Goal: Task Accomplishment & Management: Use online tool/utility

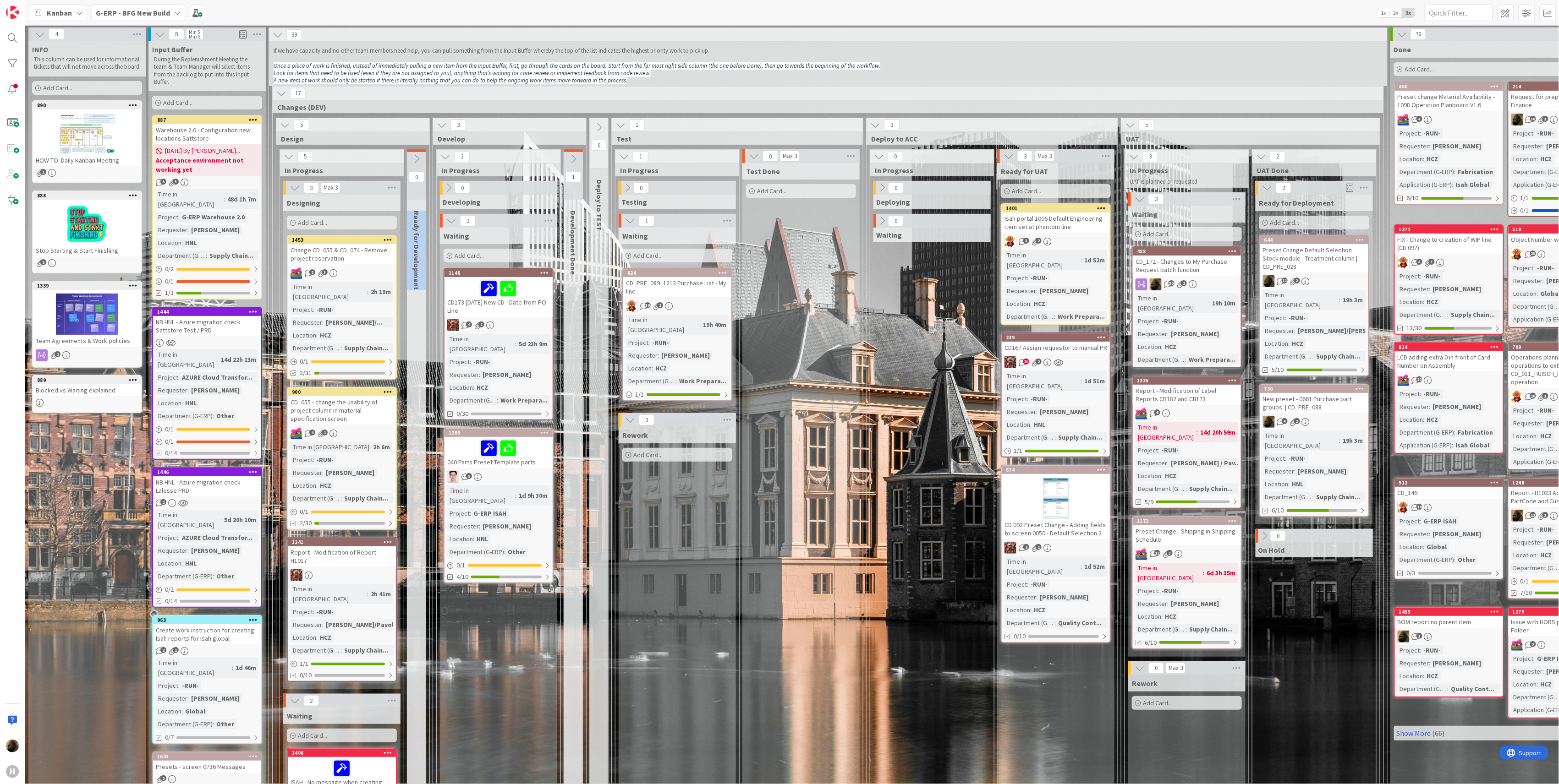
drag, startPoint x: 420, startPoint y: 288, endPoint x: 420, endPoint y: 209, distance: 79.0
click at [420, 209] on div "Ready for Development" at bounding box center [418, 250] width 22 height 88
click at [409, 371] on div "0 Ready for Development" at bounding box center [416, 615] width 19 height 932
click at [325, 549] on link "1241 Report - Modification of Report H1017 Time in Column : 2h 41m Project : -R…" at bounding box center [342, 609] width 110 height 145
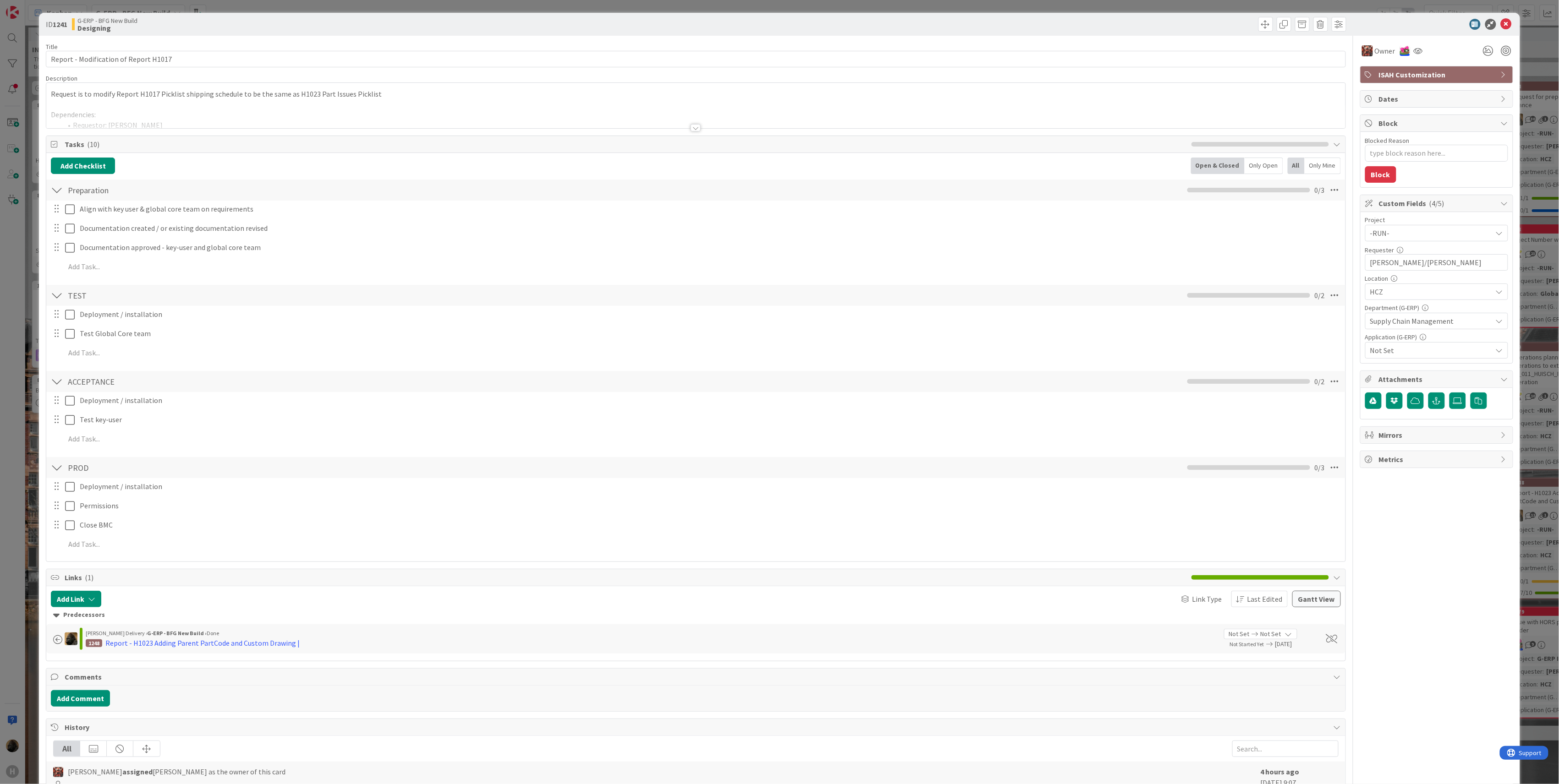
click at [691, 129] on div at bounding box center [696, 128] width 10 height 7
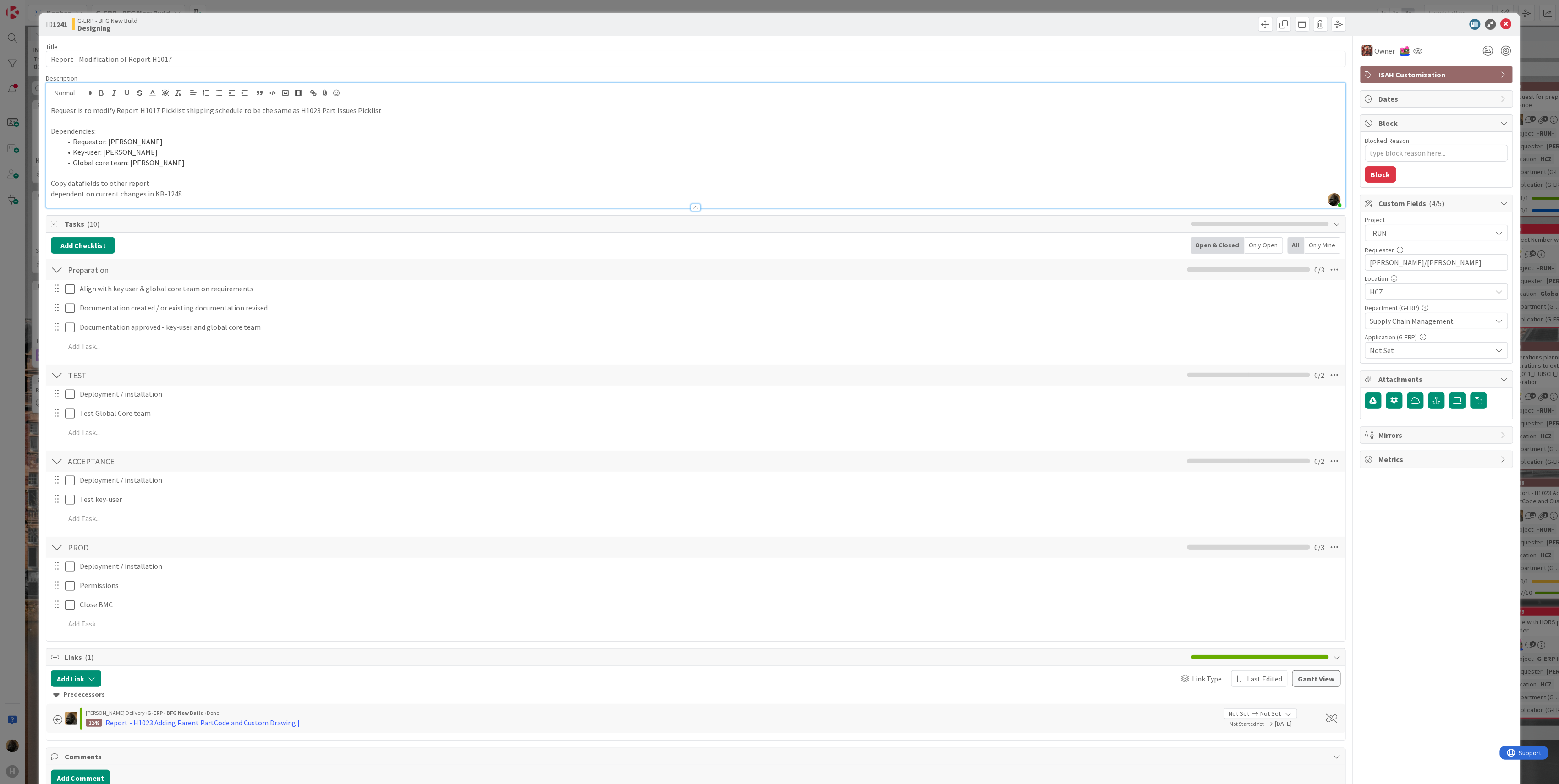
scroll to position [288, 0]
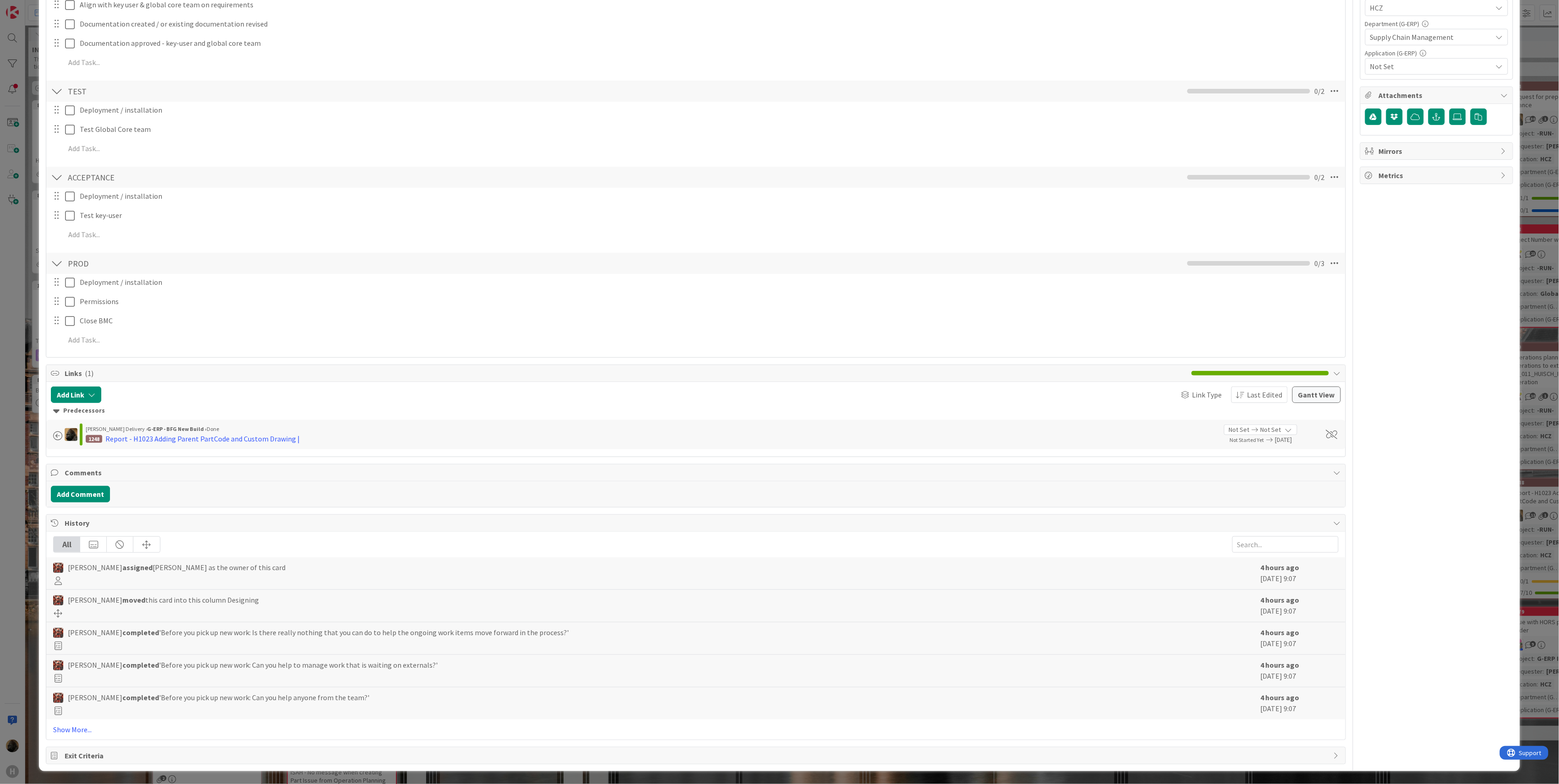
click at [23, 542] on div "ID 1241 G-ERP - BFG New Build Designing Title 37 / 128 Report - Modification of…" at bounding box center [780, 392] width 1559 height 784
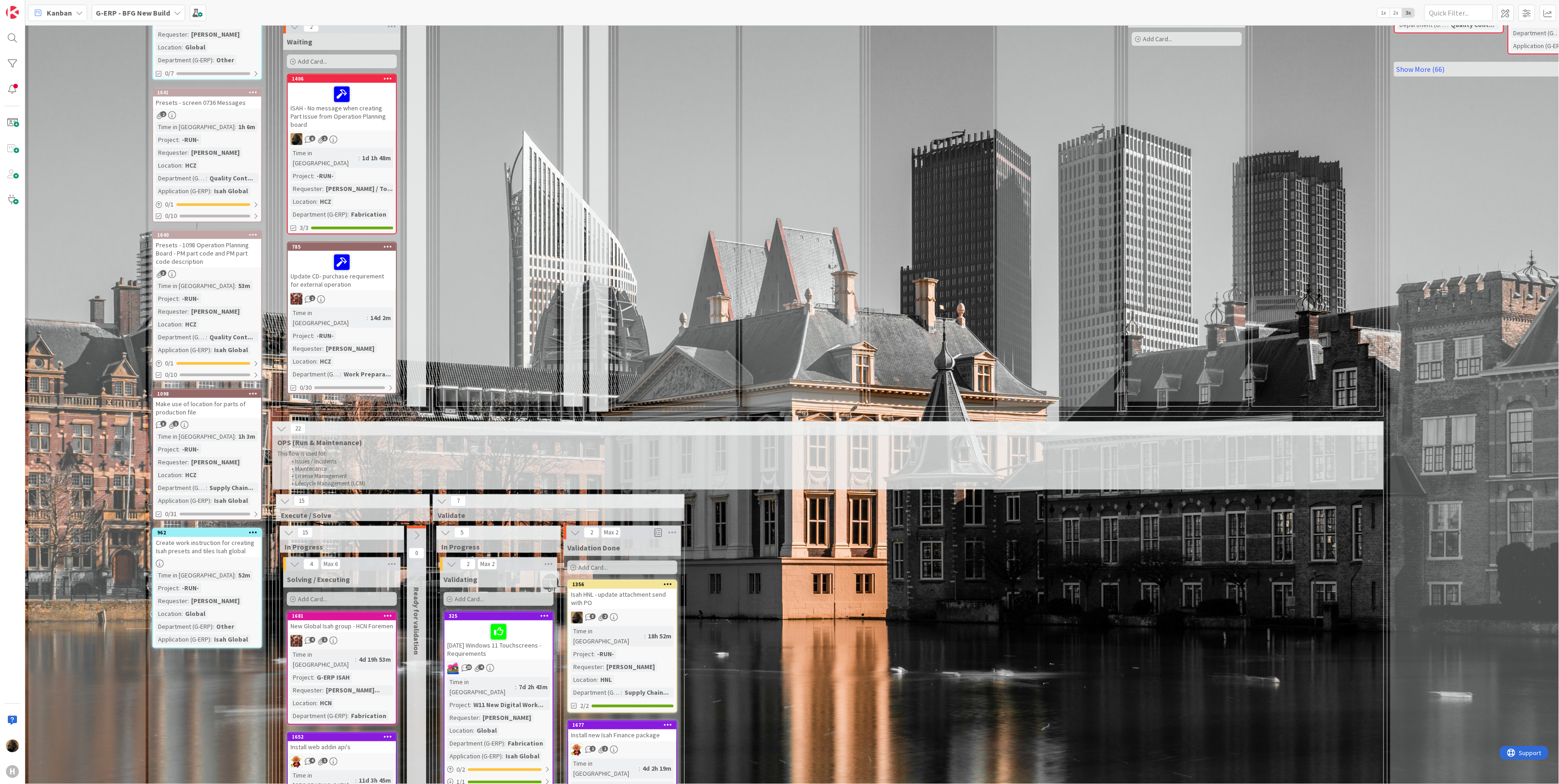
scroll to position [671, 0]
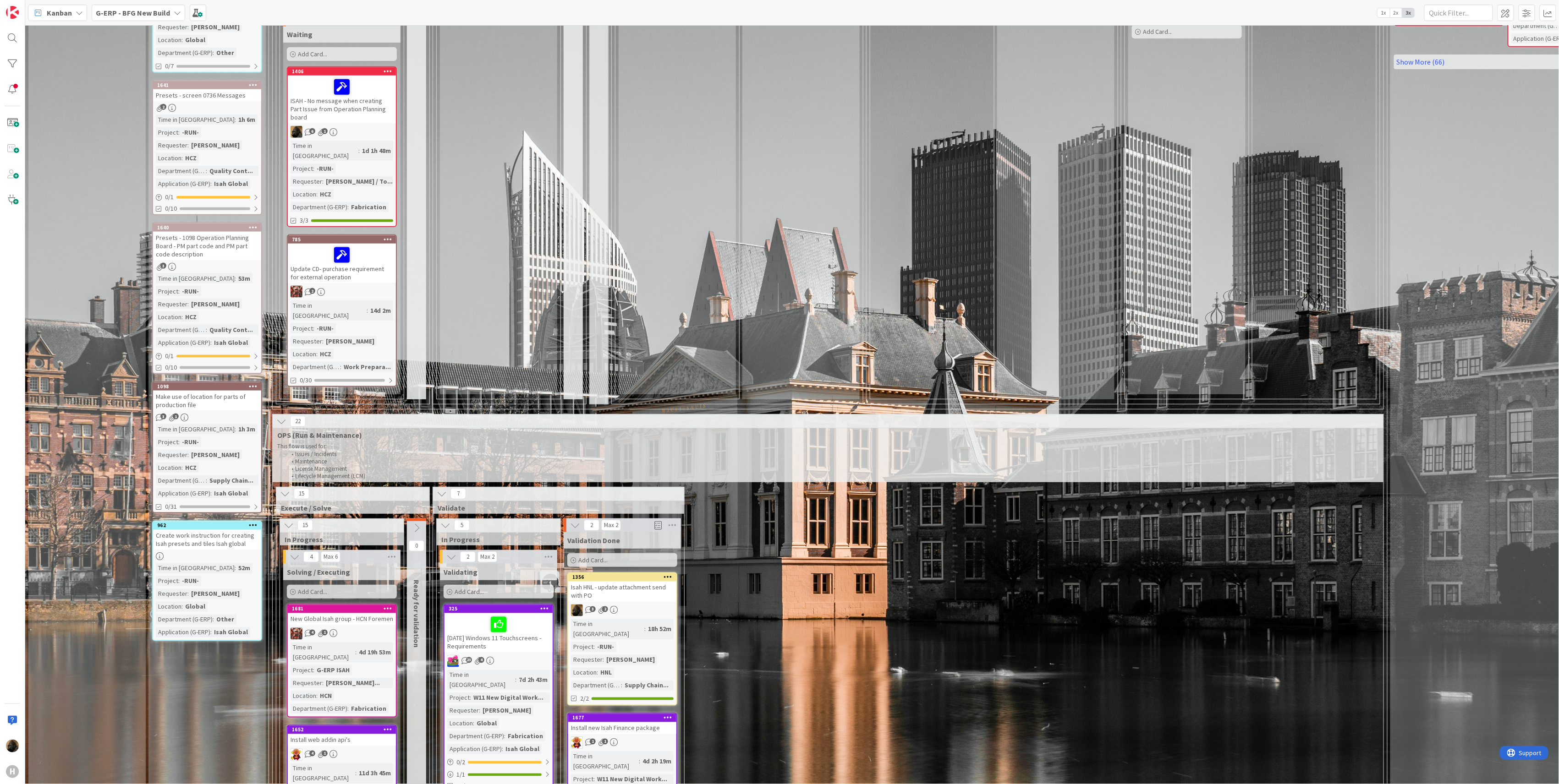
click at [197, 391] on div "Make use of location for parts of production file" at bounding box center [207, 400] width 108 height 20
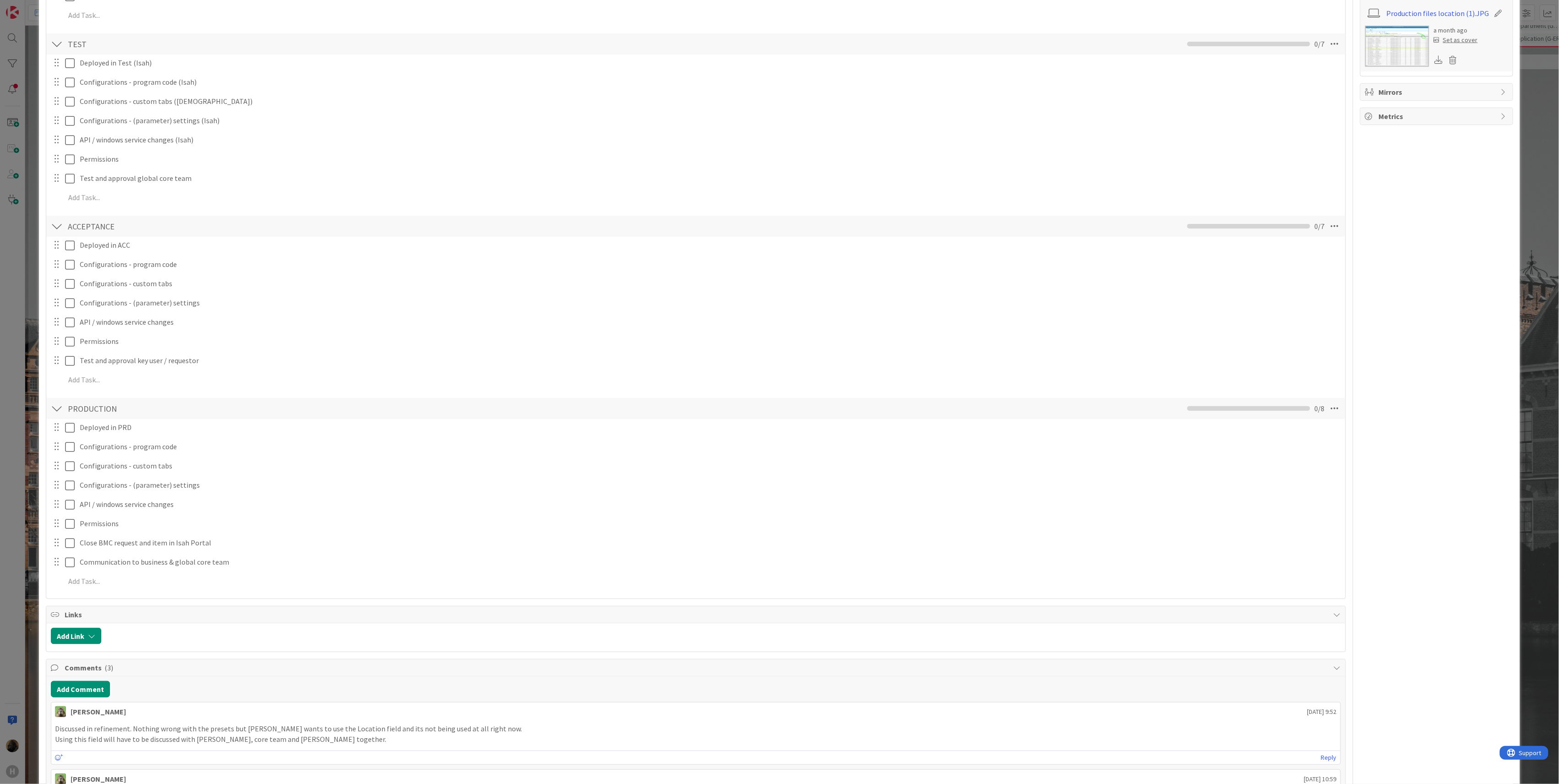
scroll to position [361, 0]
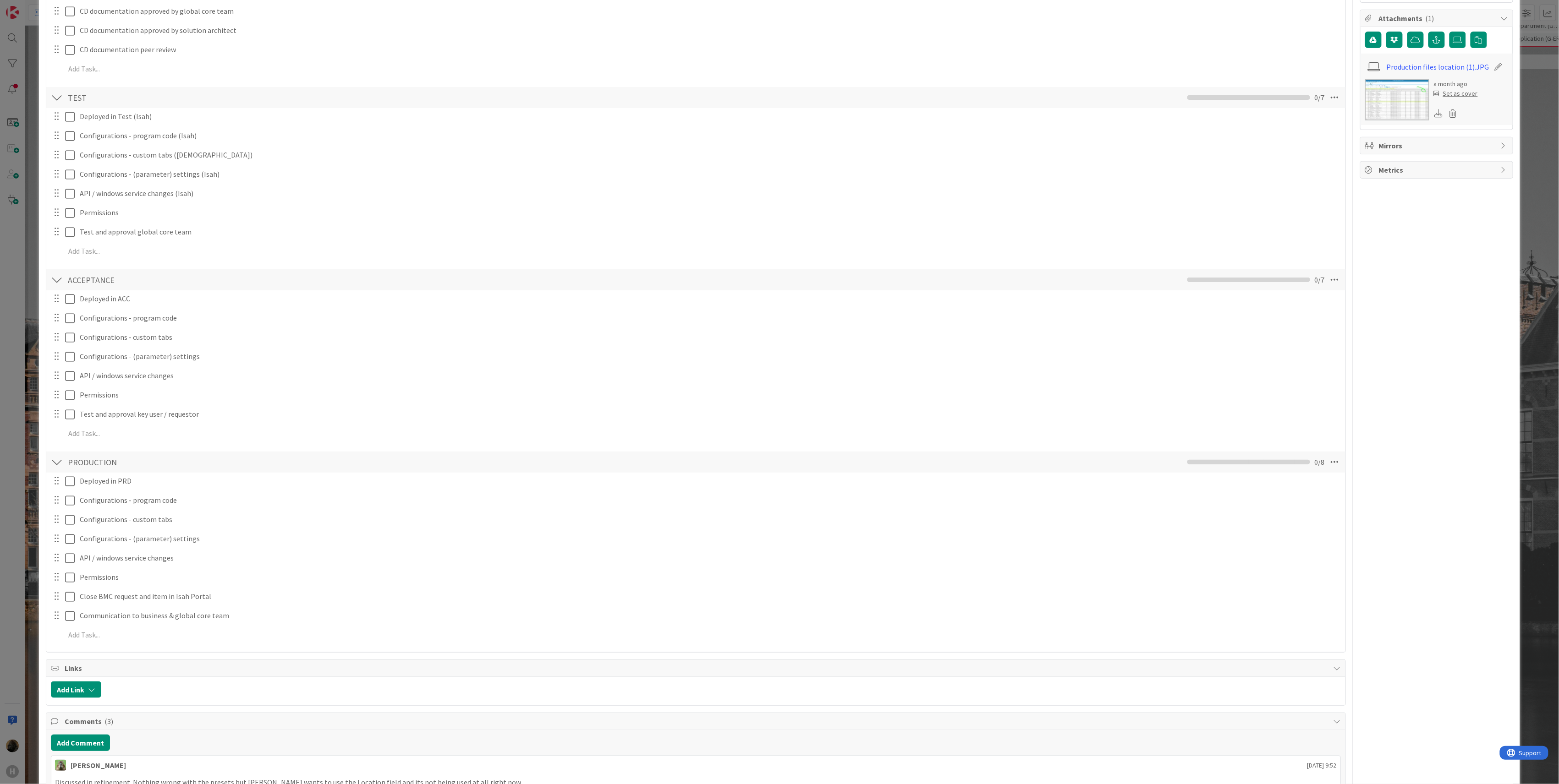
click at [20, 247] on div "ID 1098 G-ERP - BFG New Build Input Buffer Title 49 / 128 Make use of location …" at bounding box center [780, 392] width 1559 height 784
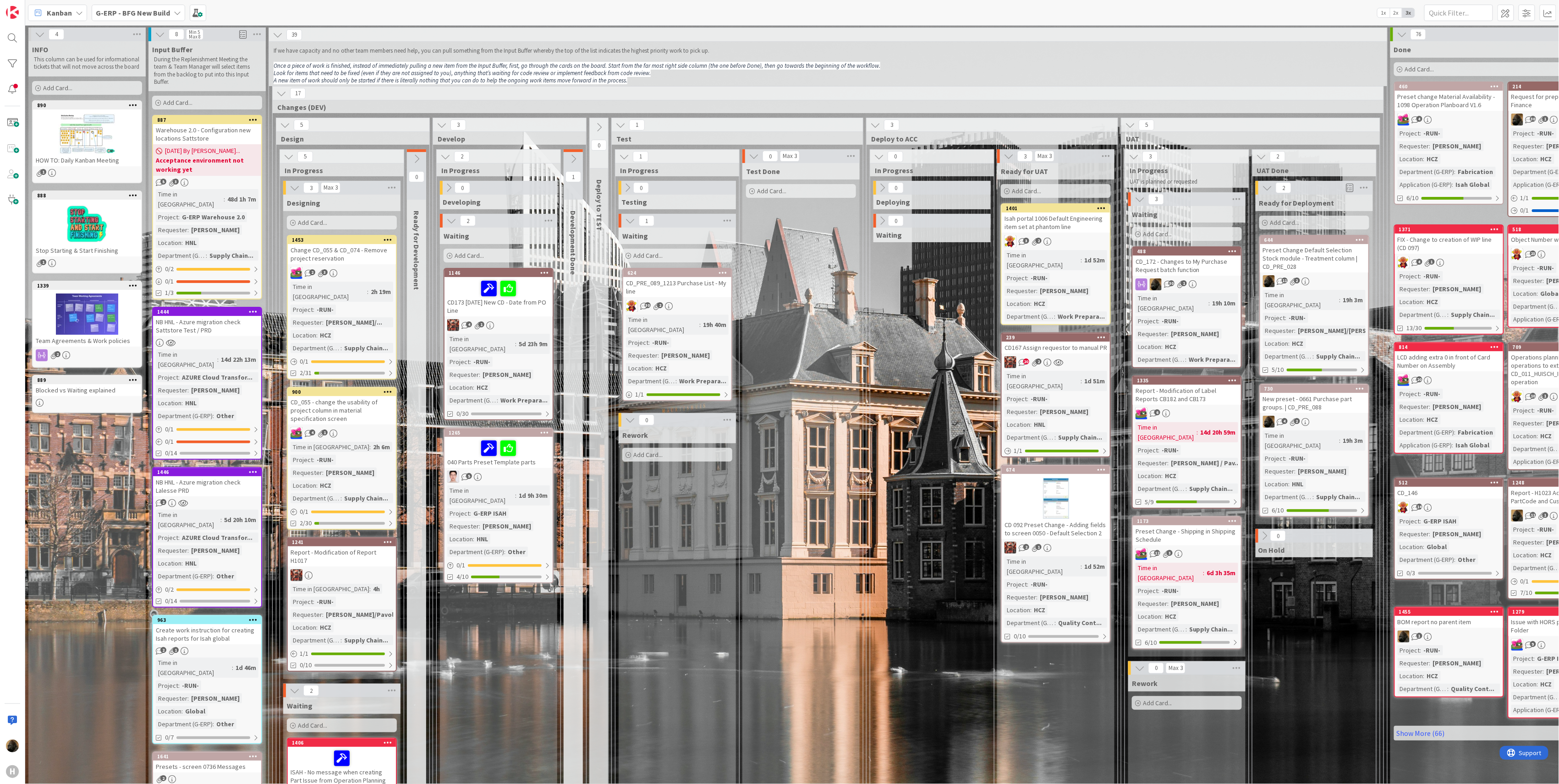
click at [410, 599] on div "0 Ready for Development" at bounding box center [416, 610] width 19 height 921
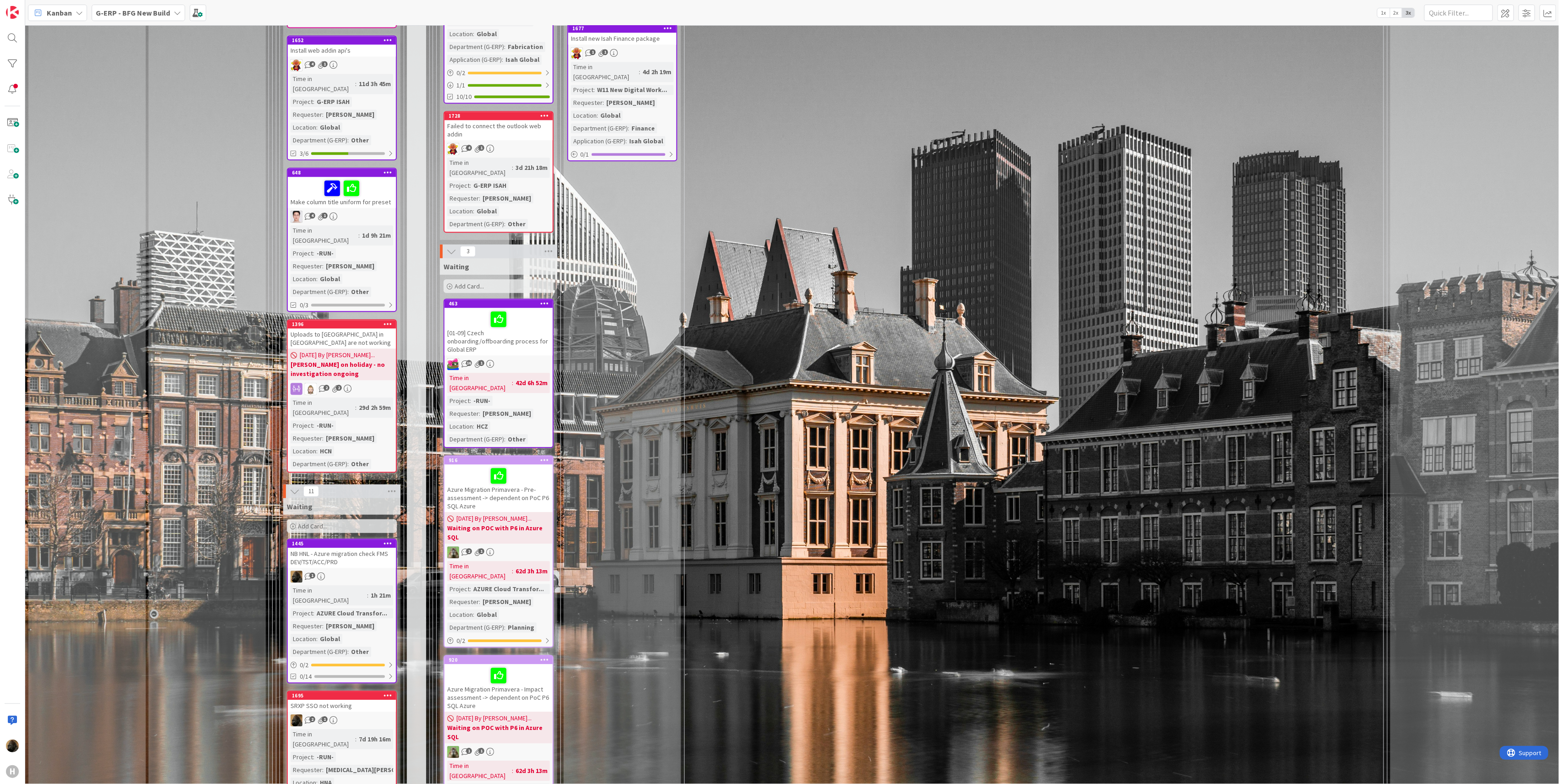
scroll to position [1527, 0]
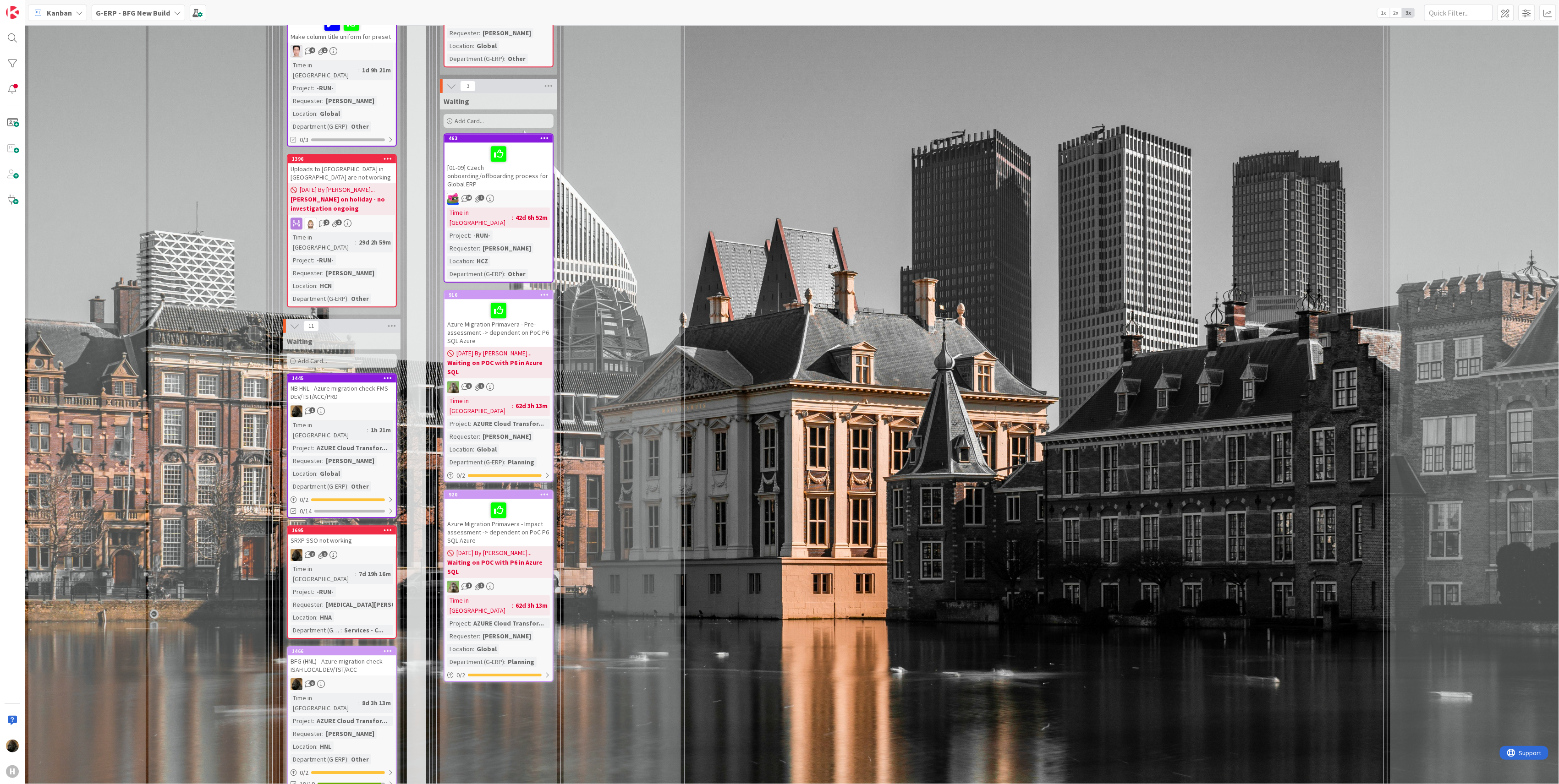
click at [353, 656] on div "BFG (HNL) - Azure migration check ISAH LOCAL DEV/TST/ACC" at bounding box center [341, 666] width 108 height 20
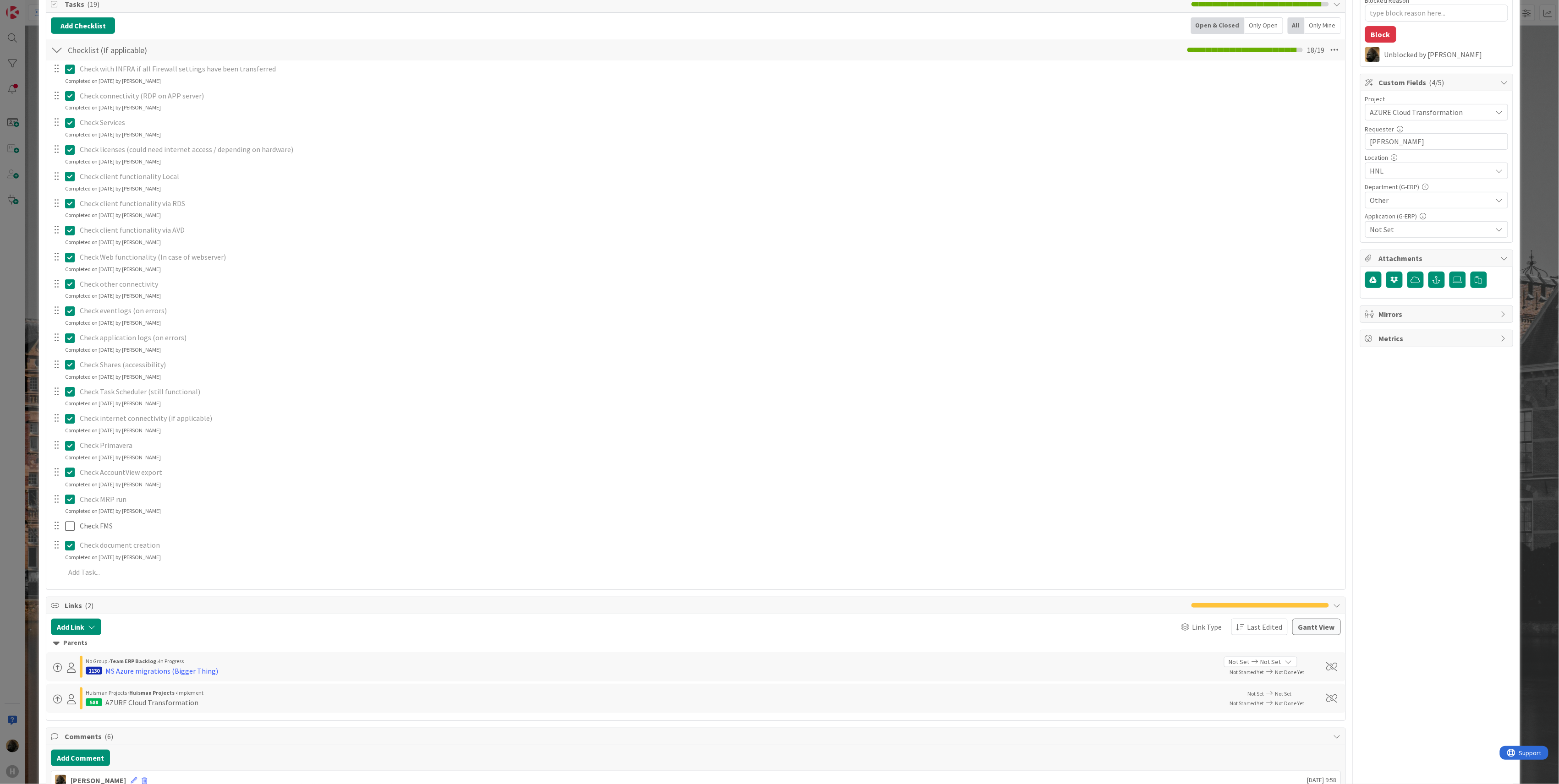
scroll to position [122, 0]
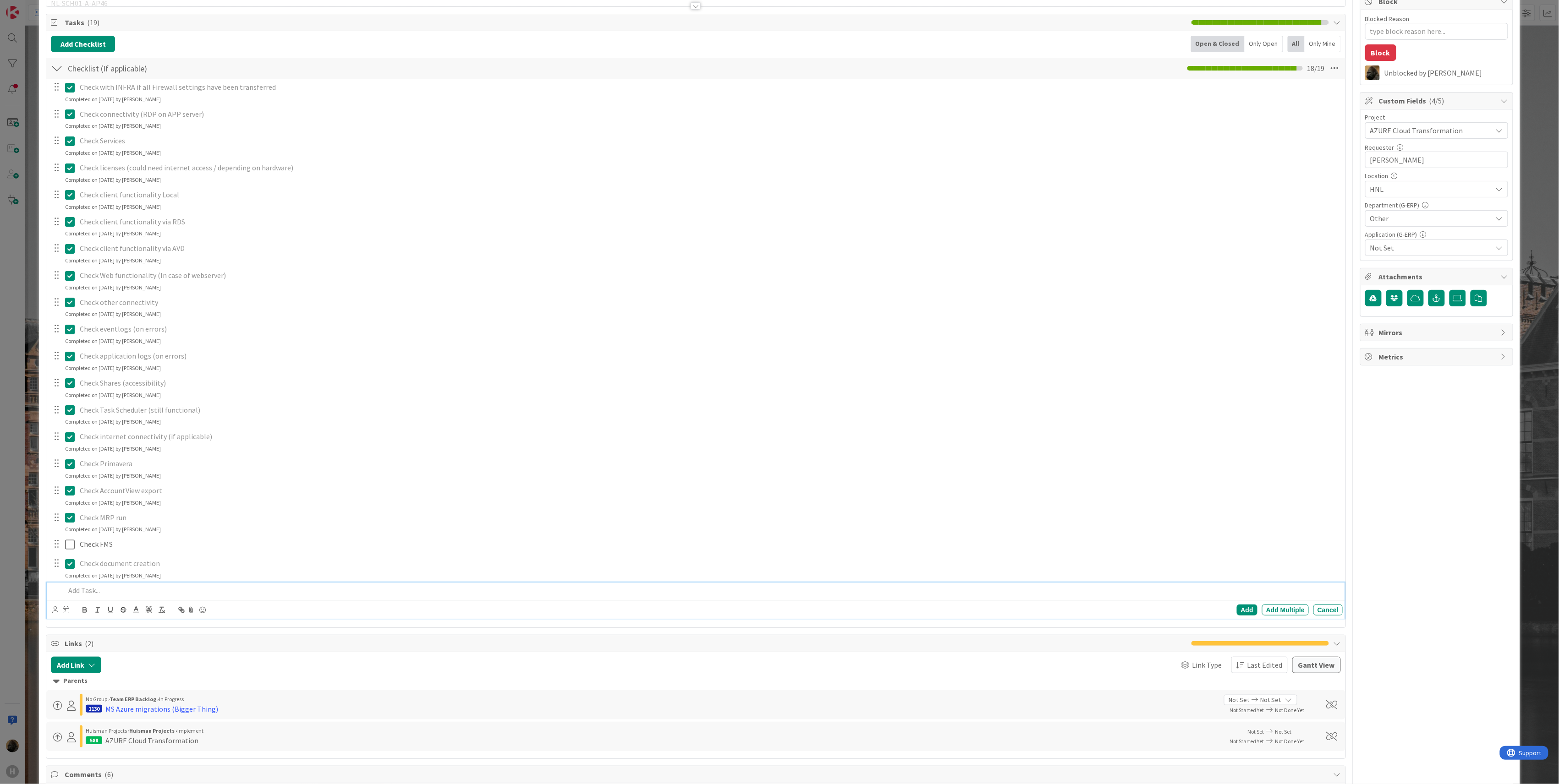
type textarea "x"
click at [138, 597] on div at bounding box center [702, 590] width 1282 height 16
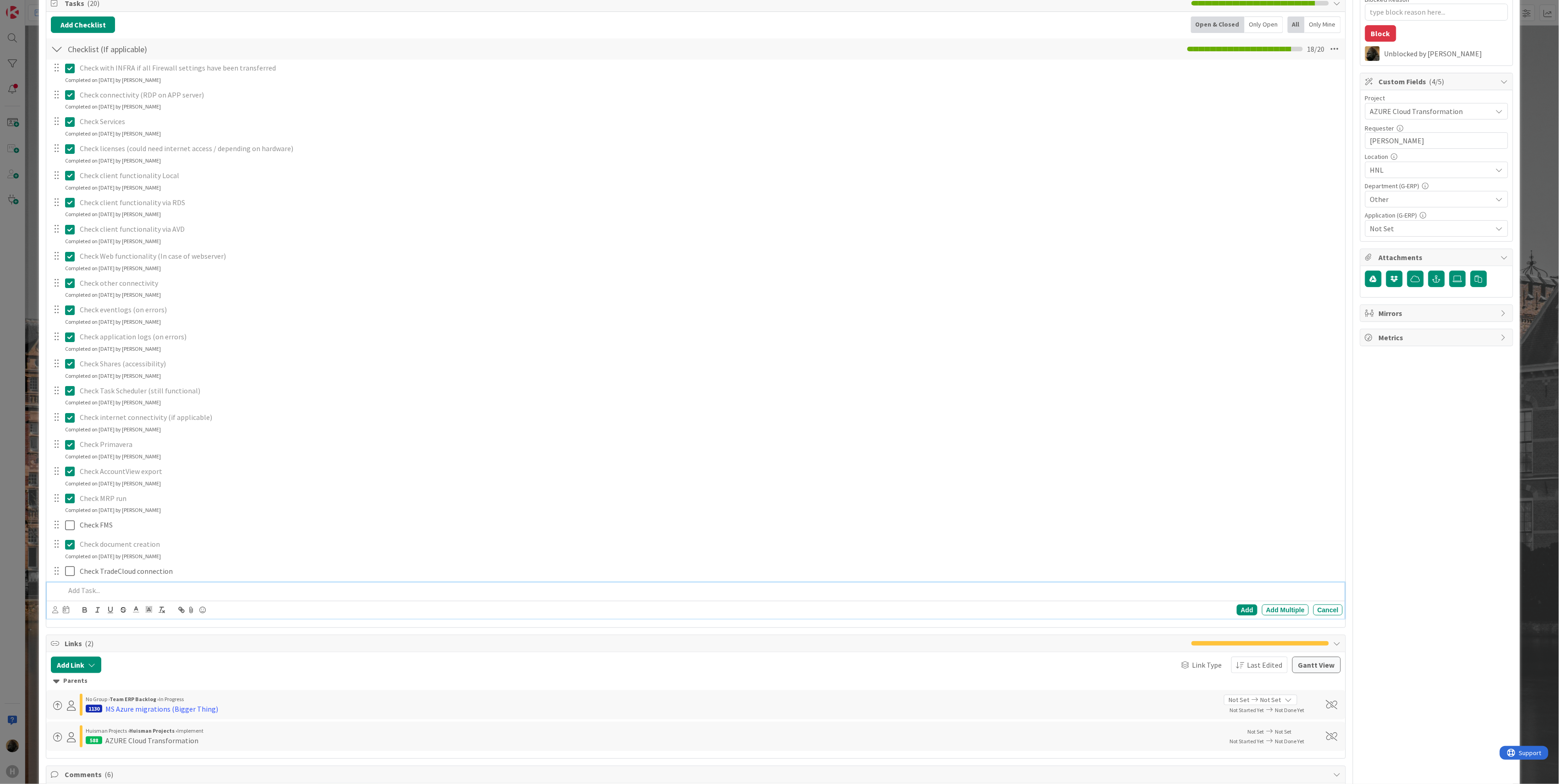
click at [37, 607] on div "ID 1466 G-ERP - BFG New Build Waiting Title 56 / 128 BFG (HNL) - Azure migratio…" at bounding box center [780, 392] width 1559 height 784
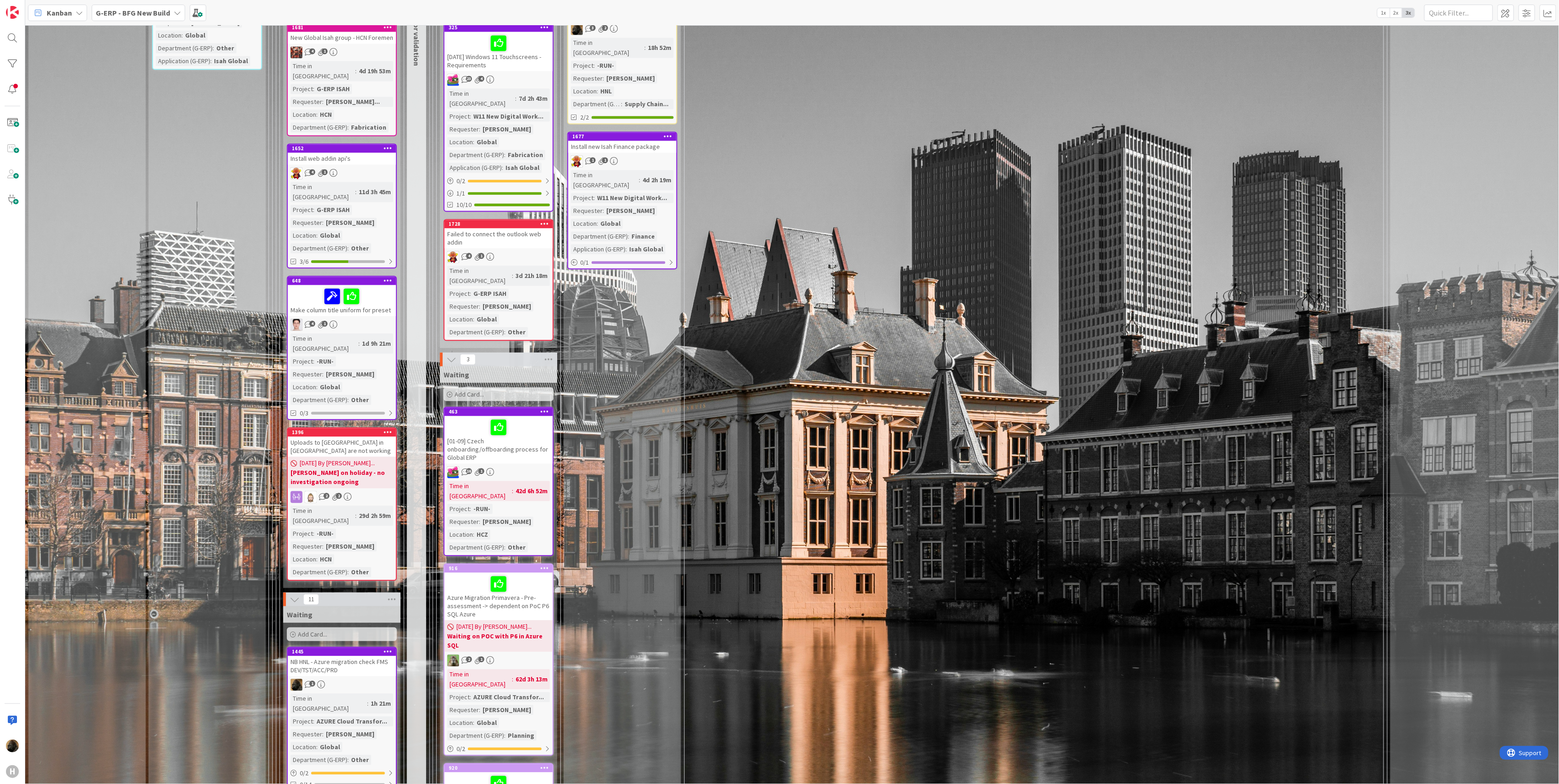
scroll to position [1221, 0]
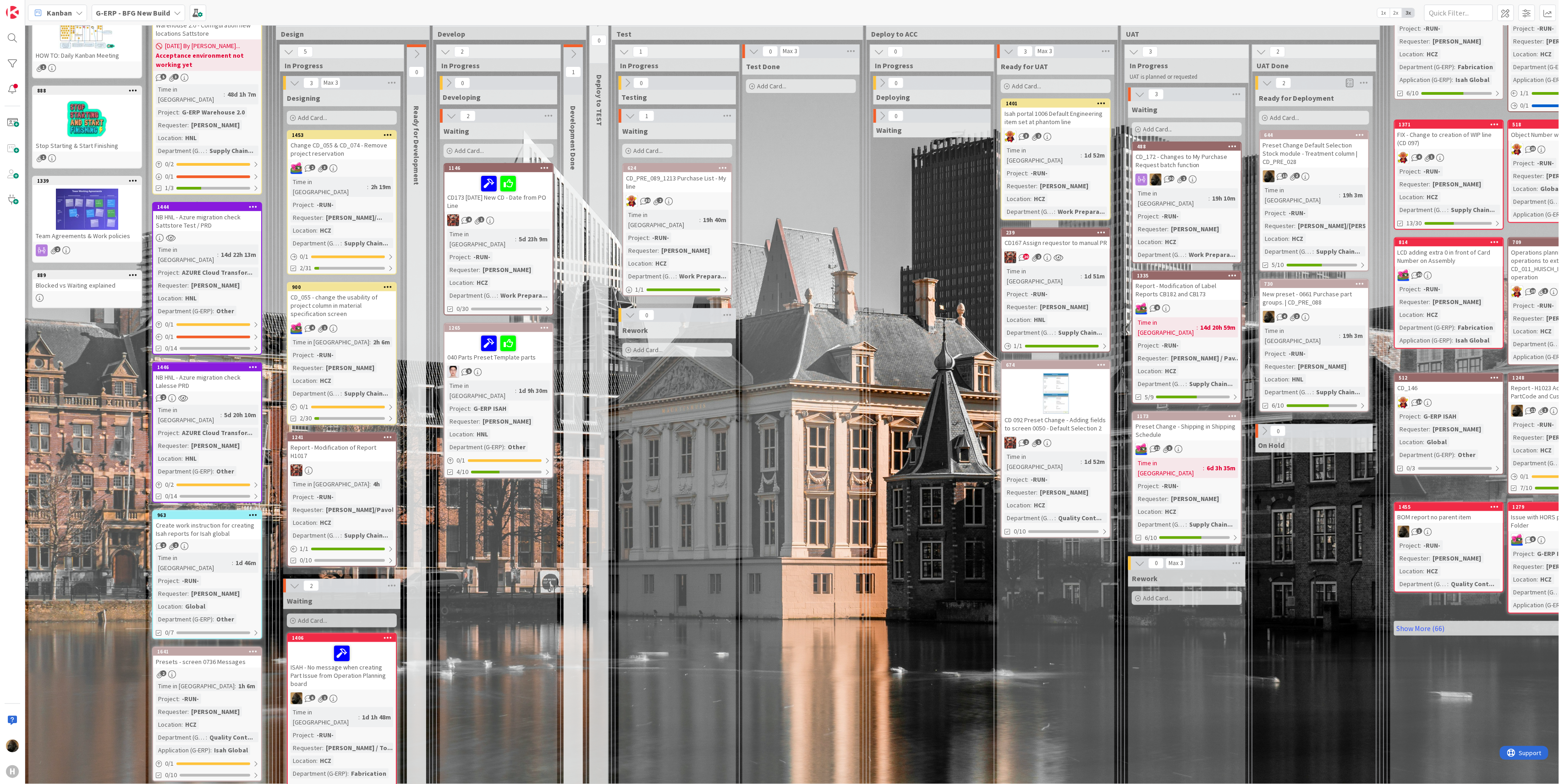
scroll to position [0, 0]
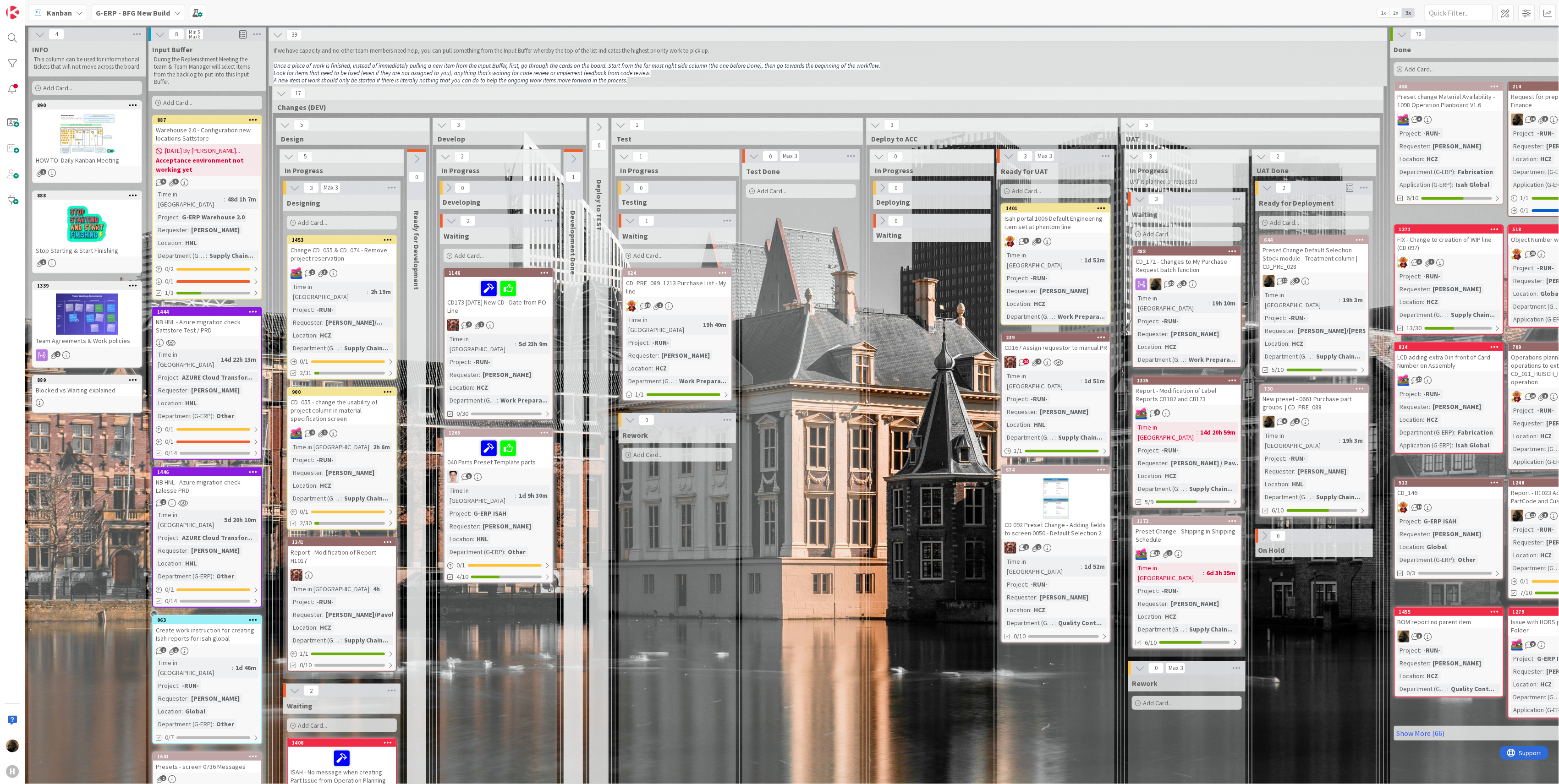
click at [101, 13] on b "G-ERP - BFG New Build" at bounding box center [133, 13] width 74 height 9
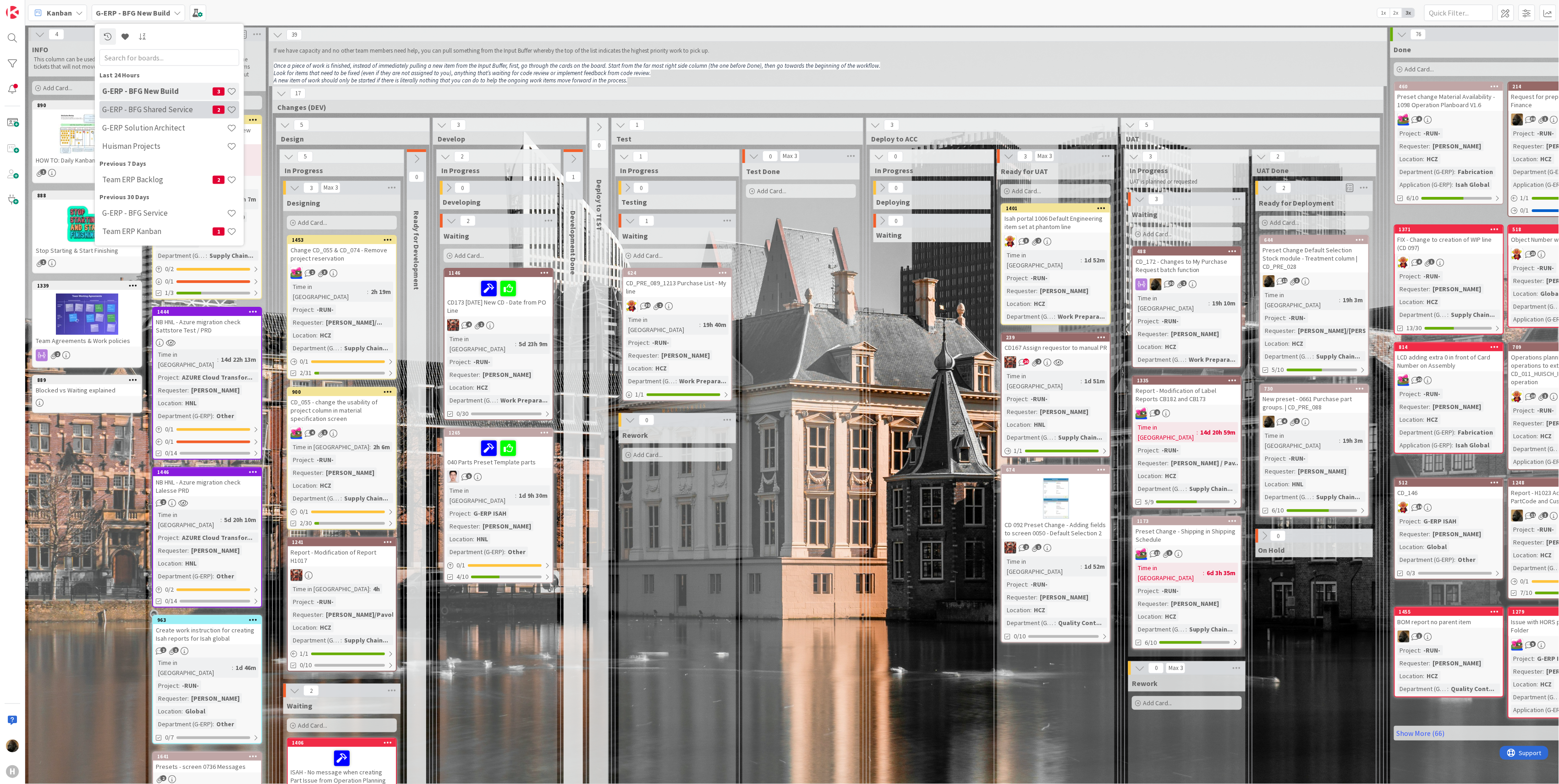
click at [108, 112] on h4 "G-ERP - BFG Shared Service" at bounding box center [157, 109] width 111 height 9
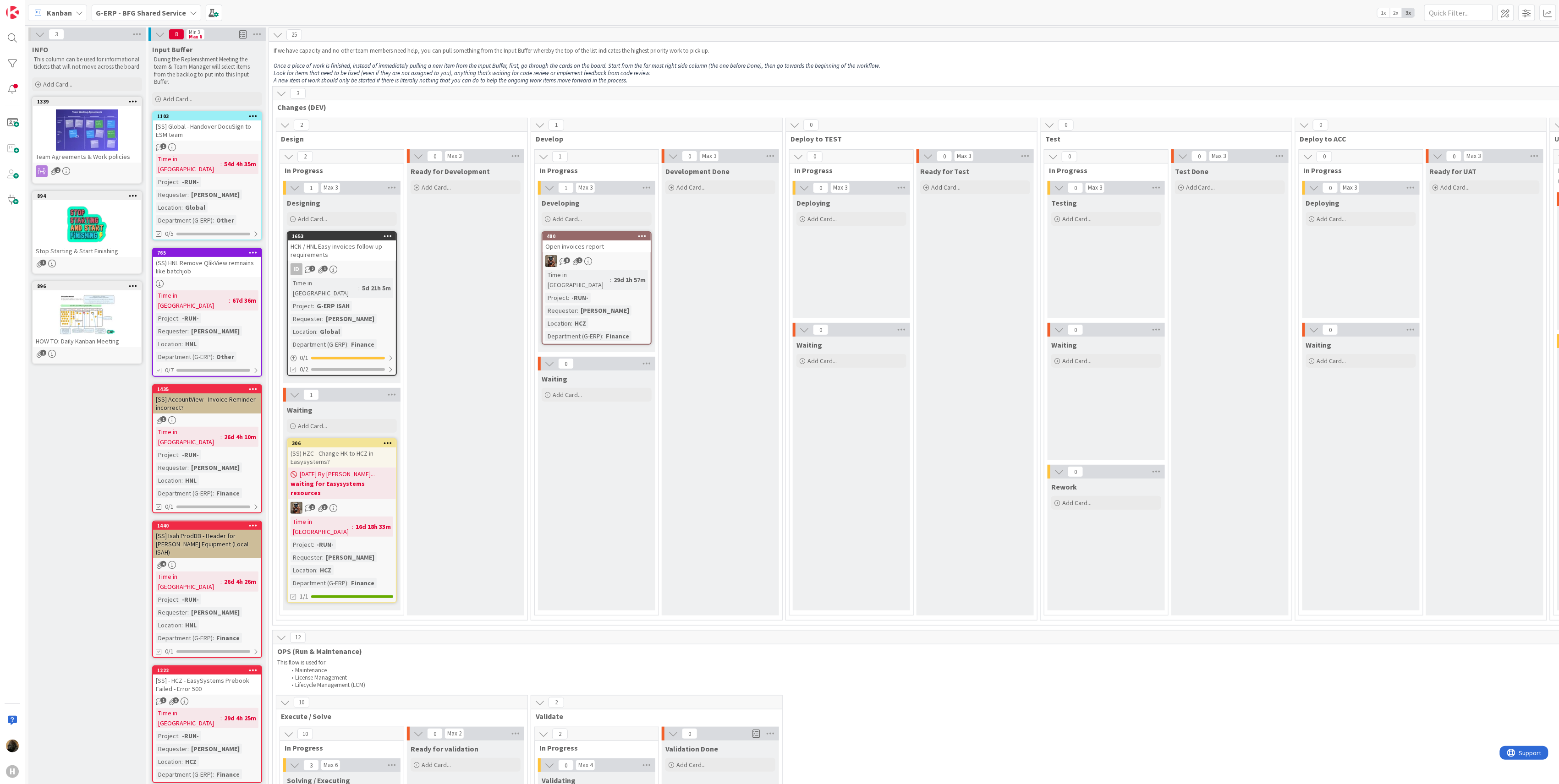
click at [468, 541] on div "Ready for Development Add Card..." at bounding box center [466, 389] width 117 height 453
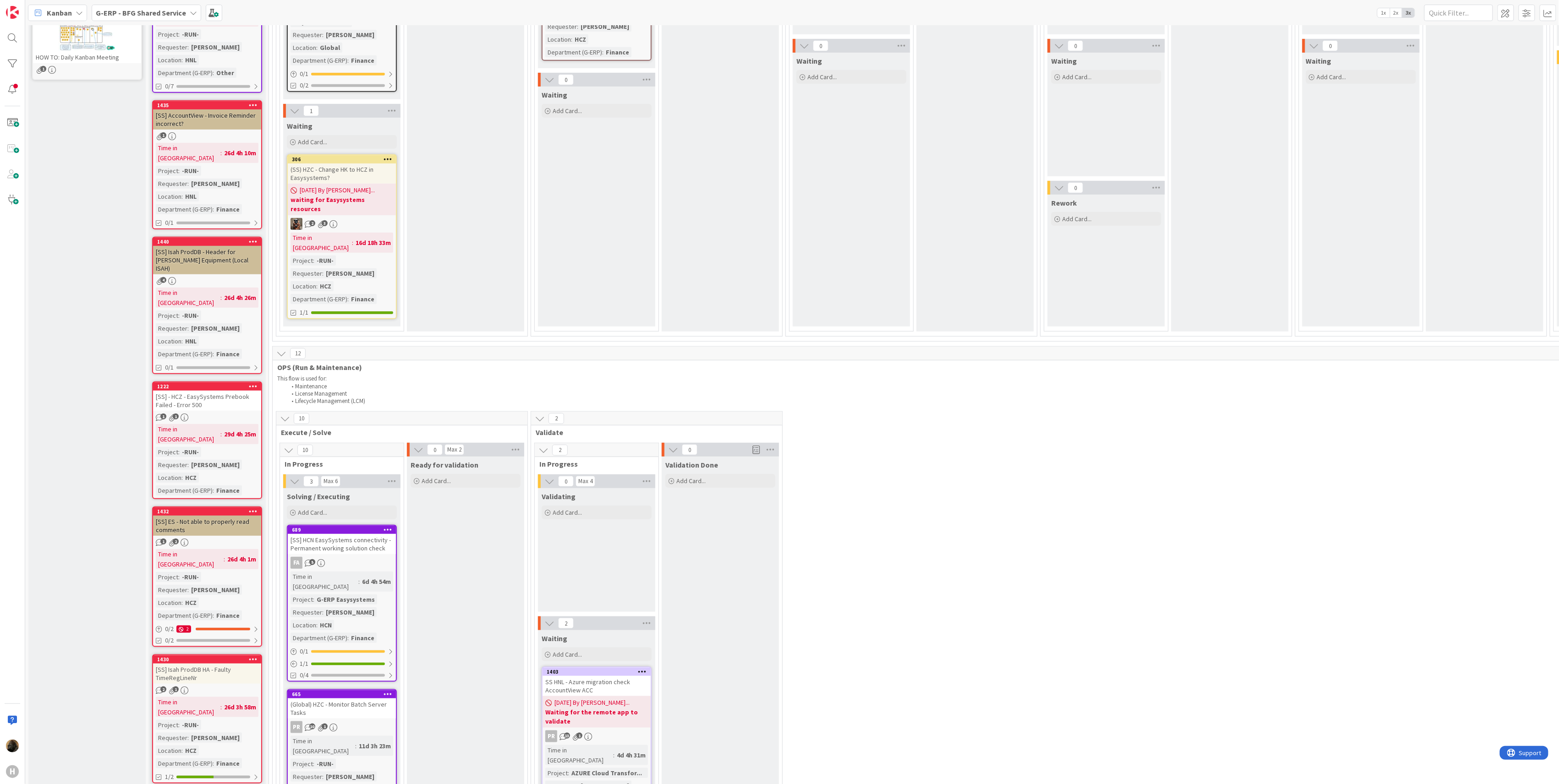
scroll to position [305, 0]
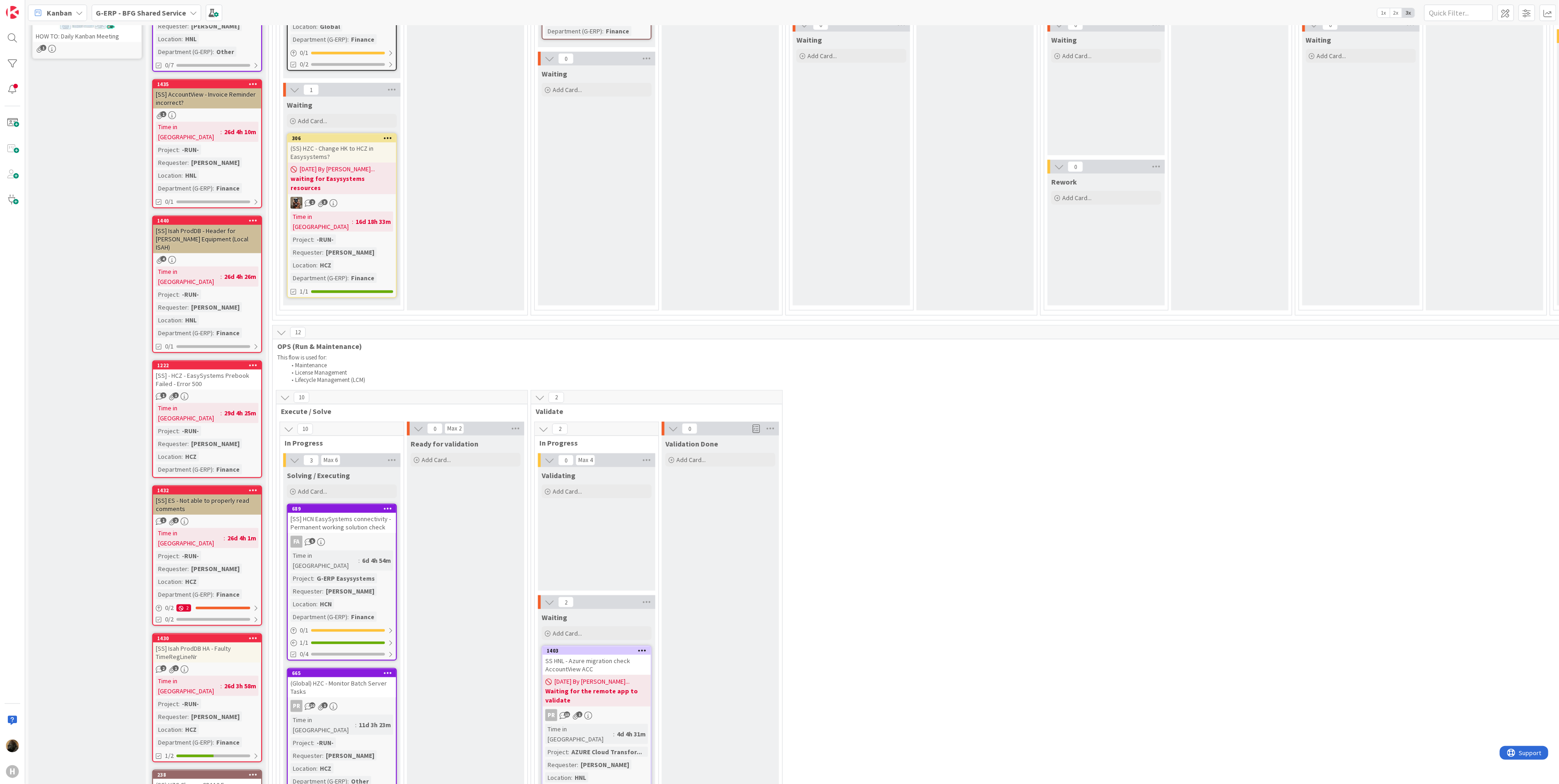
click at [197, 643] on div "[SS] Isah ProdDB HA - Faulty TimeRegLineNr" at bounding box center [207, 653] width 108 height 20
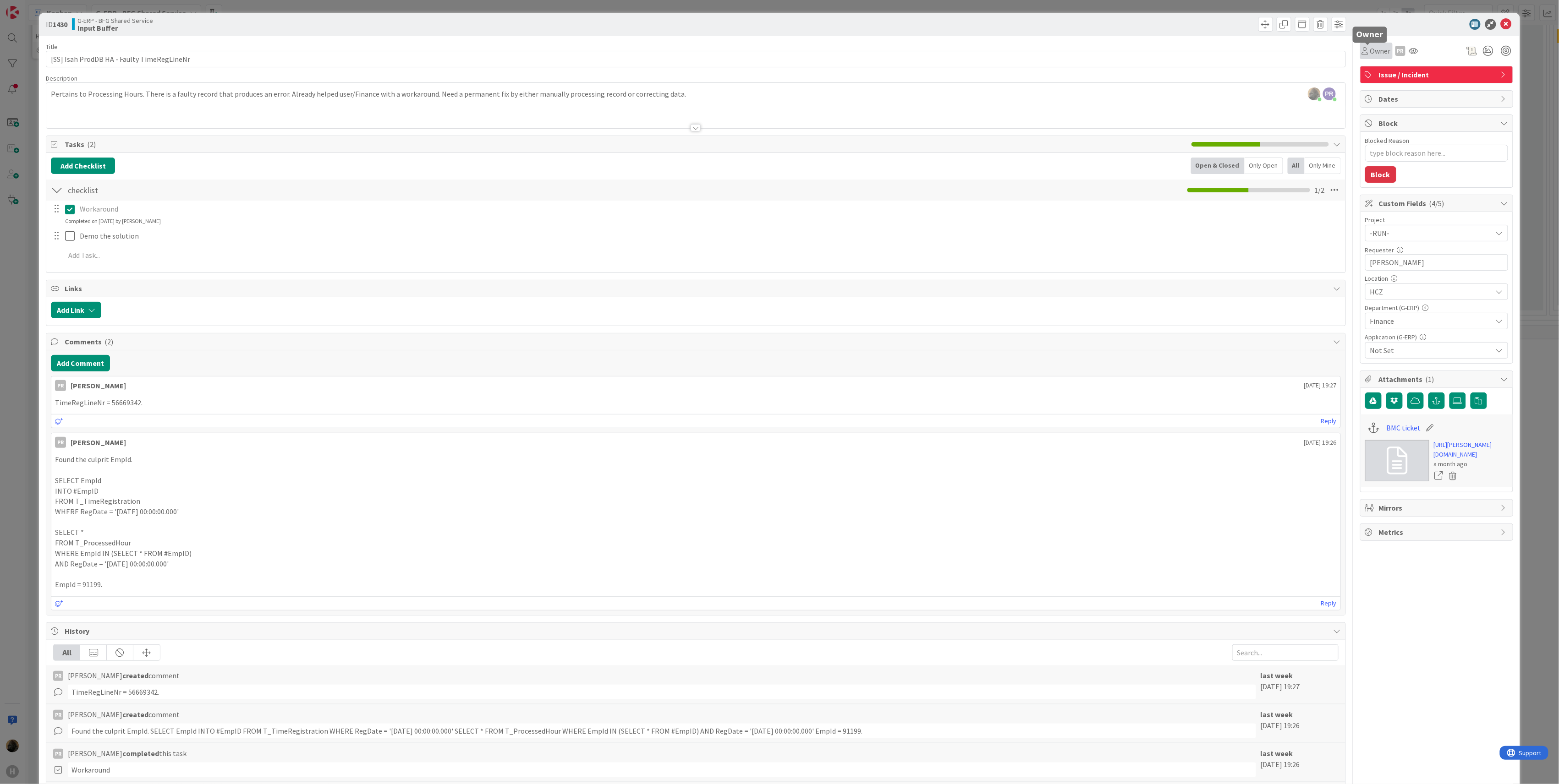
click at [1371, 54] on span "Owner" at bounding box center [1381, 51] width 20 height 11
click at [96, 503] on p "FROM T_TimeRegistration" at bounding box center [696, 501] width 1282 height 11
click at [1362, 50] on icon at bounding box center [1365, 51] width 6 height 7
click at [1400, 113] on span "[PERSON_NAME]" at bounding box center [1417, 118] width 44 height 13
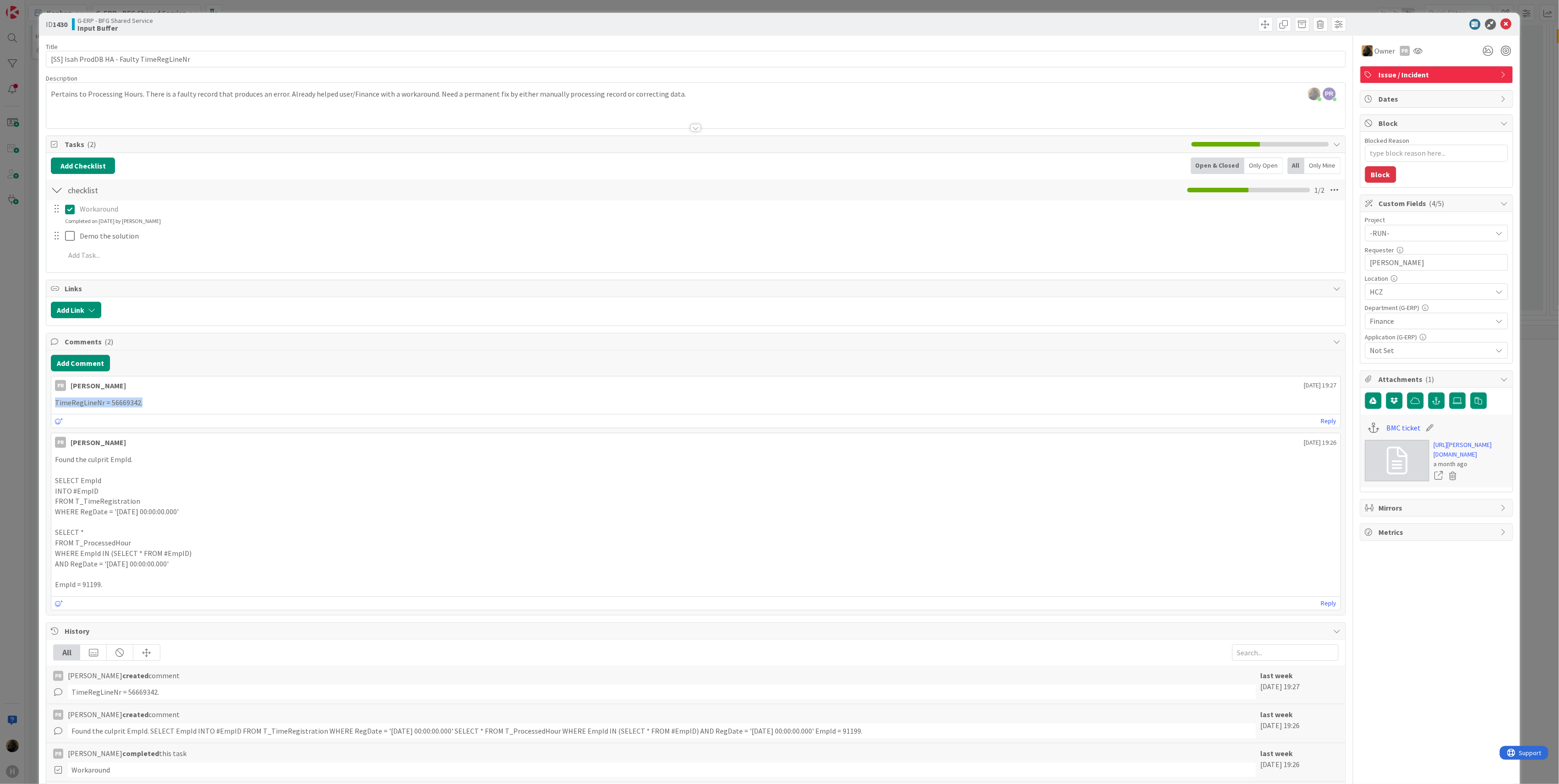
drag, startPoint x: 293, startPoint y: 407, endPoint x: 34, endPoint y: 407, distance: 259.0
click at [34, 407] on div "ID 1430 G-ERP - BFG Shared Service Input Buffer Title 42 / 128 [SS] Isah ProdDB…" at bounding box center [780, 392] width 1559 height 784
click at [188, 424] on div "Reply" at bounding box center [696, 420] width 1290 height 13
click at [24, 414] on div "ID 1430 G-ERP - BFG Shared Service Input Buffer Title 42 / 128 [SS] Isah ProdDB…" at bounding box center [780, 392] width 1559 height 784
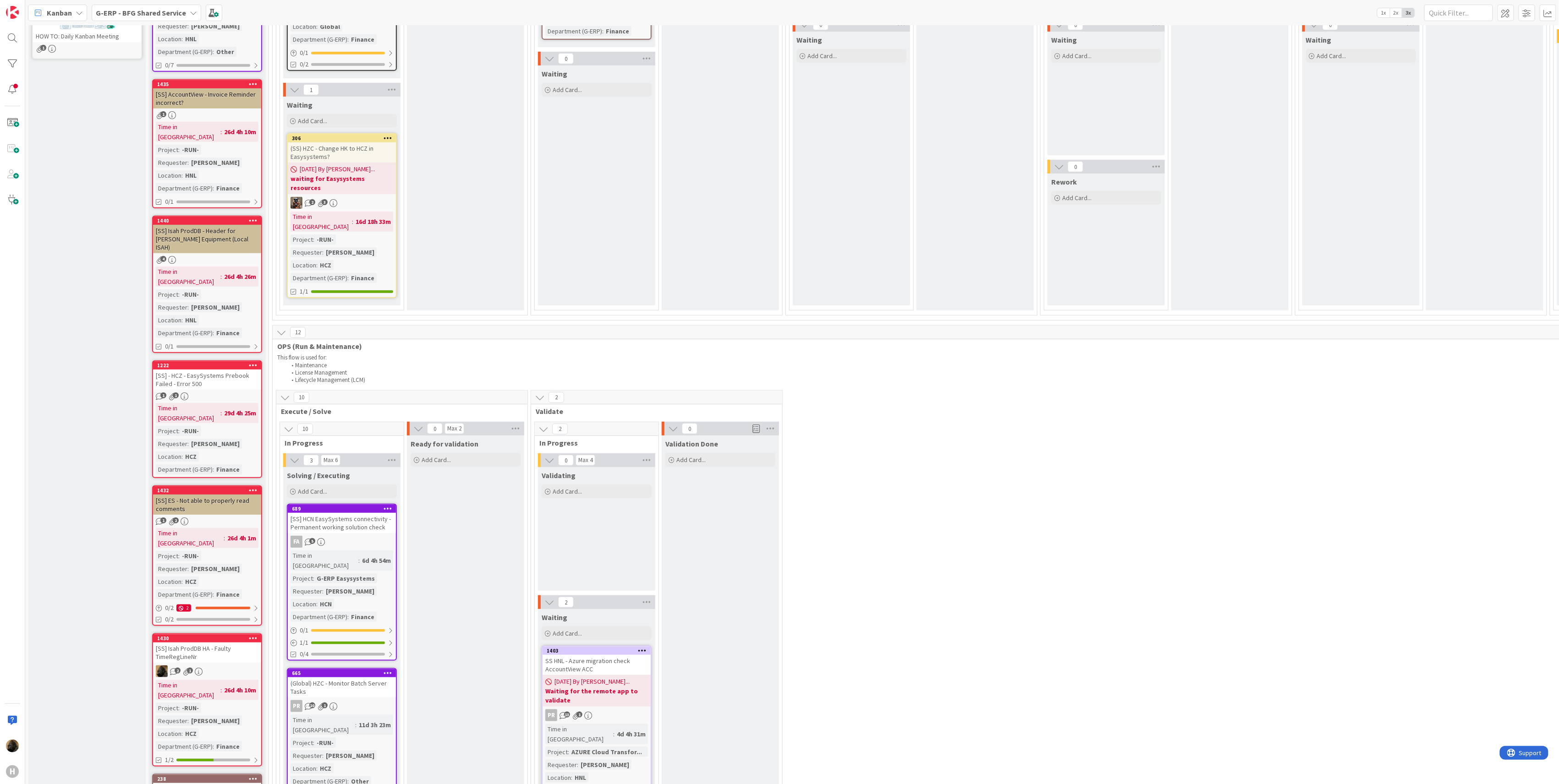
click at [224, 225] on div "[SS] Isah ProdDB - Header for [PERSON_NAME] Equipment (Local ISAH)" at bounding box center [207, 239] width 108 height 28
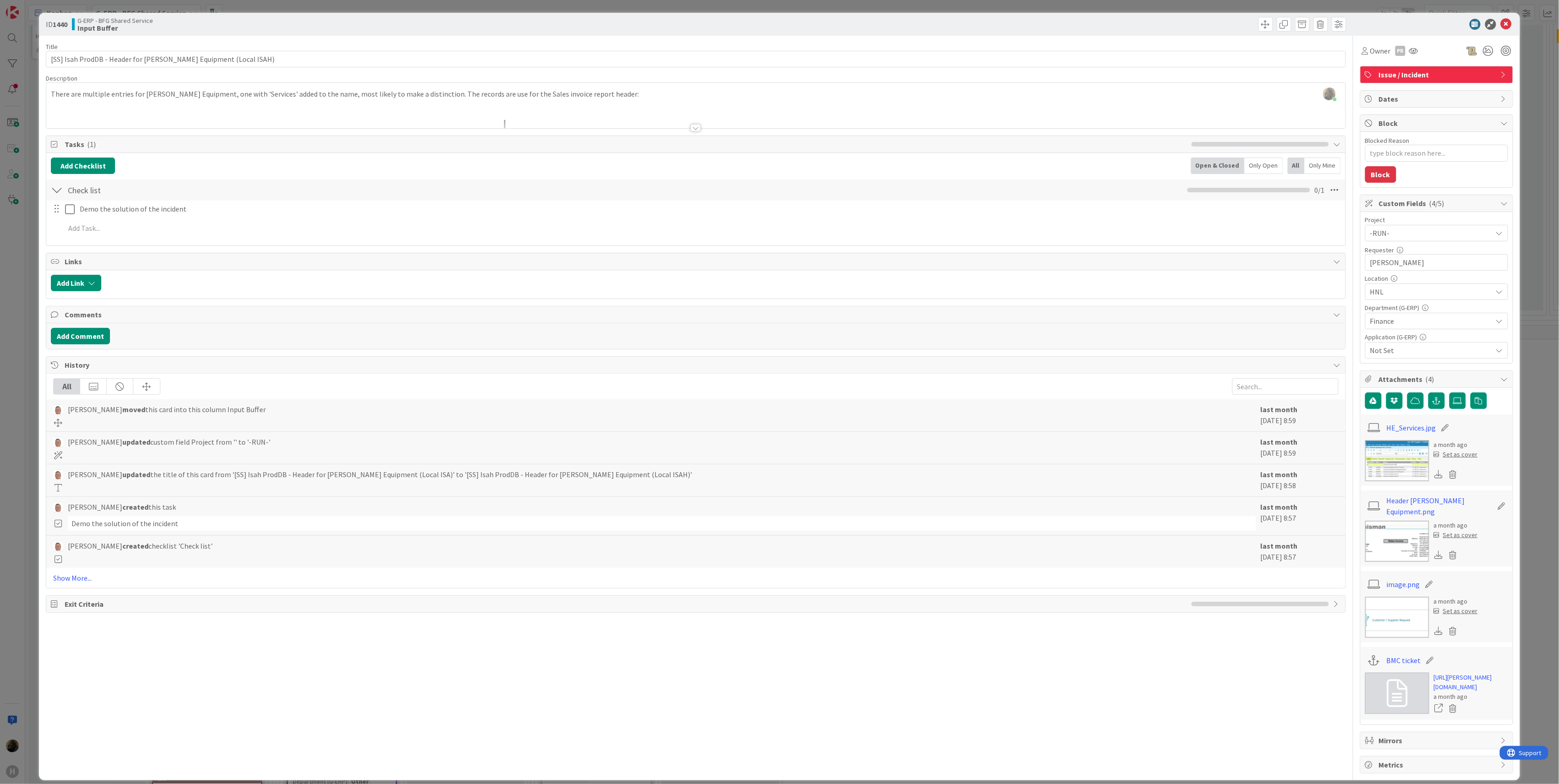
click at [691, 128] on div at bounding box center [696, 128] width 10 height 7
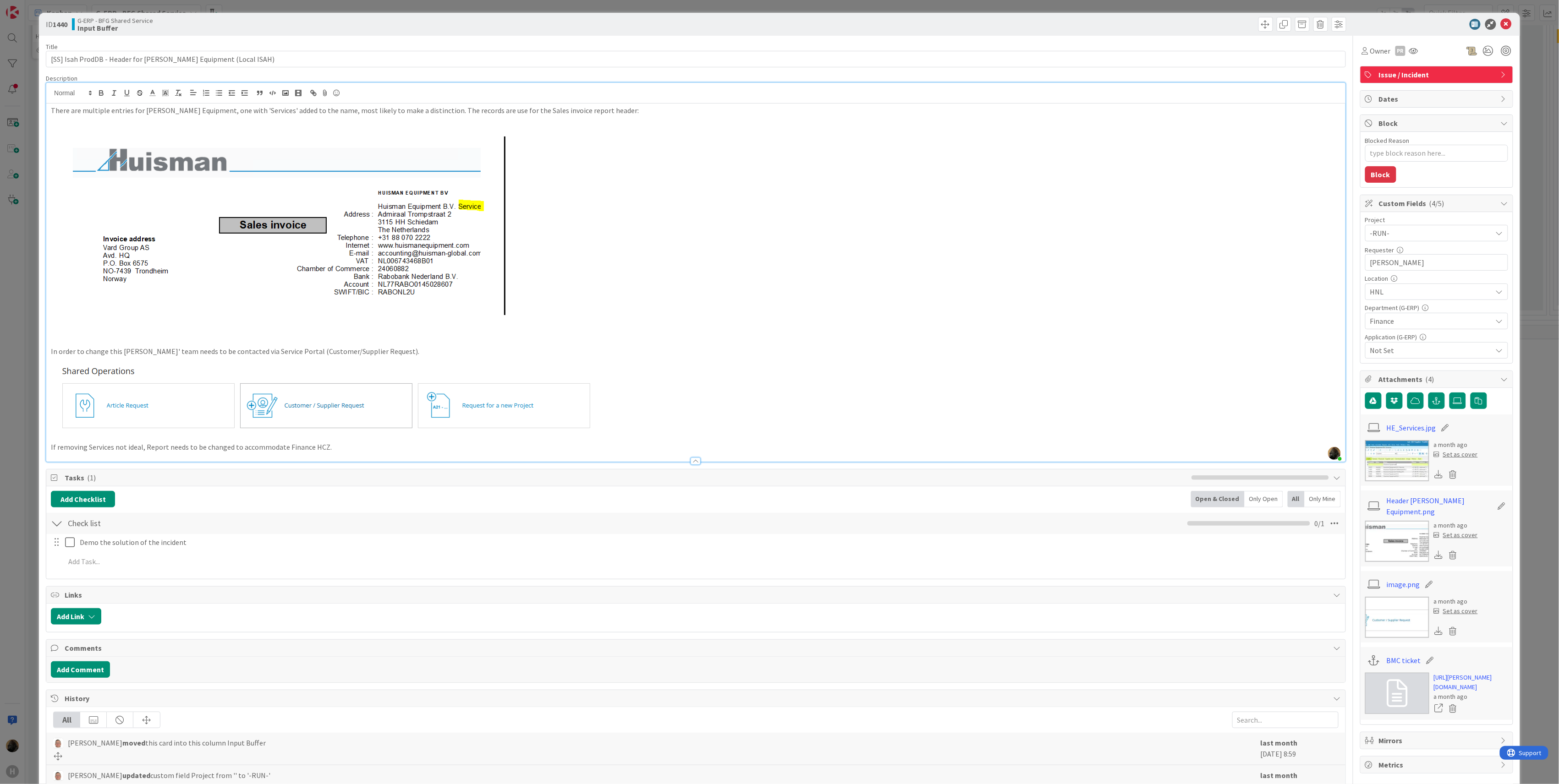
click at [576, 365] on img at bounding box center [336, 399] width 571 height 85
click at [104, 350] on p "In order to change this [PERSON_NAME]' team needs to be contacted via Service P…" at bounding box center [696, 351] width 1290 height 11
click at [1362, 49] on icon at bounding box center [1365, 51] width 6 height 7
click at [1383, 122] on link "[PERSON_NAME]" at bounding box center [1433, 118] width 146 height 18
click at [1144, 37] on div "Title 60 / 128 [SS] Isah ProdDB - Header for [PERSON_NAME] Equipment (Local ISA…" at bounding box center [696, 491] width 1300 height 911
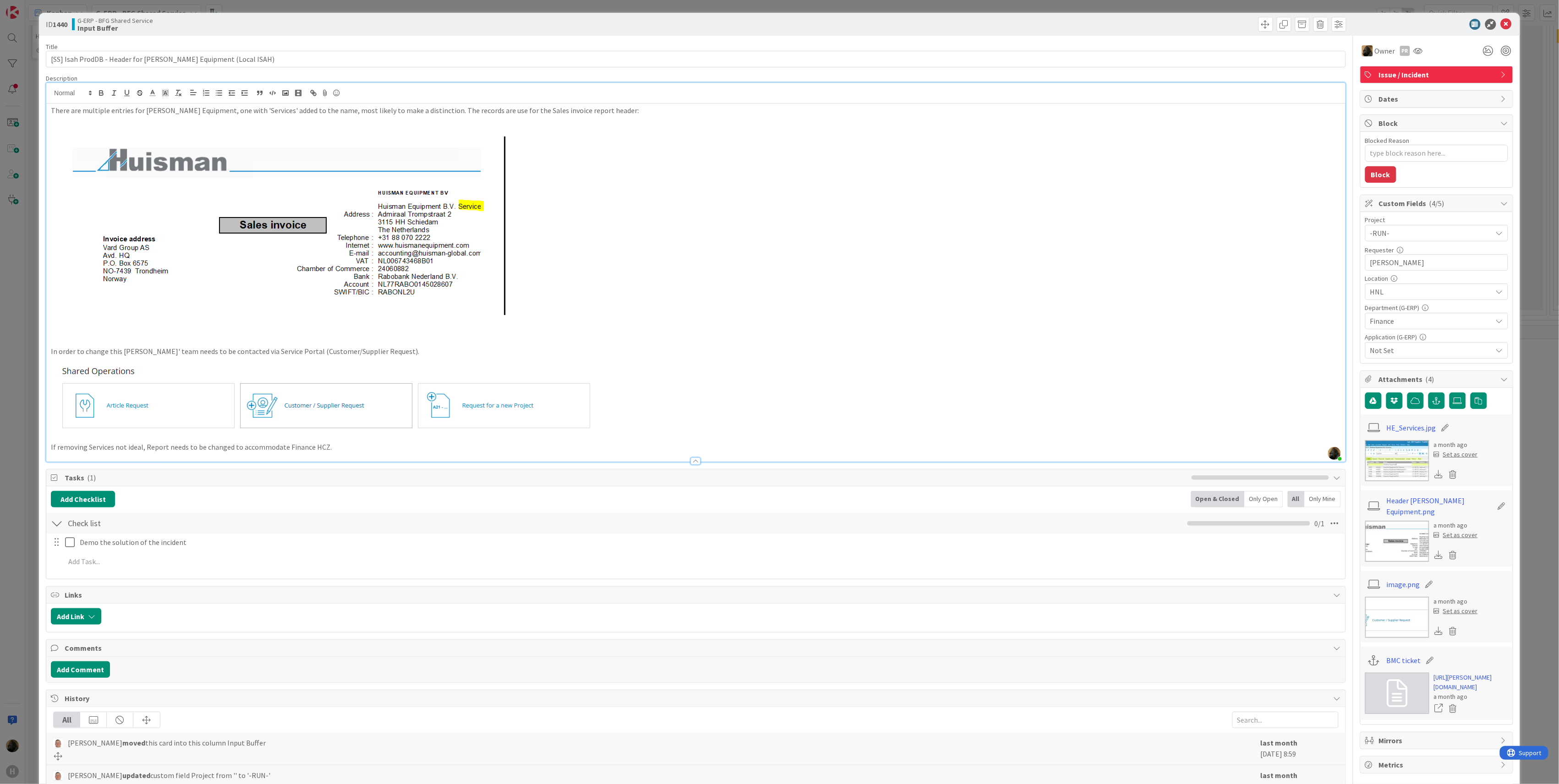
click at [299, 443] on p "If removing Services not ideal, Report needs to be changed to accommodate Finan…" at bounding box center [696, 447] width 1290 height 11
drag, startPoint x: 327, startPoint y: 446, endPoint x: -7, endPoint y: 464, distance: 334.5
click at [0, 464] on html "H Kanban G-ERP - BFG Shared Service 1x 2x 3x 3 INFO This column can be used for…" at bounding box center [780, 392] width 1559 height 784
click at [879, 75] on div "Description" at bounding box center [696, 78] width 1300 height 8
click at [1501, 23] on icon at bounding box center [1507, 25] width 11 height 11
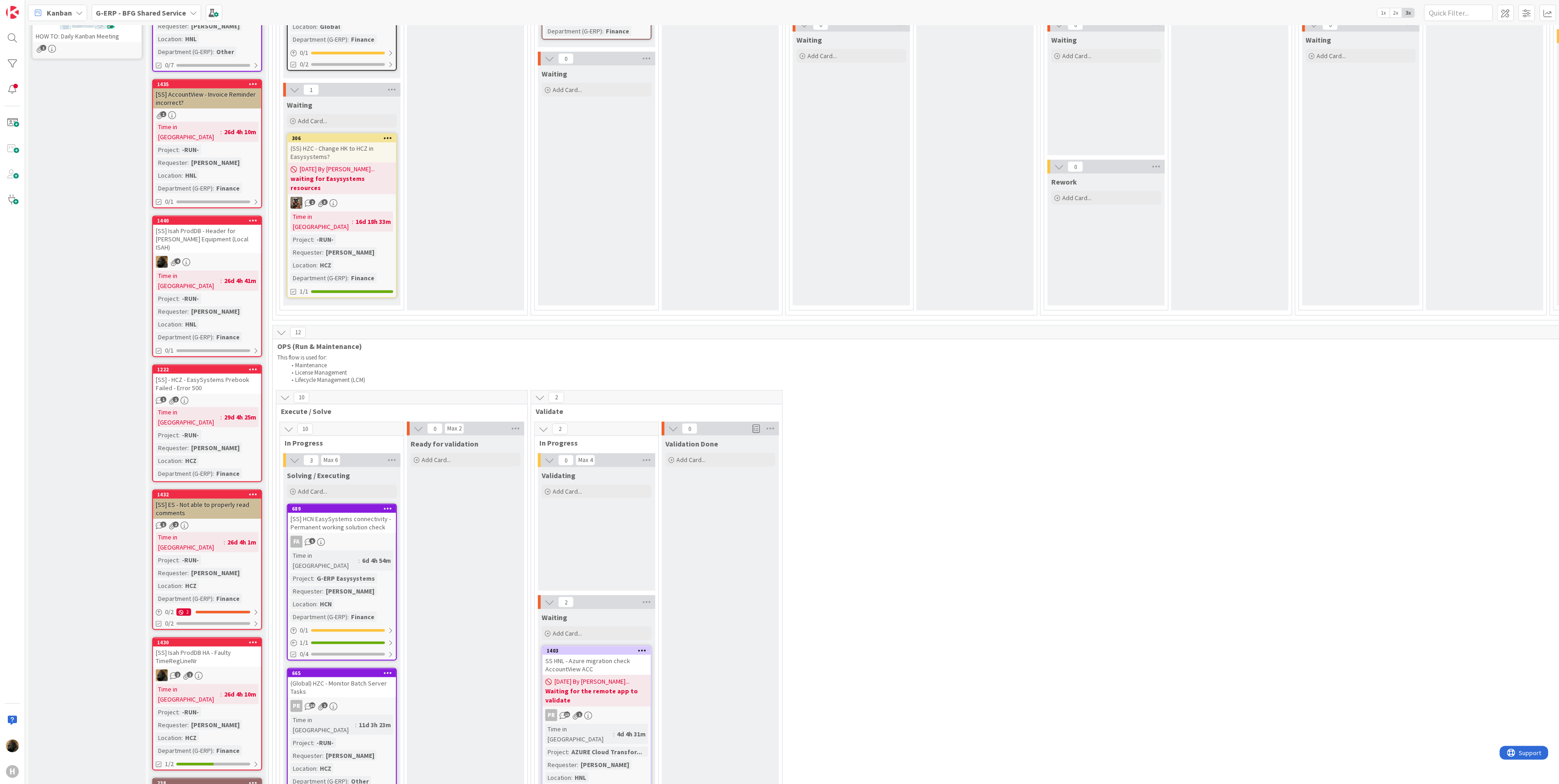
click at [231, 88] on div "[SS] AccountView - Invoice Reminder incorrect?" at bounding box center [207, 98] width 108 height 20
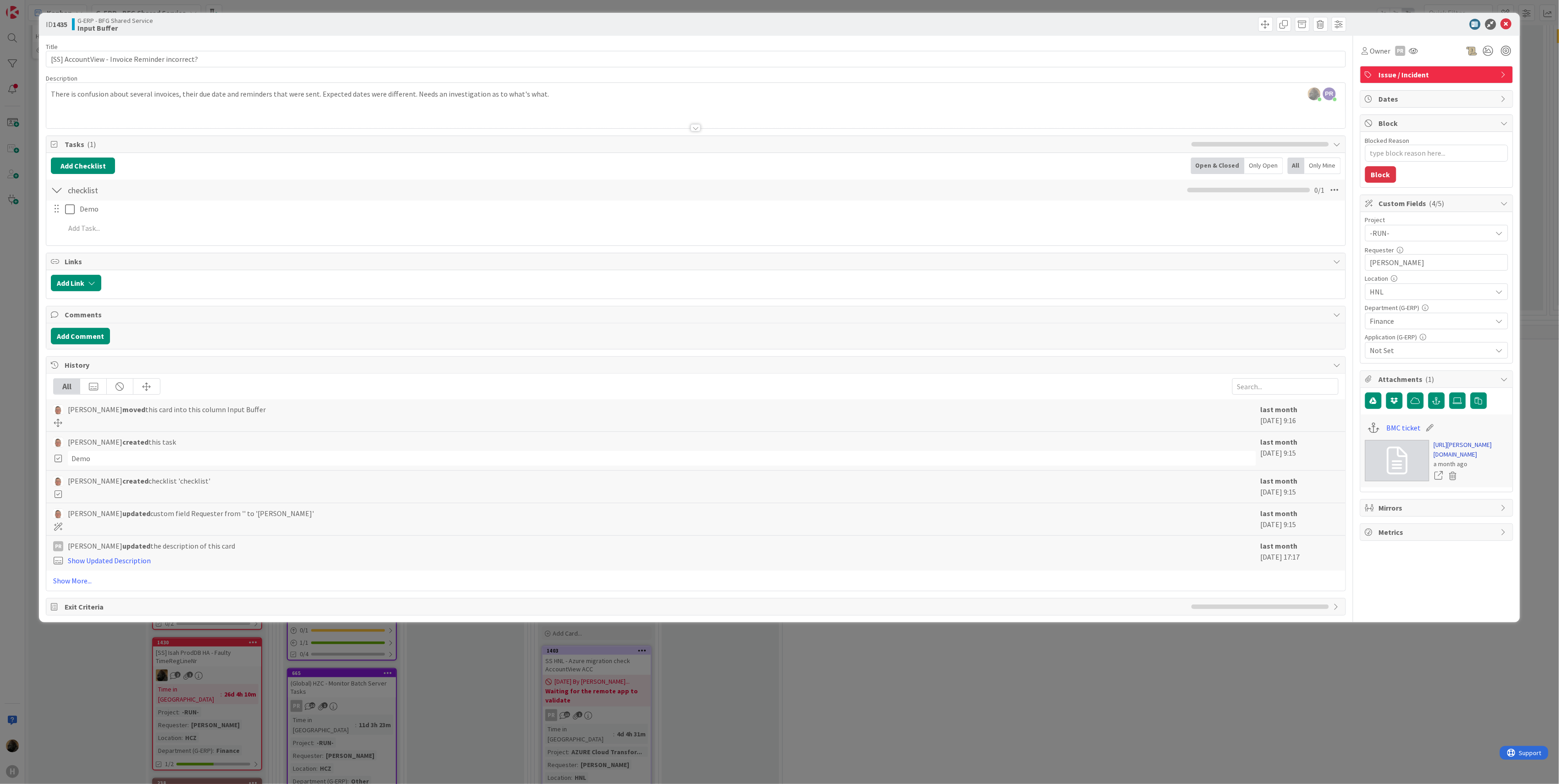
click at [1451, 460] on link "[URL][PERSON_NAME][DOMAIN_NAME]" at bounding box center [1471, 449] width 74 height 19
drag, startPoint x: 28, startPoint y: 418, endPoint x: 47, endPoint y: 414, distance: 19.4
click at [30, 418] on div "ID 1435 G-ERP - BFG Shared Service Input Buffer Title 46 / 128 [SS] AccountView…" at bounding box center [780, 392] width 1559 height 784
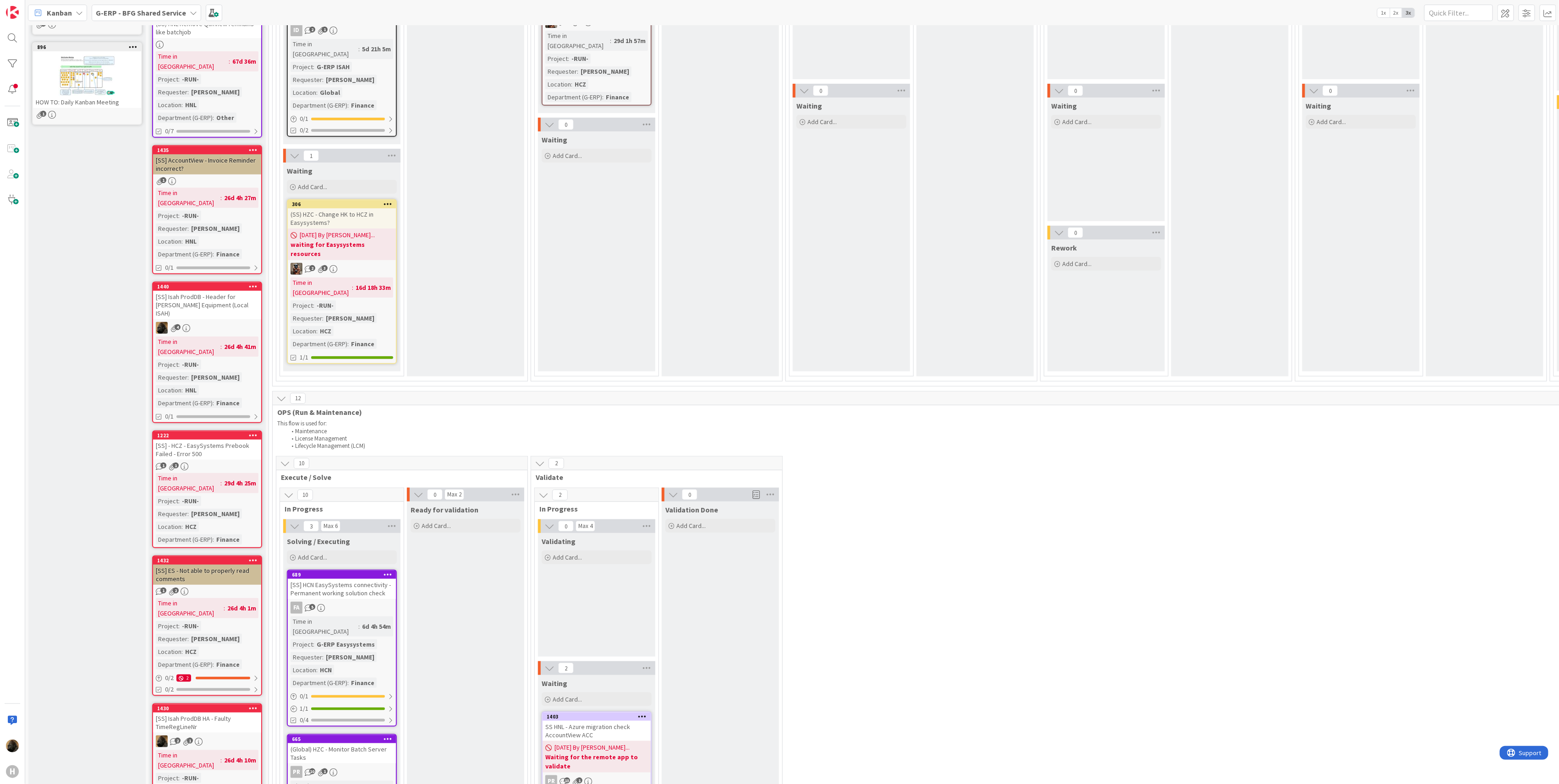
scroll to position [244, 0]
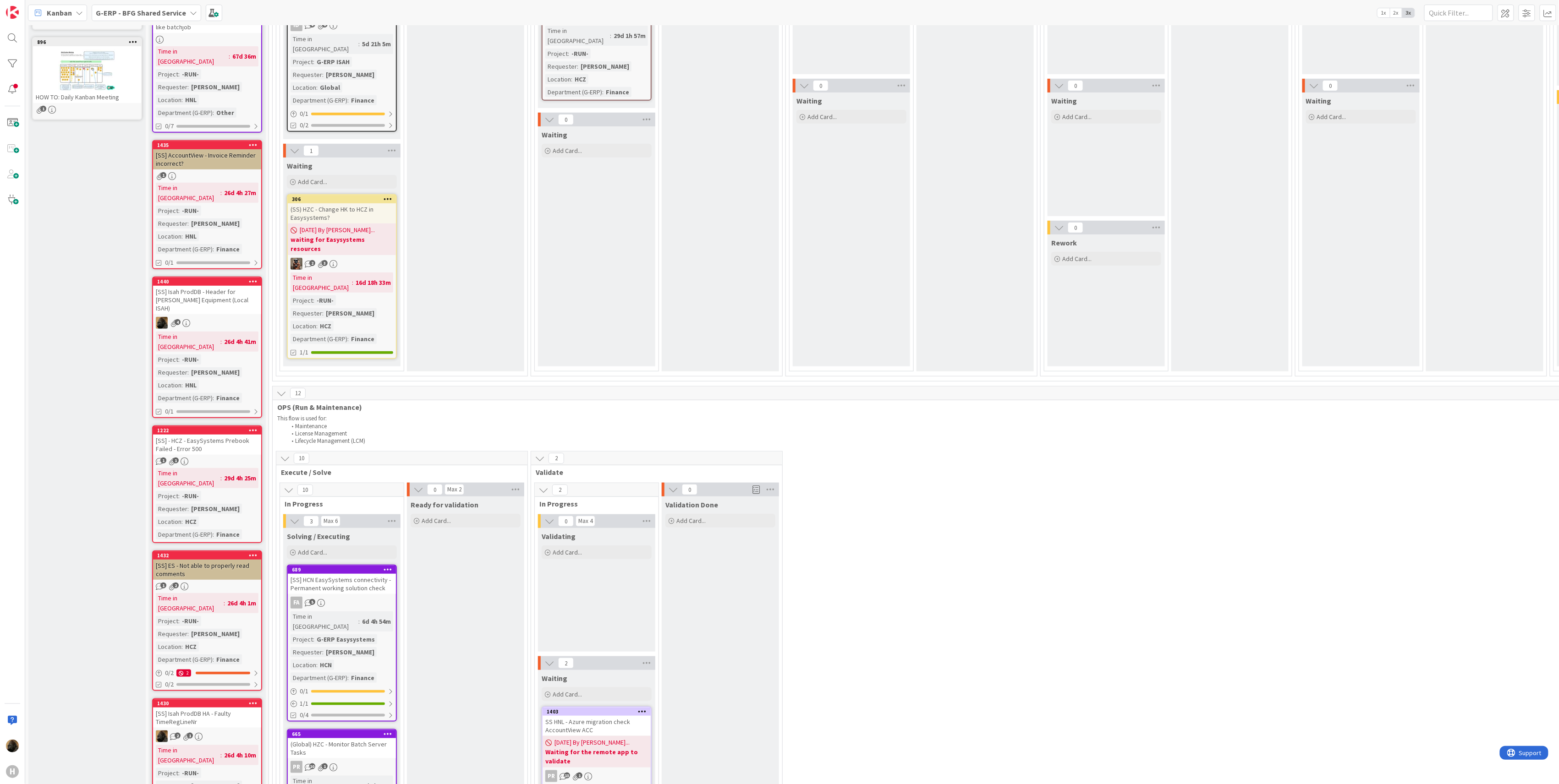
drag, startPoint x: 164, startPoint y: 393, endPoint x: 157, endPoint y: 394, distance: 7.1
click at [164, 435] on div "[SS] - HCZ - EasySystems Prebook Failed - Error 500" at bounding box center [207, 445] width 108 height 20
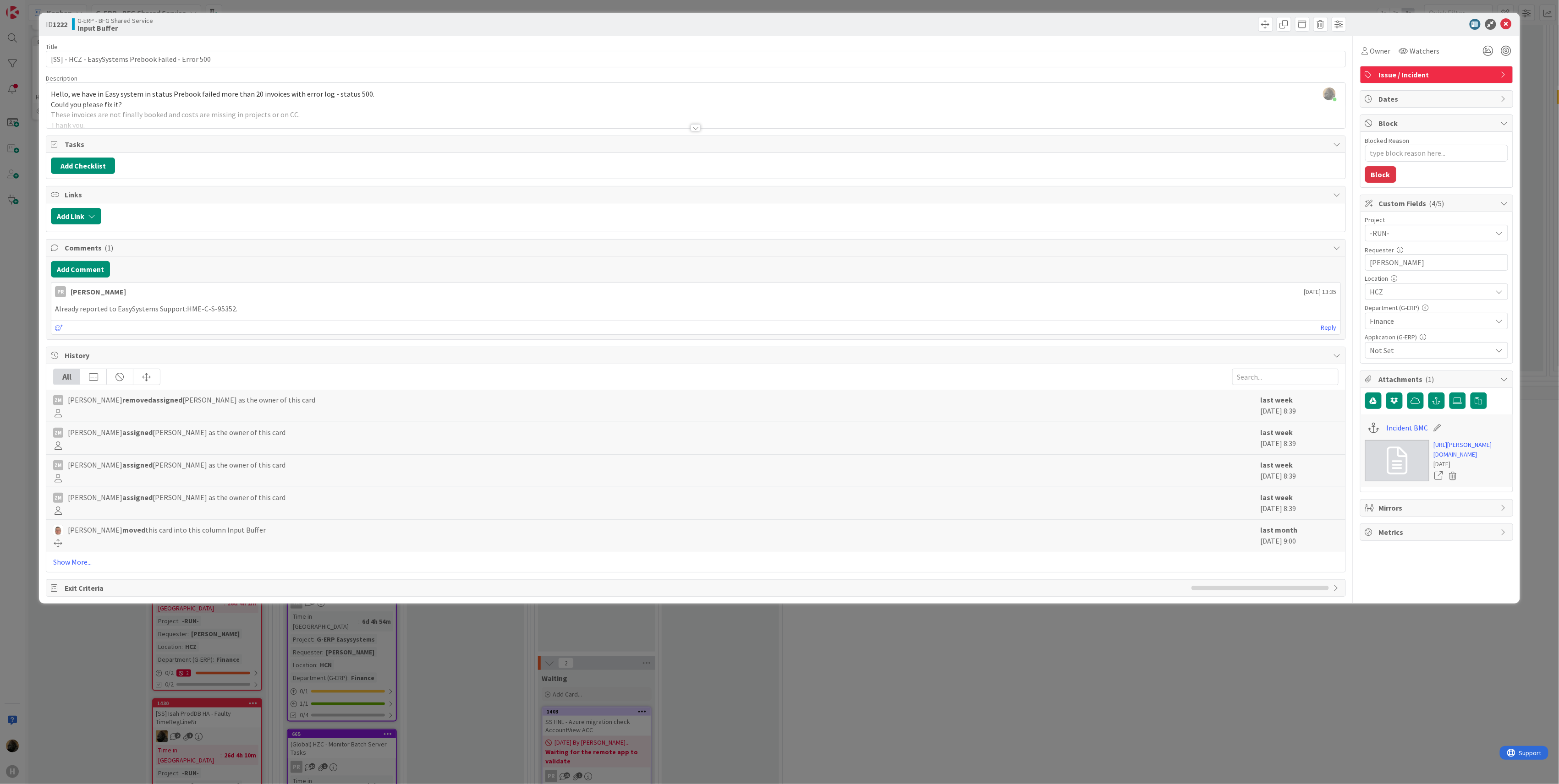
click at [696, 129] on div at bounding box center [696, 128] width 10 height 7
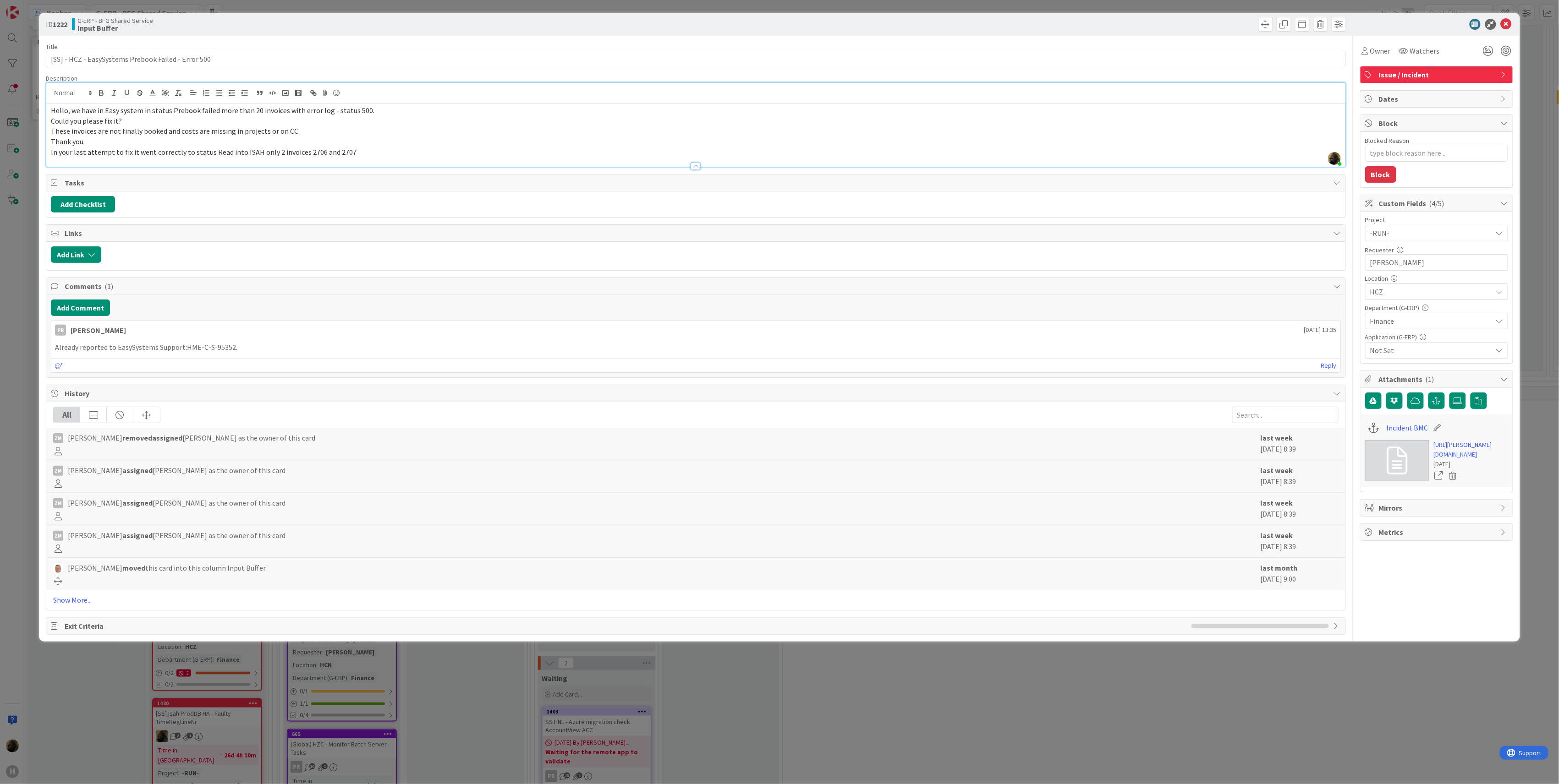
click at [30, 388] on div "ID 1222 G-ERP - BFG Shared Service Input Buffer Title 51 / 128 [SS] - HCZ - Eas…" at bounding box center [780, 392] width 1559 height 784
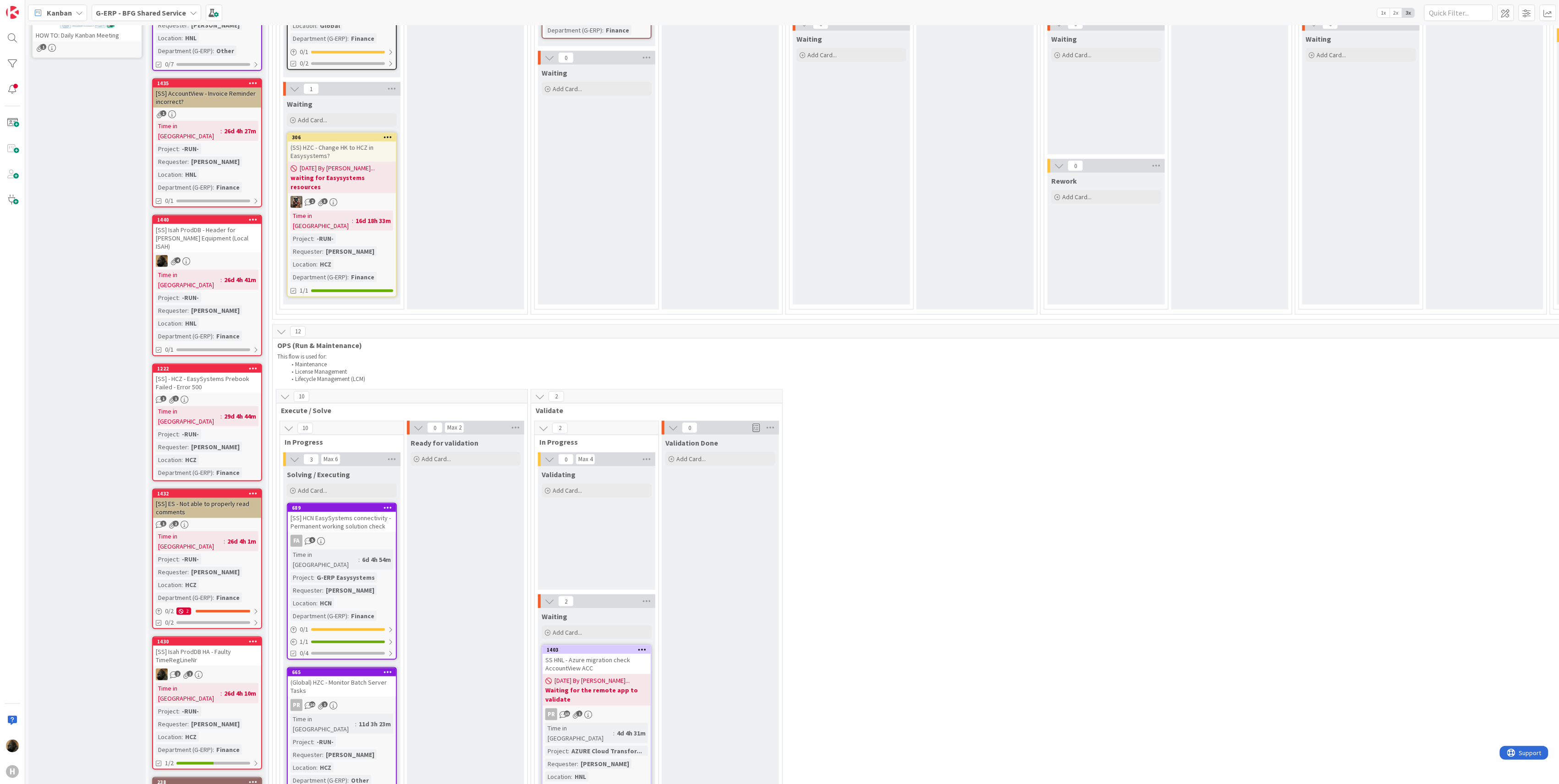
scroll to position [305, 0]
click at [163, 499] on div "[SS] ES - Not able to properly read comments" at bounding box center [207, 509] width 108 height 20
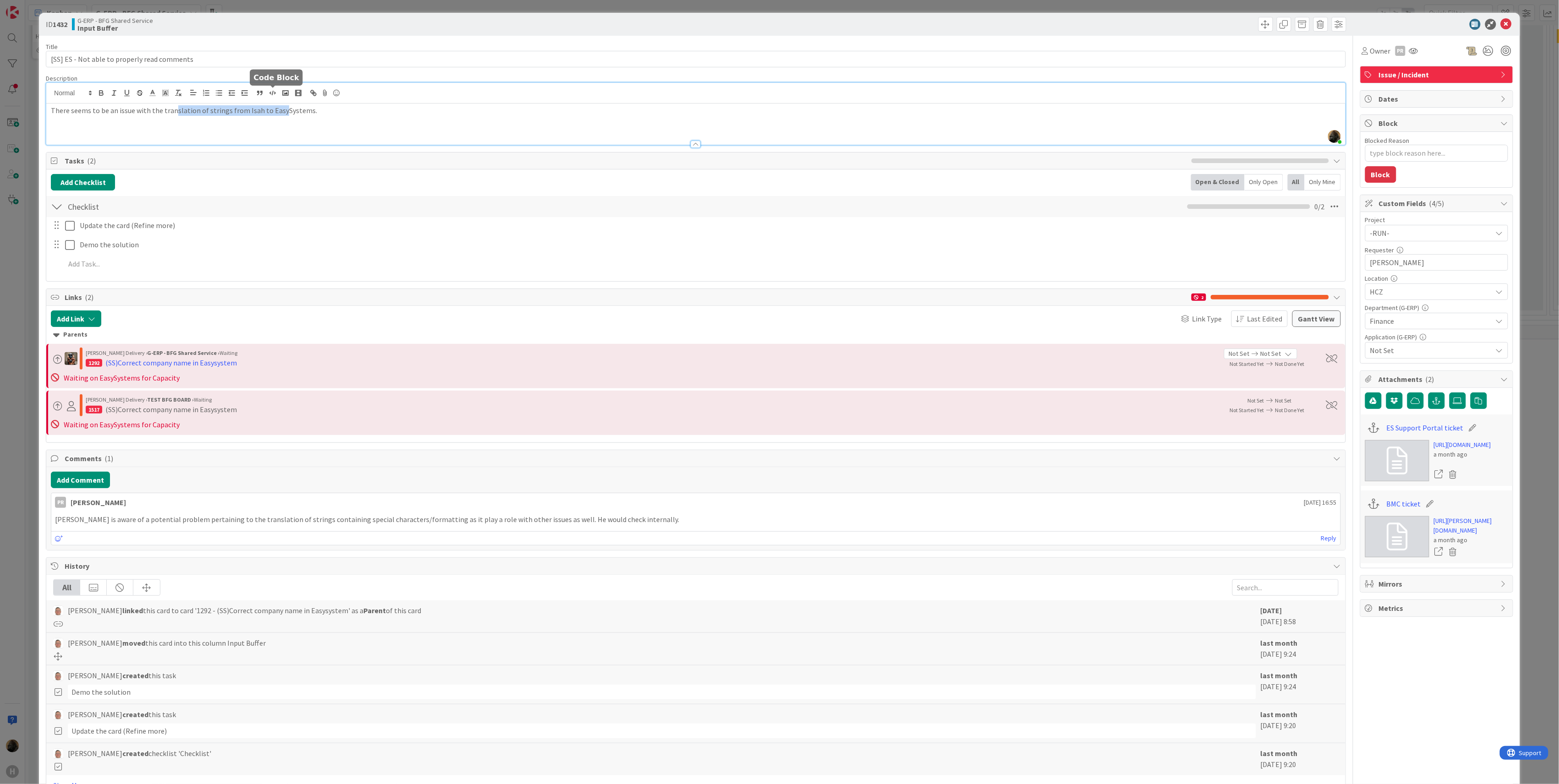
drag, startPoint x: 171, startPoint y: 89, endPoint x: 277, endPoint y: 96, distance: 106.2
click at [277, 96] on div "[PERSON_NAME] just joined There seems to be an issue with the translation of st…" at bounding box center [696, 114] width 1299 height 62
click at [314, 112] on p "There seems to be an issue with the translation of strings from Isah to EasySys…" at bounding box center [696, 110] width 1290 height 11
click at [1438, 536] on link "[URL][PERSON_NAME][DOMAIN_NAME]" at bounding box center [1471, 525] width 74 height 19
click at [26, 478] on div "ID 1432 G-ERP - BFG Shared Service Input Buffer Title 44 / 128 [SS] ES - Not ab…" at bounding box center [780, 392] width 1559 height 784
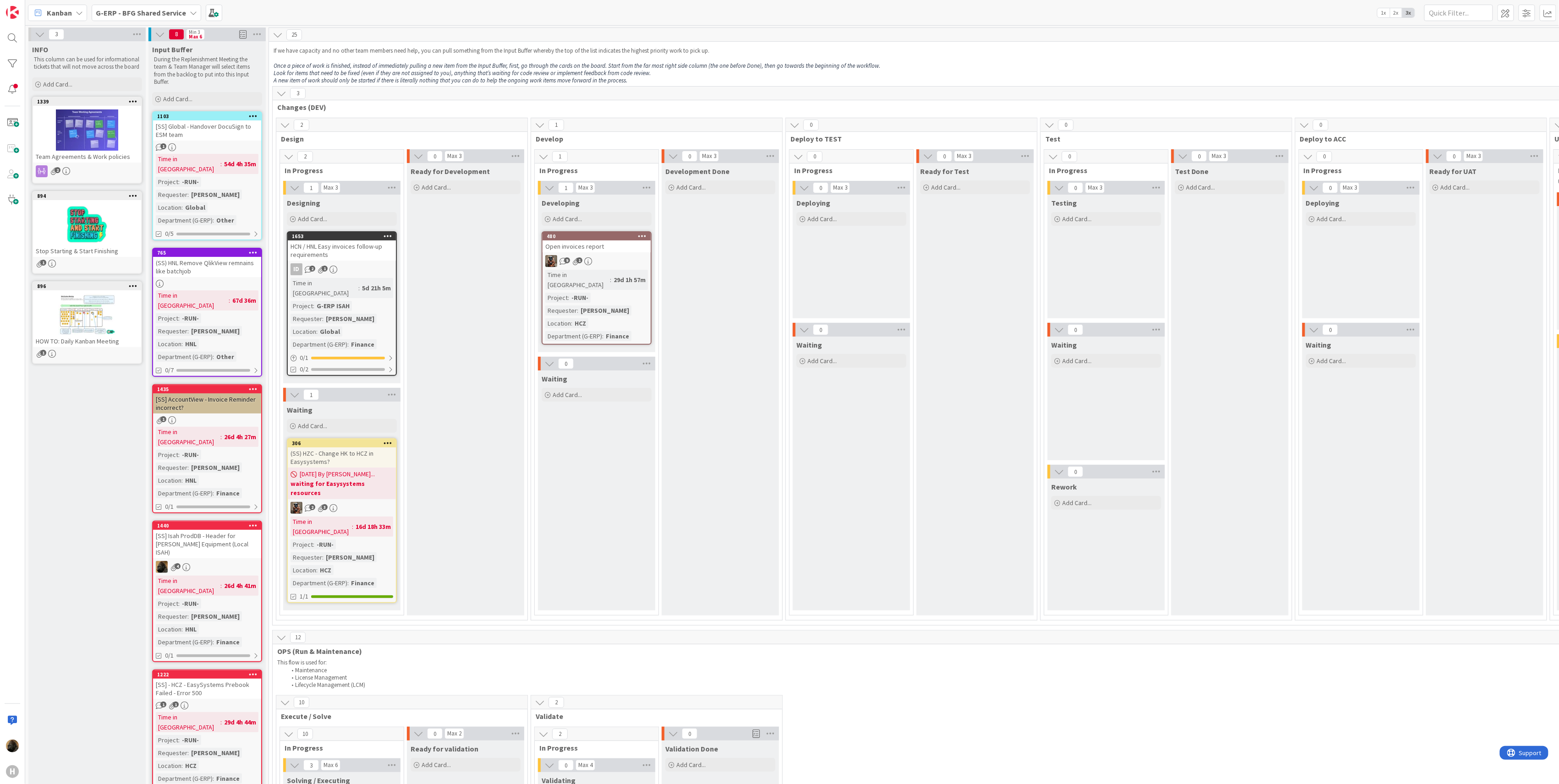
click at [121, 16] on span "G-ERP - BFG Shared Service" at bounding box center [141, 13] width 90 height 11
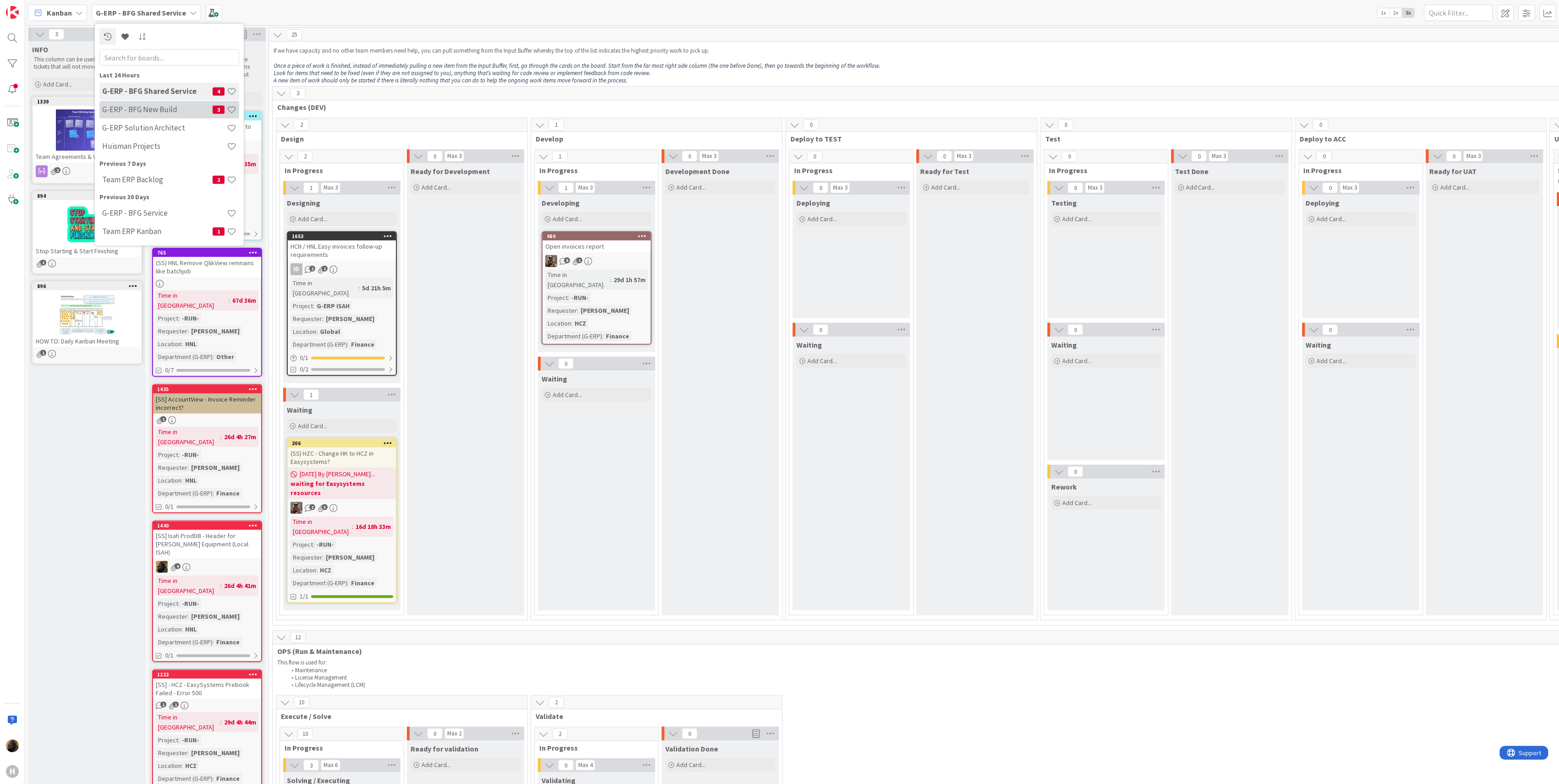
click at [125, 116] on div "G-ERP - BFG New Build 3" at bounding box center [169, 109] width 140 height 18
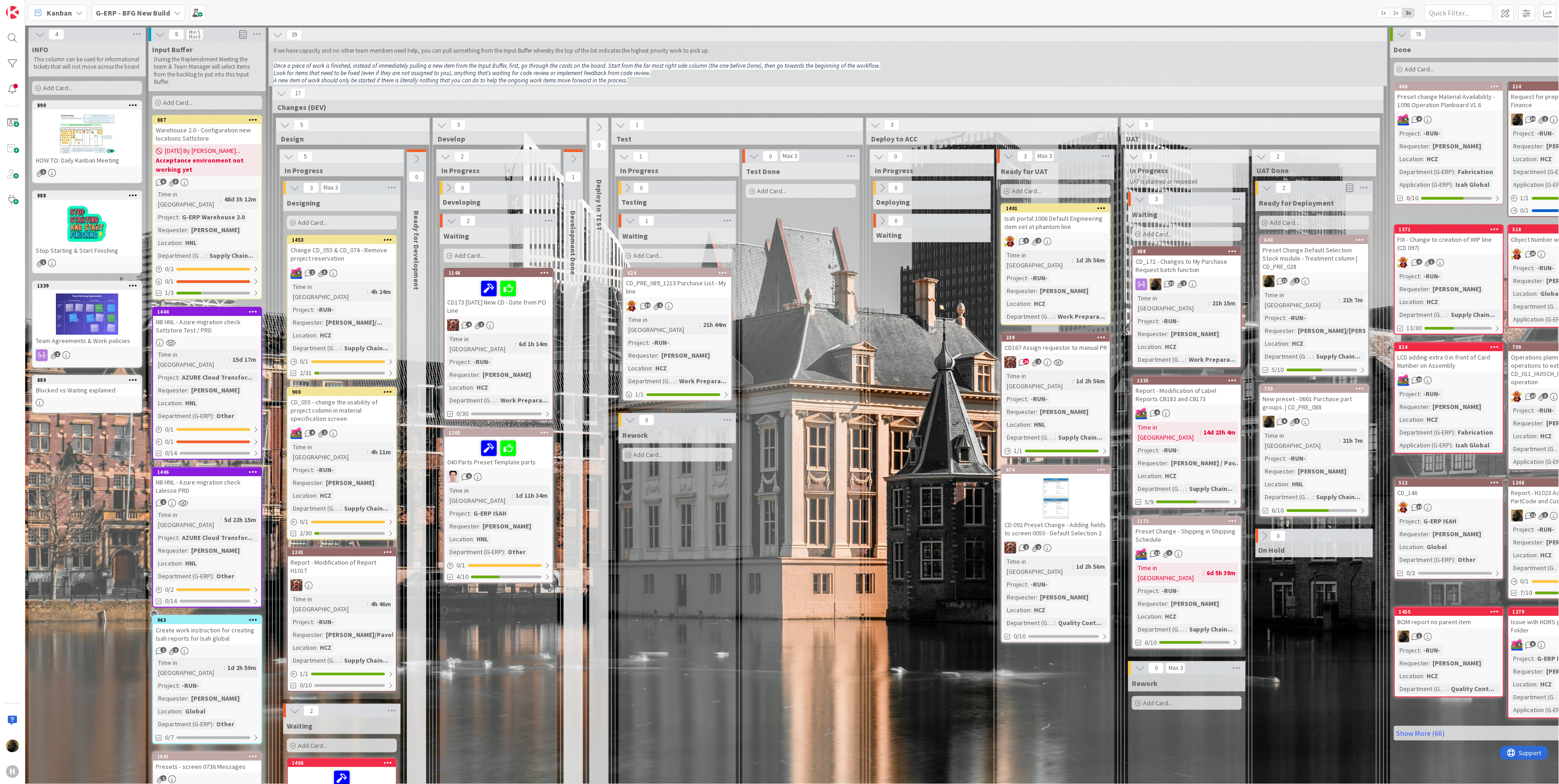
click at [683, 619] on div "Rework Add Card..." at bounding box center [677, 757] width 117 height 659
click at [112, 15] on b "G-ERP - BFG New Build" at bounding box center [133, 13] width 74 height 9
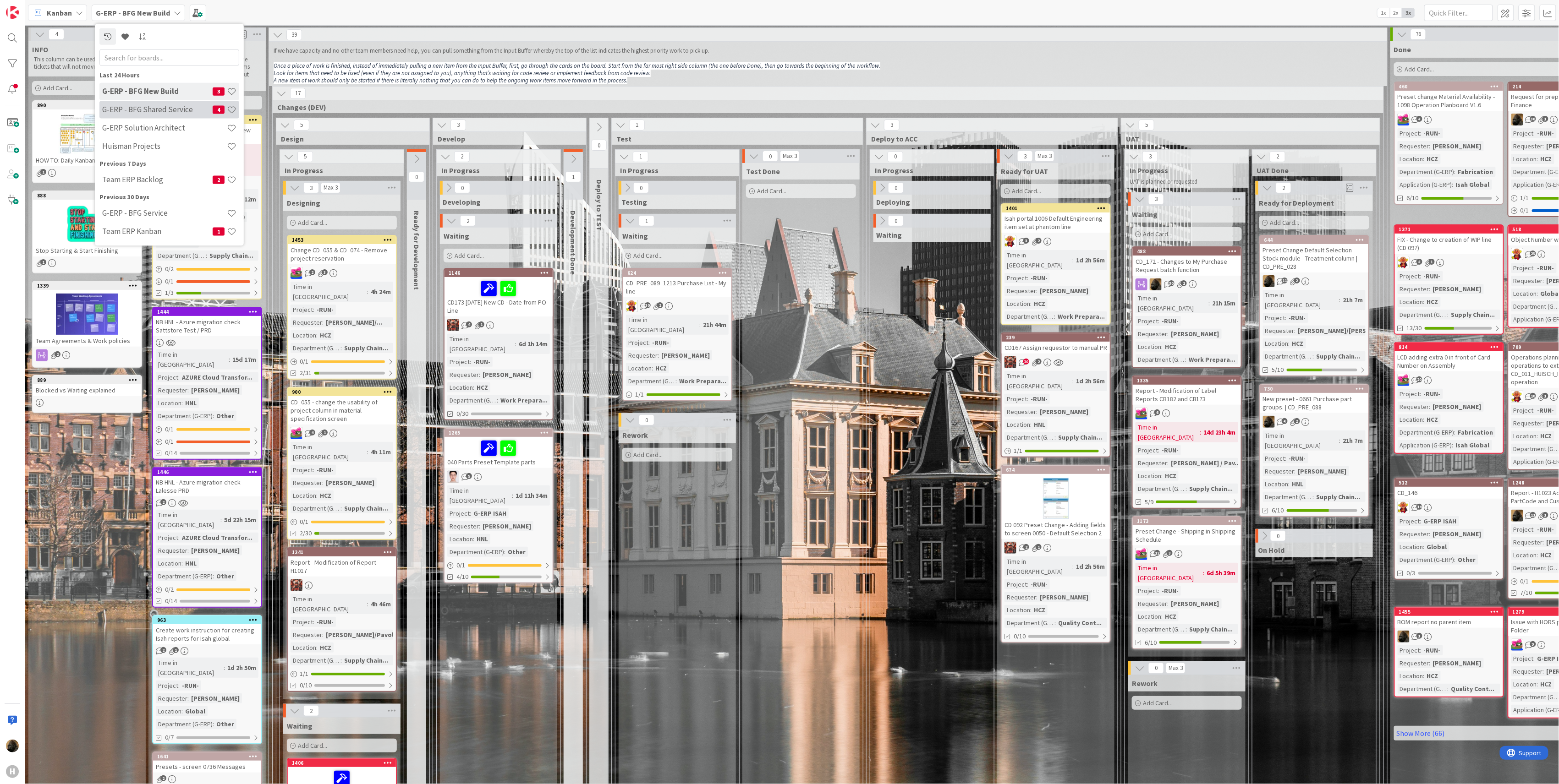
click at [142, 109] on h4 "G-ERP - BFG Shared Service" at bounding box center [157, 109] width 111 height 9
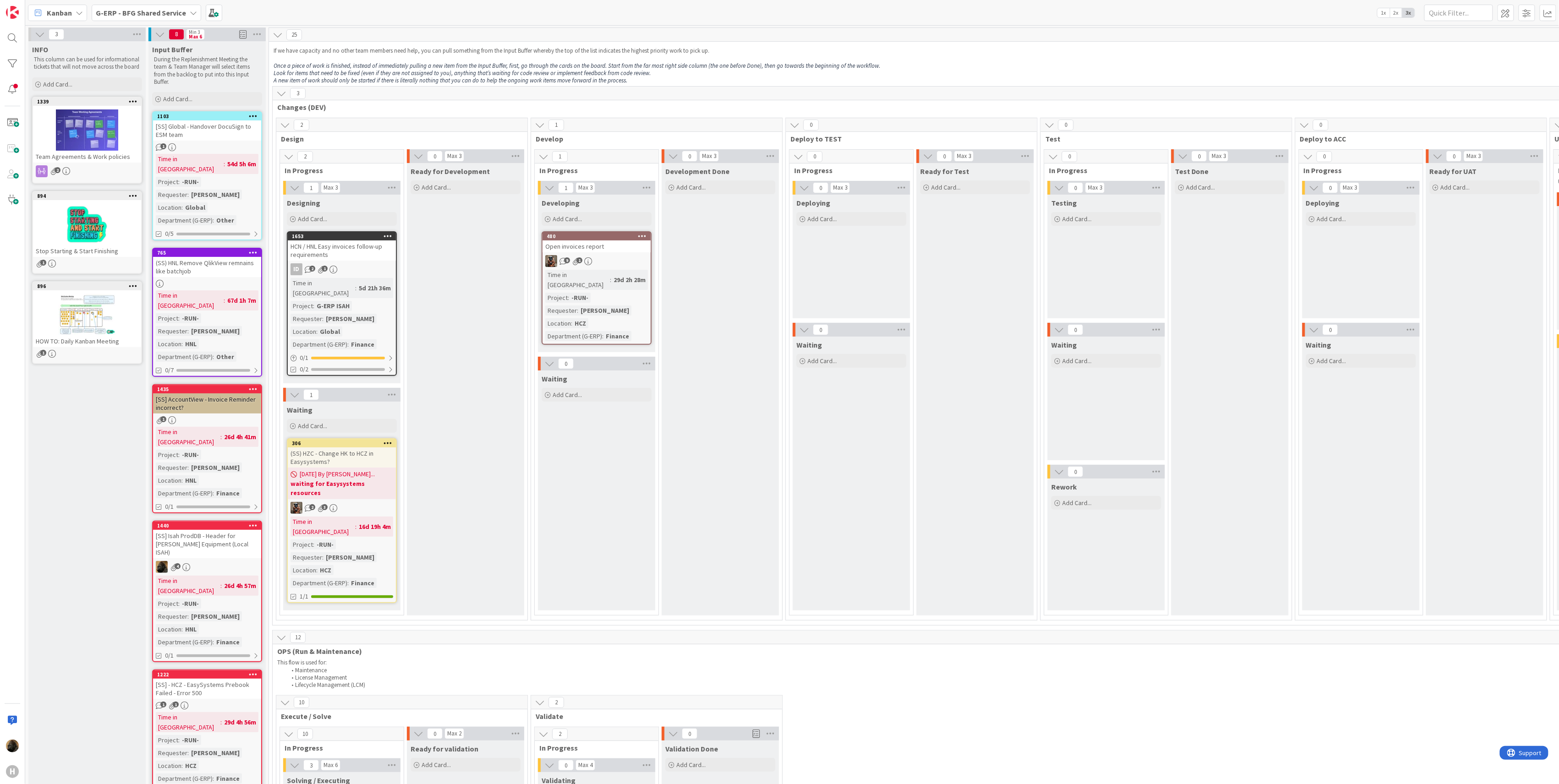
click at [252, 522] on icon at bounding box center [253, 525] width 8 height 6
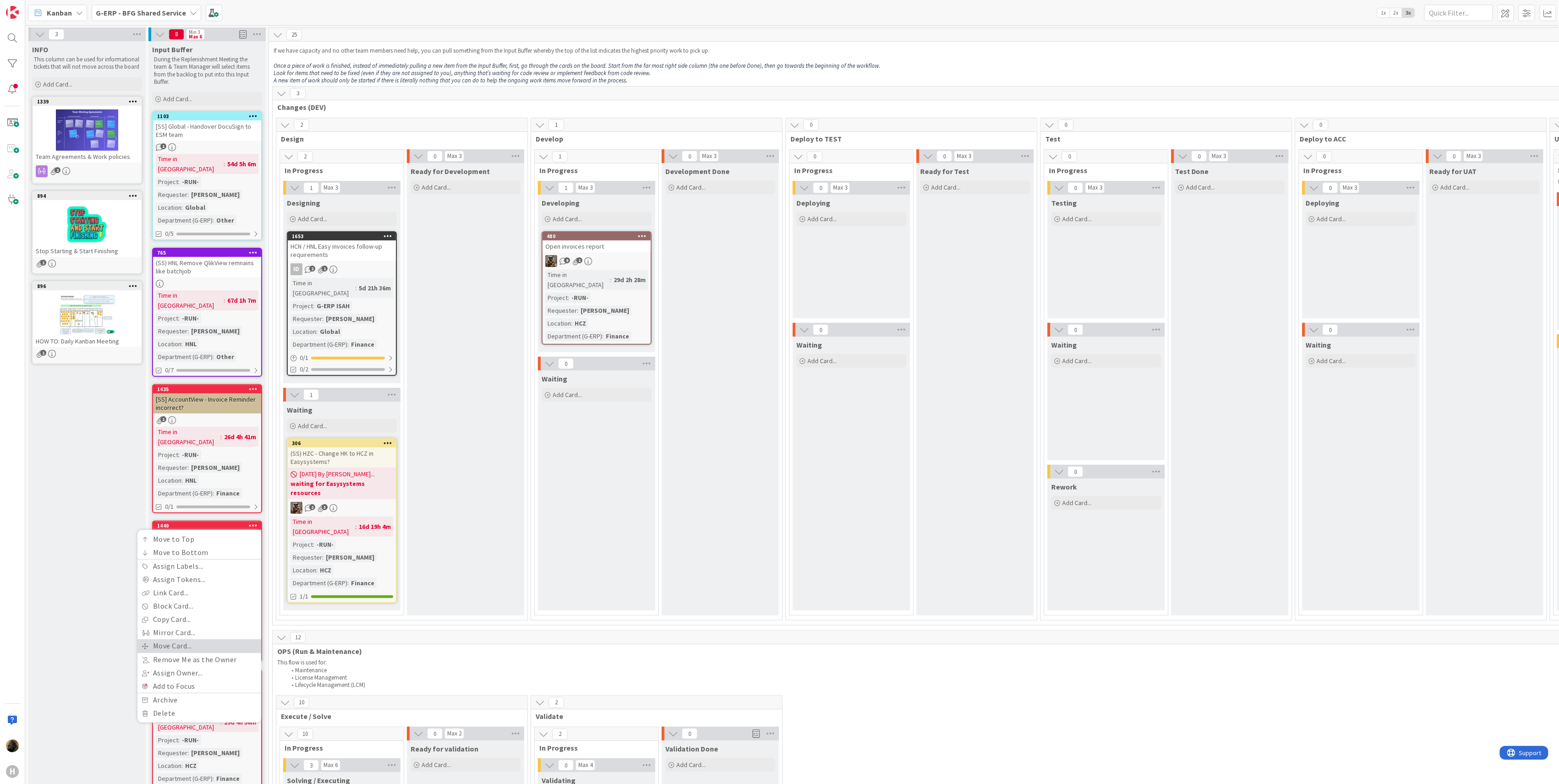
click at [180, 639] on link "Move Card..." at bounding box center [199, 646] width 123 height 13
click at [175, 556] on div "G-ERP - BFG Shared Service" at bounding box center [193, 563] width 128 height 16
click at [185, 601] on span "G-ERP - BFG New Build" at bounding box center [198, 607] width 107 height 13
click at [175, 587] on span "INFO" at bounding box center [170, 593] width 68 height 12
click at [190, 623] on link "Input Buffer" at bounding box center [198, 630] width 137 height 16
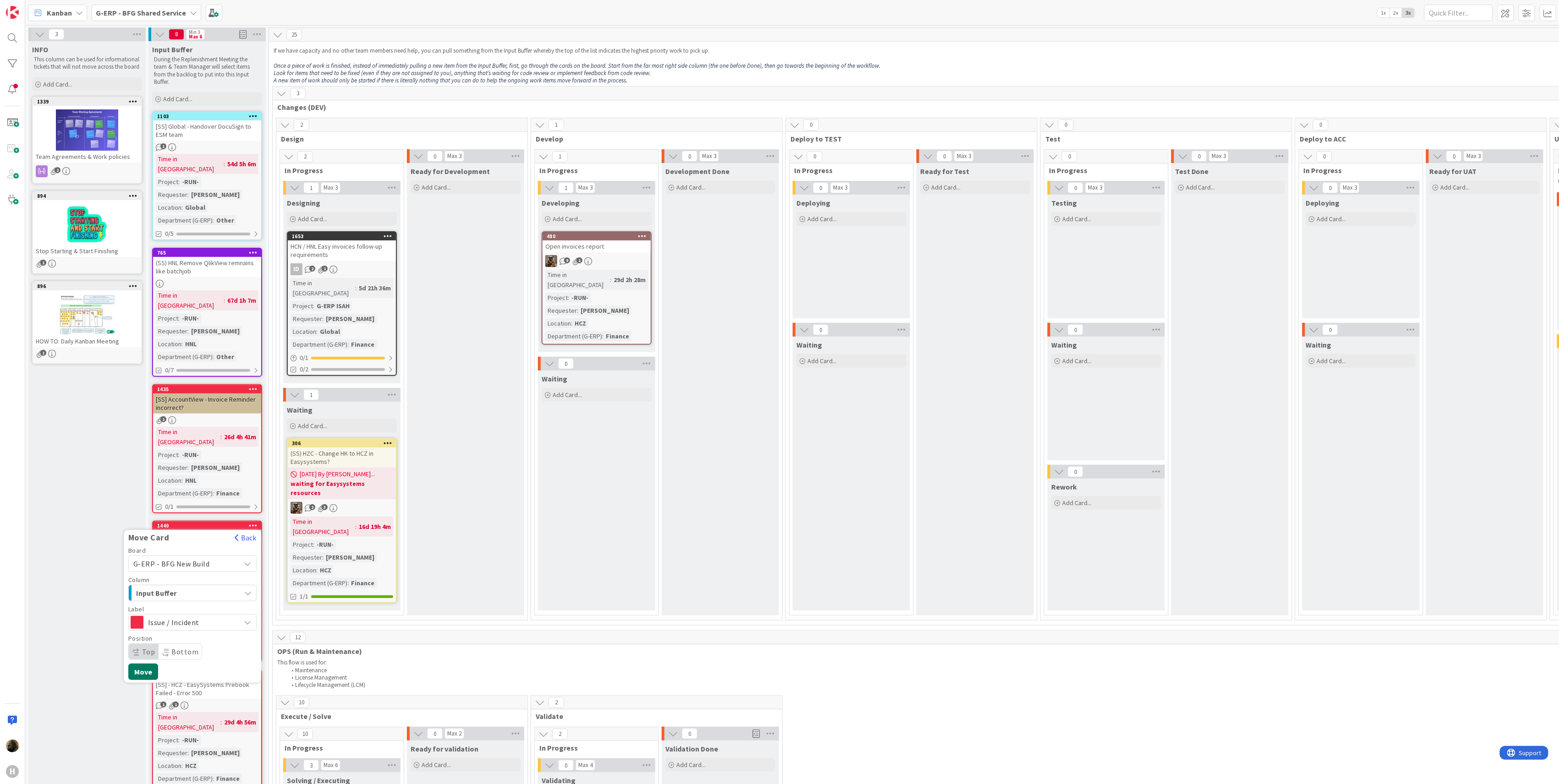
click at [142, 663] on button "Move" at bounding box center [143, 671] width 30 height 16
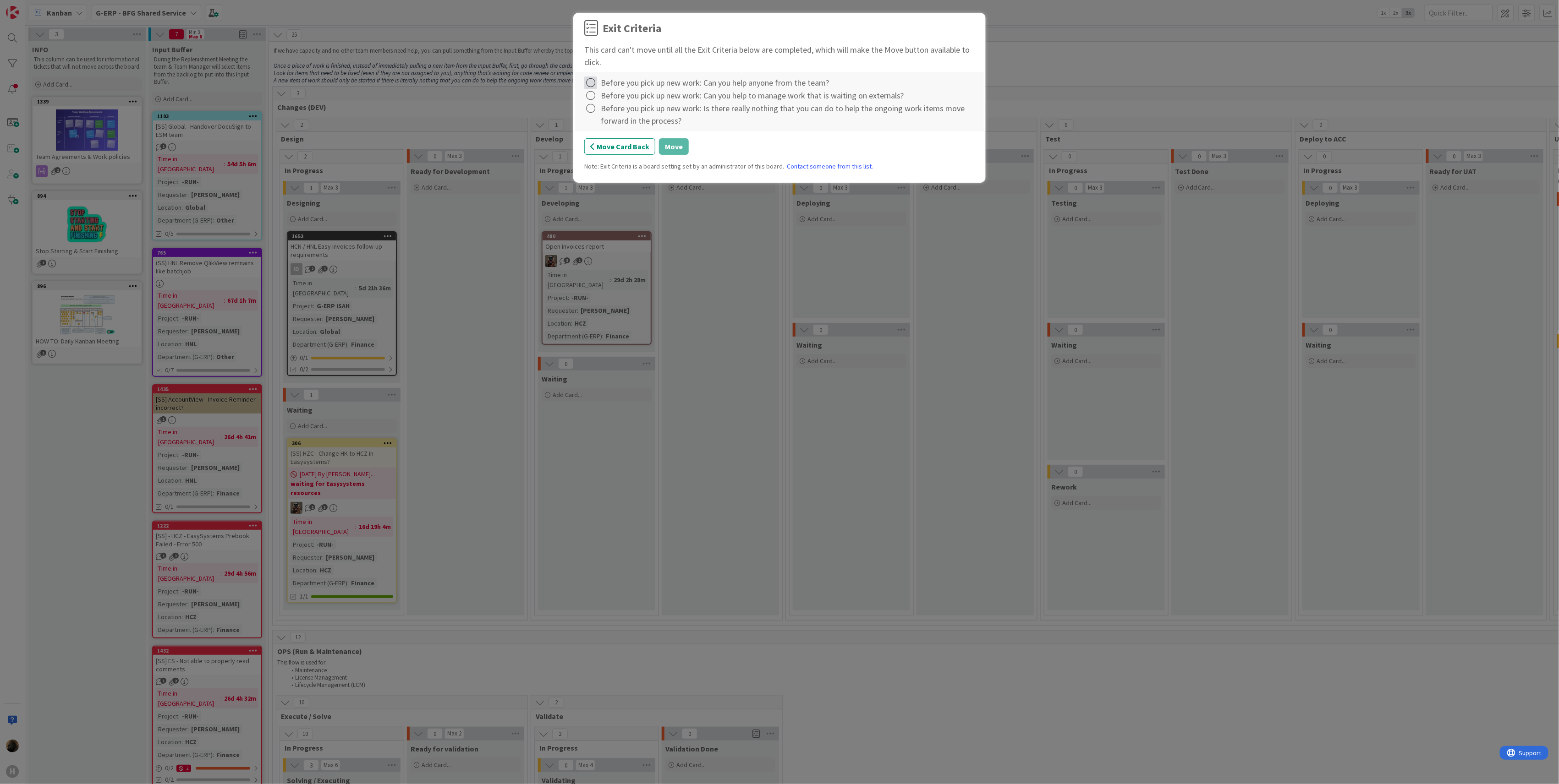
click at [595, 79] on icon at bounding box center [590, 83] width 13 height 13
click at [607, 97] on link "Complete" at bounding box center [641, 102] width 114 height 13
click at [591, 97] on icon at bounding box center [590, 96] width 13 height 13
click at [606, 114] on link "Complete" at bounding box center [641, 115] width 114 height 13
click at [589, 111] on icon at bounding box center [590, 109] width 13 height 13
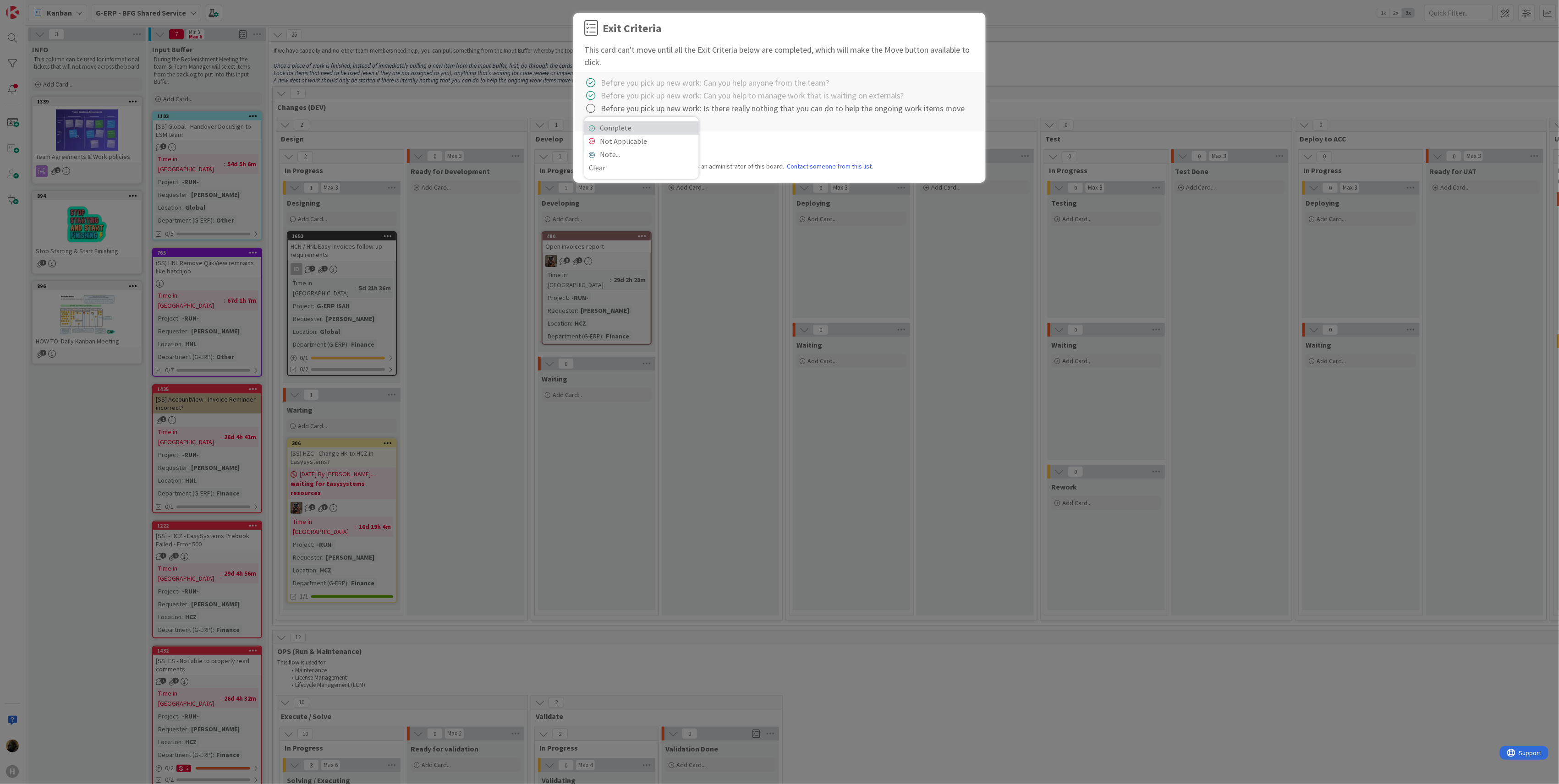
click at [600, 128] on link "Complete" at bounding box center [641, 128] width 114 height 13
click at [675, 150] on button "Move" at bounding box center [674, 146] width 30 height 16
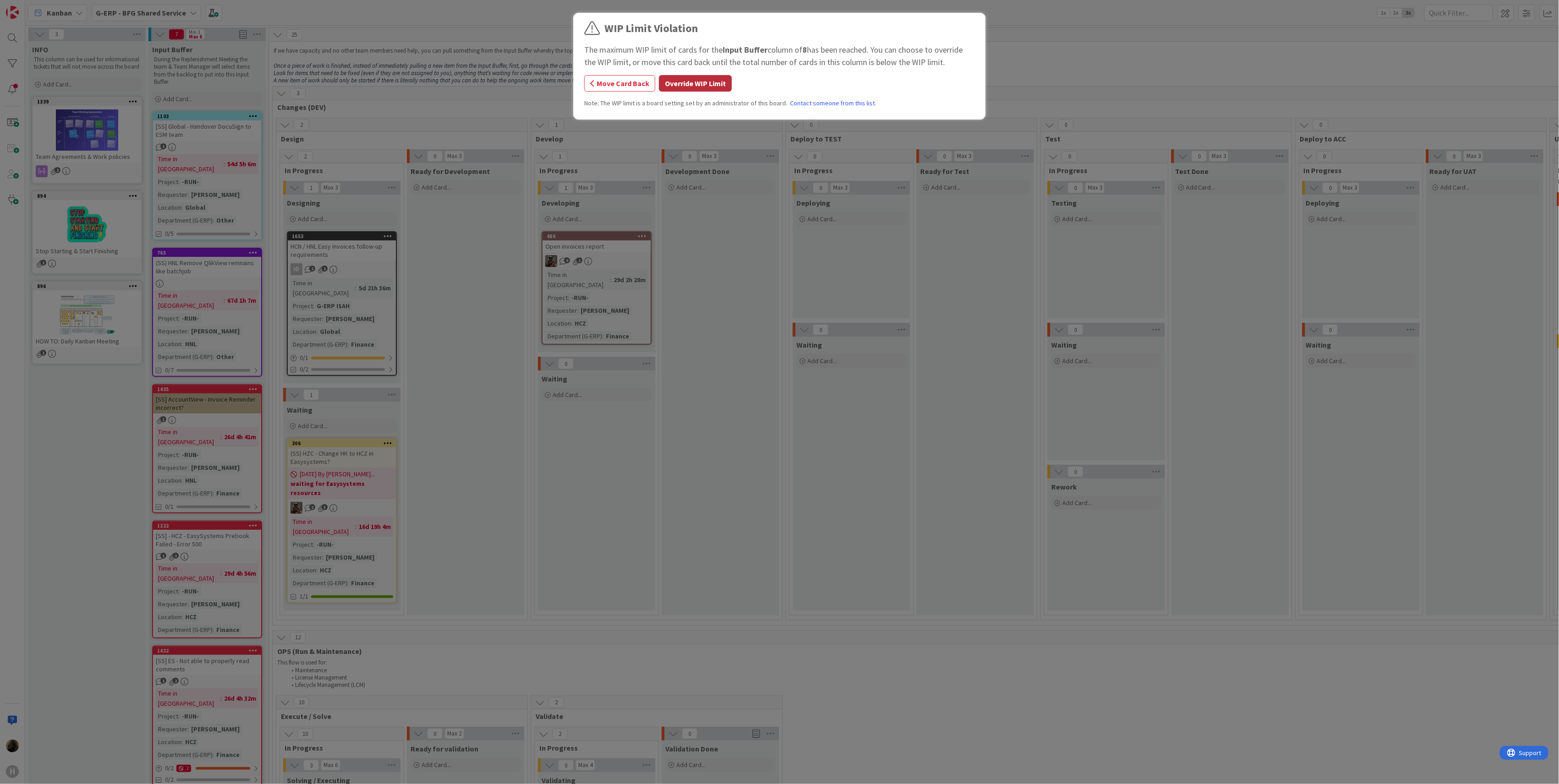
click at [697, 79] on button "Override WIP Limit" at bounding box center [695, 83] width 73 height 16
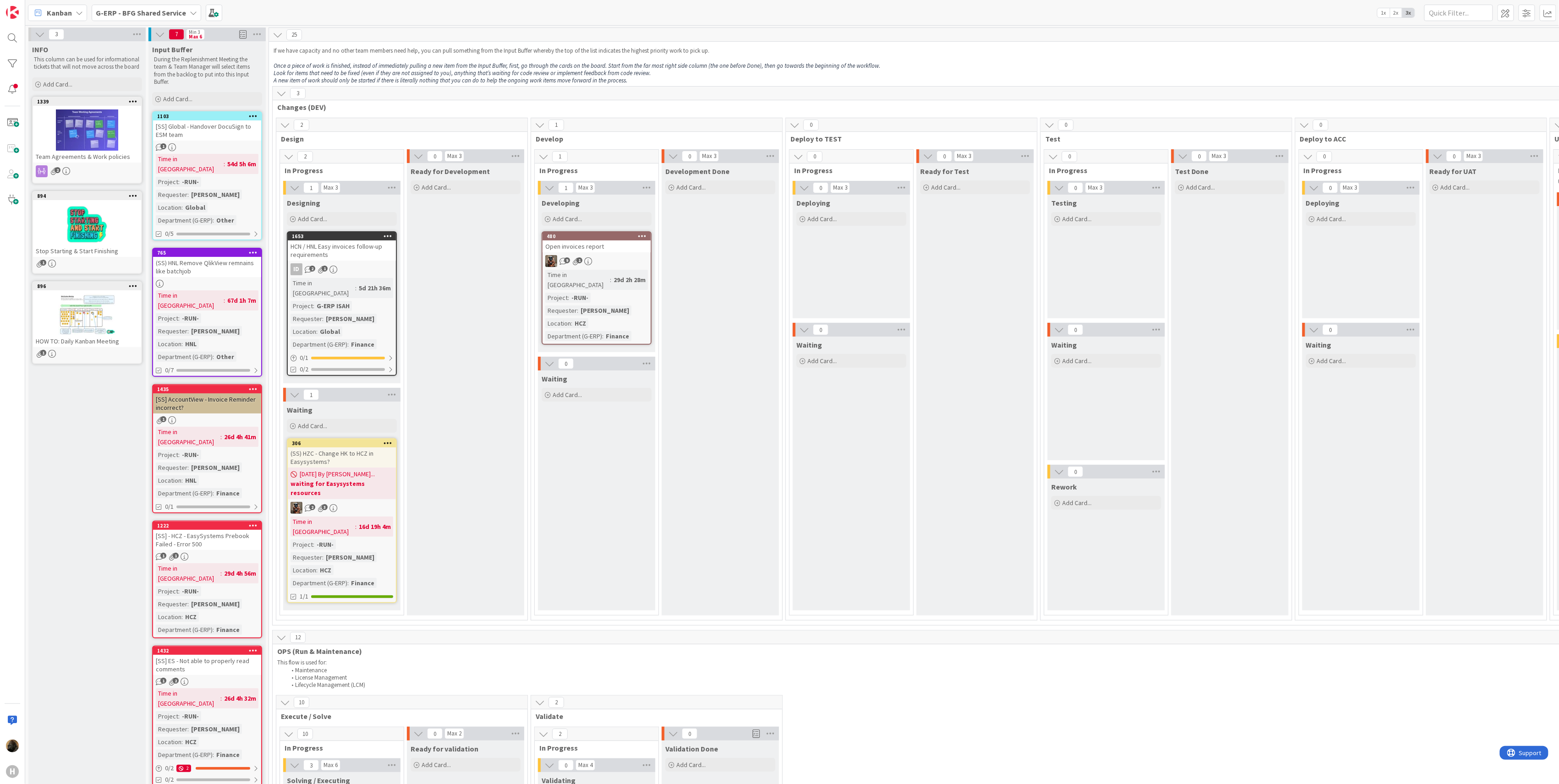
click at [138, 13] on b "G-ERP - BFG Shared Service" at bounding box center [141, 13] width 90 height 9
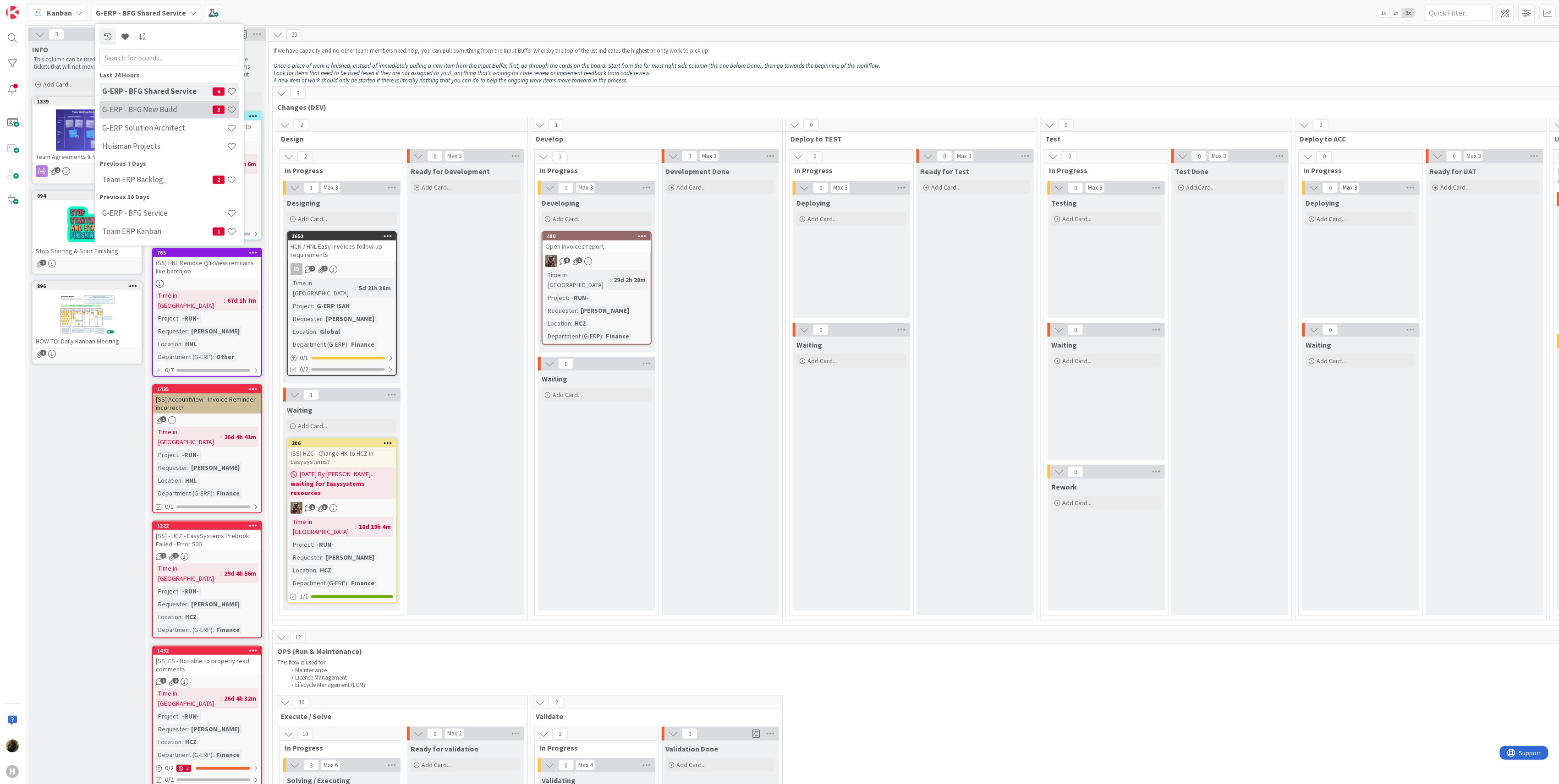
click at [142, 107] on h4 "G-ERP - BFG New Build" at bounding box center [157, 109] width 111 height 9
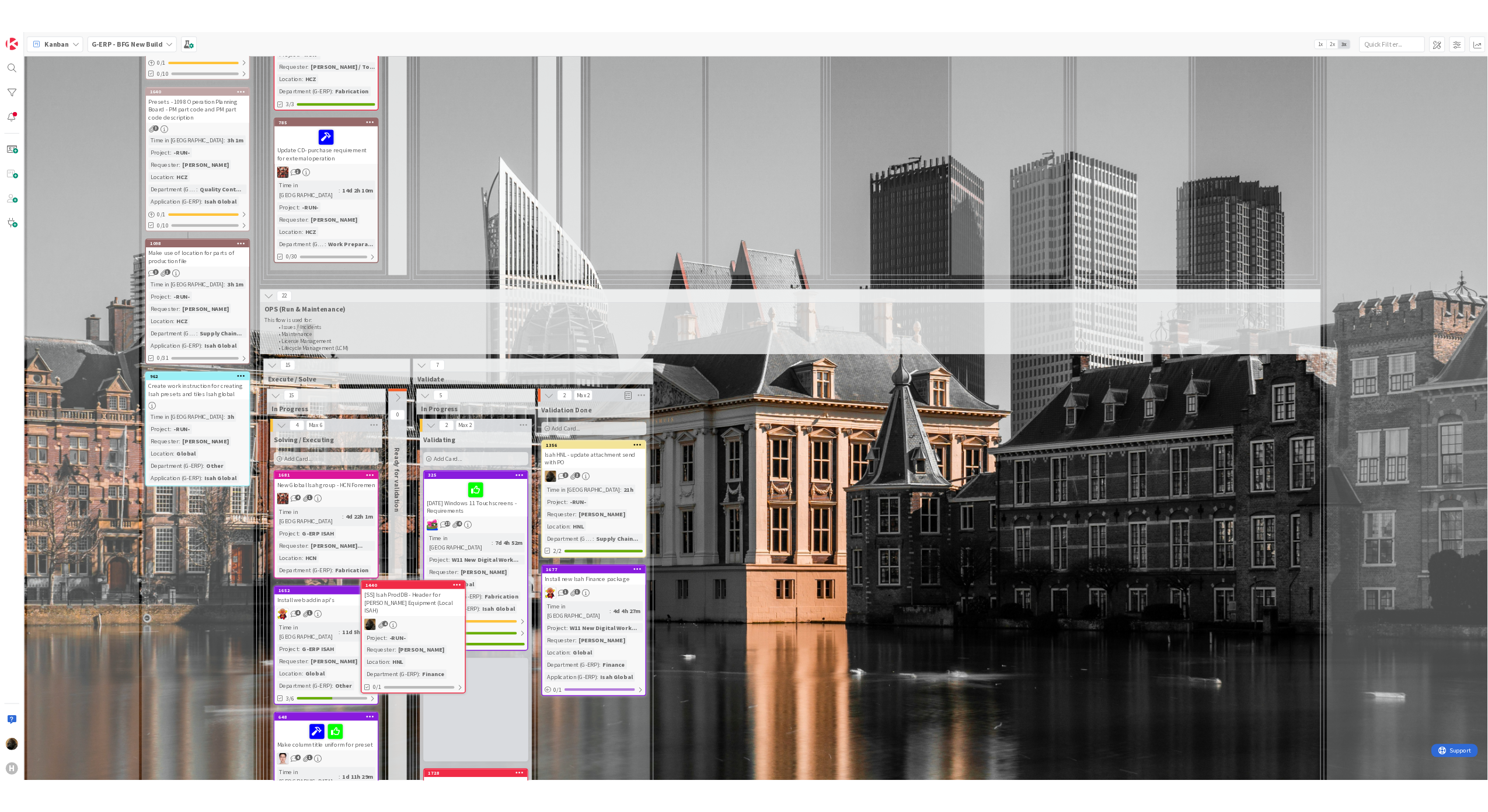
scroll to position [1065, 0]
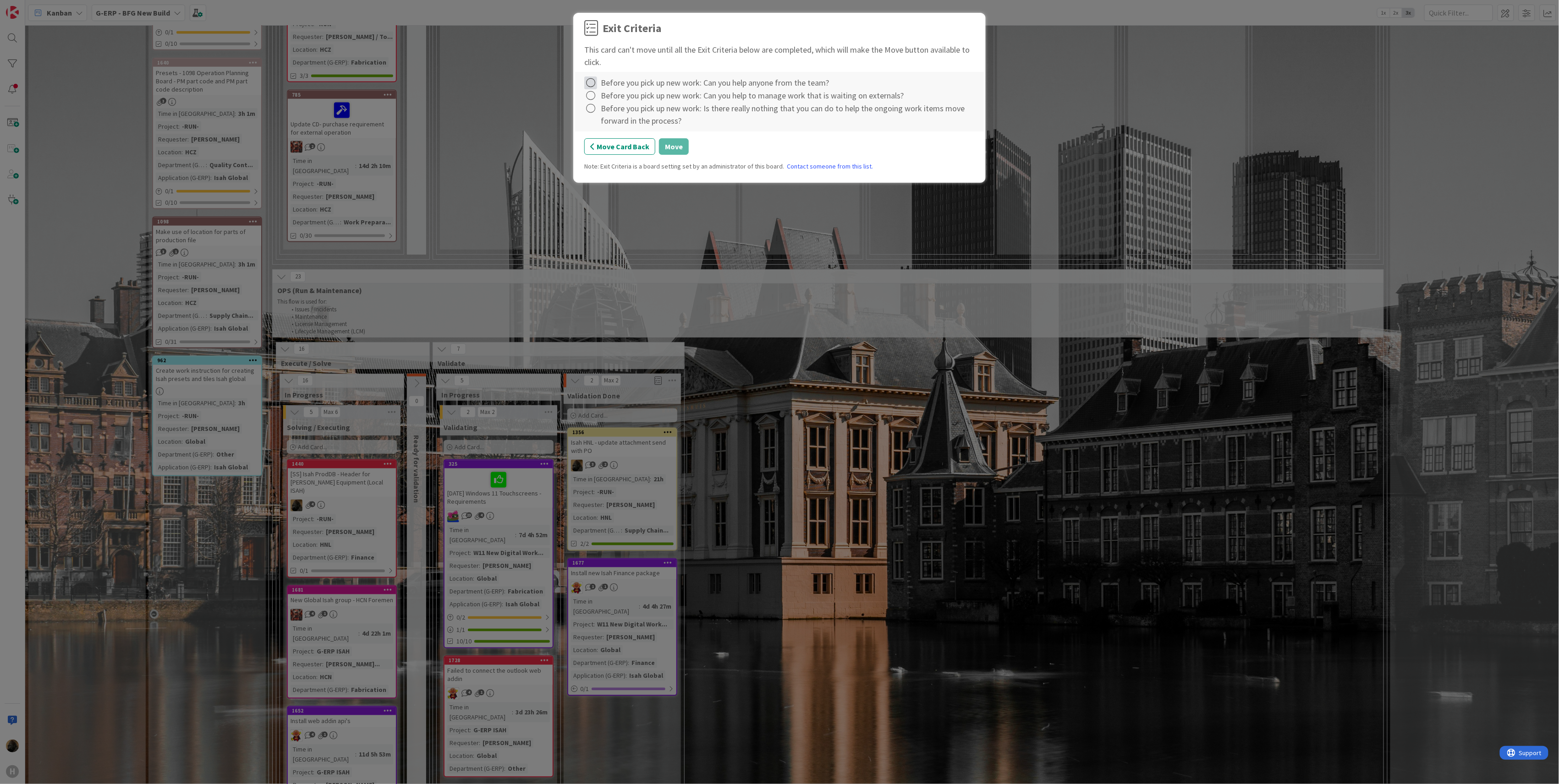
click at [593, 82] on icon at bounding box center [590, 83] width 13 height 13
click at [619, 99] on link "Complete" at bounding box center [641, 102] width 114 height 13
drag, startPoint x: 593, startPoint y: 99, endPoint x: 603, endPoint y: 103, distance: 10.8
click at [593, 99] on icon at bounding box center [590, 96] width 13 height 13
click at [607, 116] on link "Complete" at bounding box center [641, 115] width 114 height 13
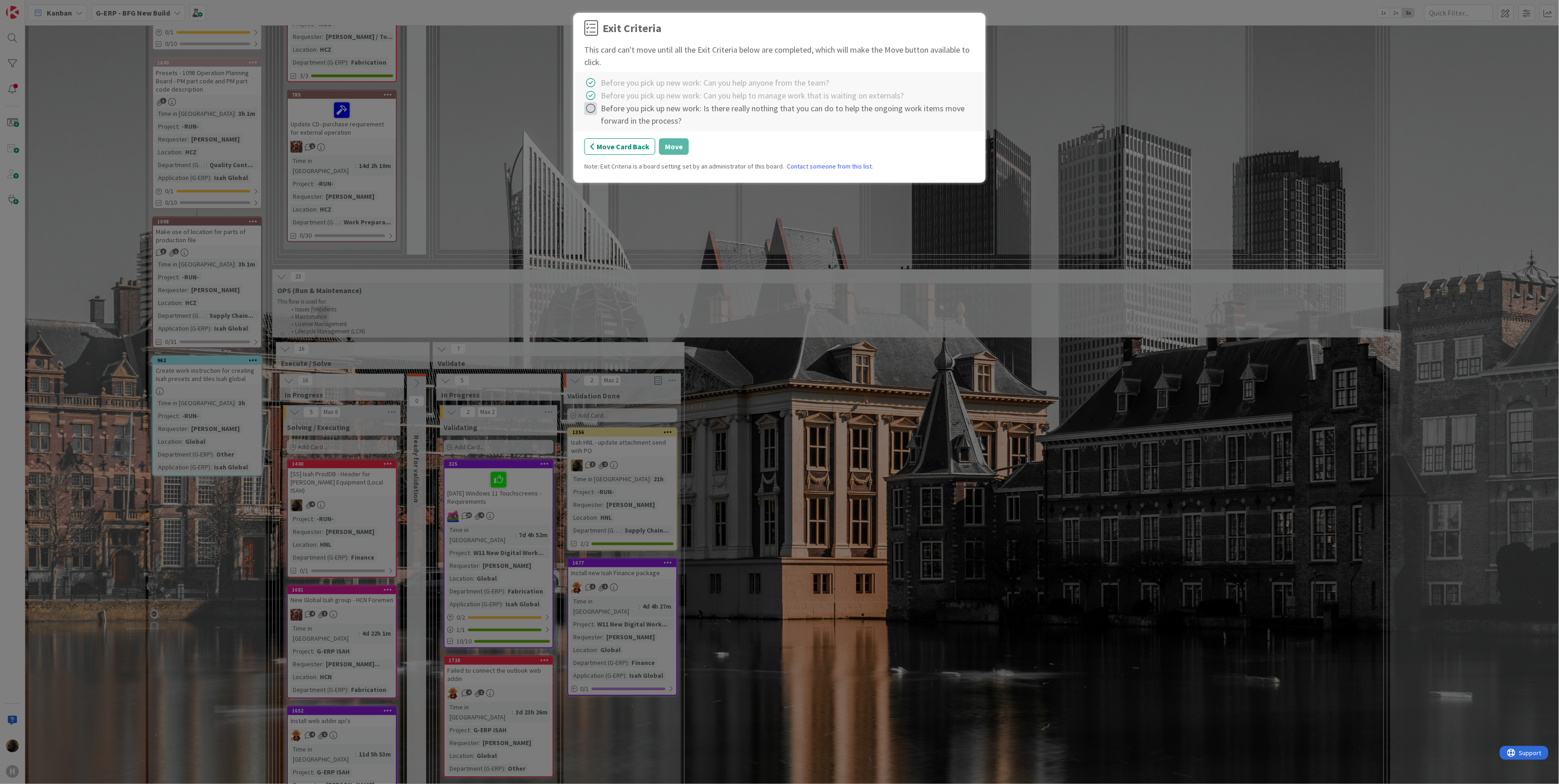
click at [590, 111] on icon at bounding box center [590, 109] width 13 height 13
click at [607, 128] on link "Complete" at bounding box center [641, 128] width 114 height 13
click at [673, 145] on button "Move" at bounding box center [674, 146] width 30 height 16
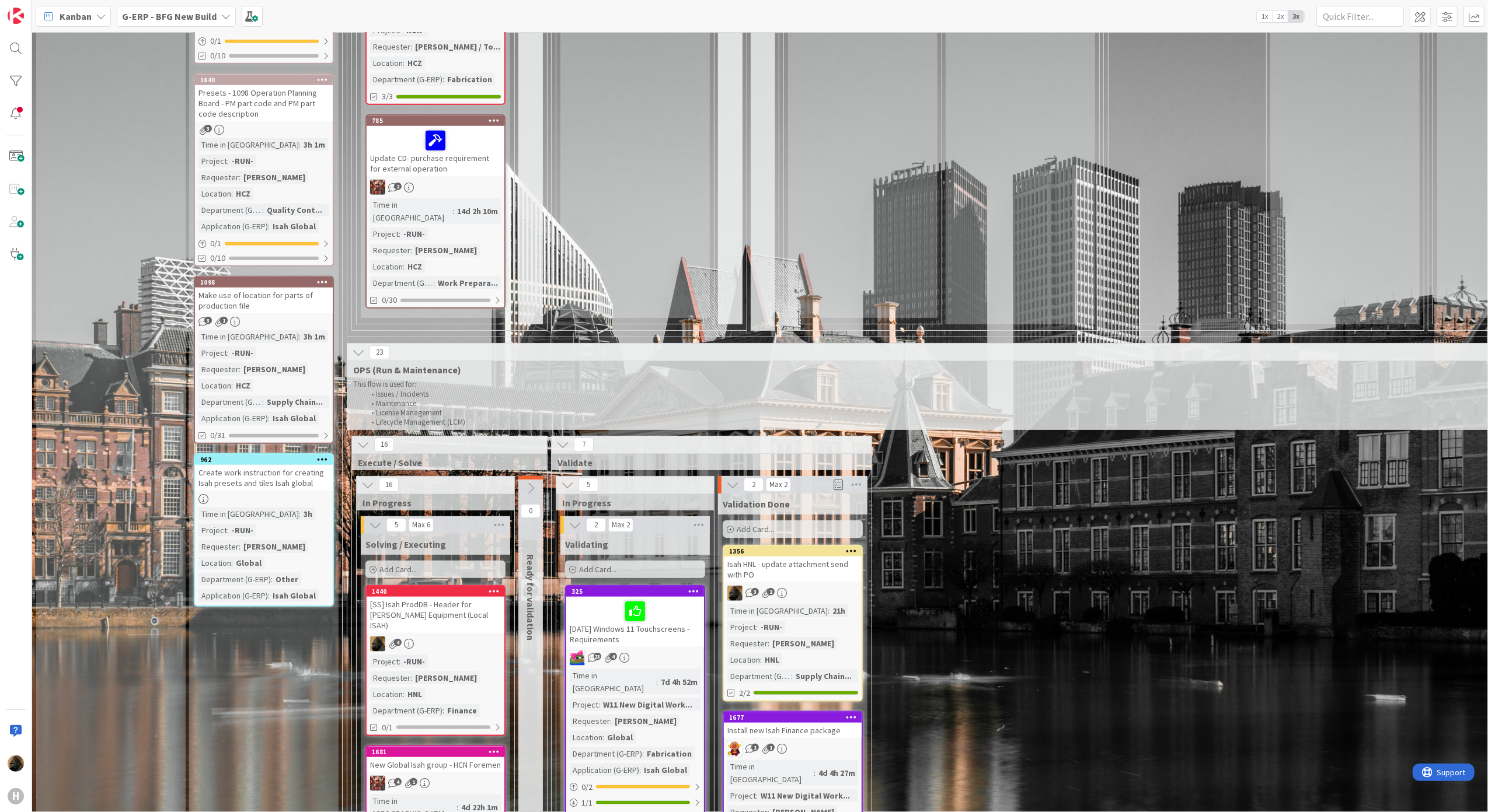
click at [421, 597] on div "[SS] Isah ProdDB - Header for [PERSON_NAME] Equipment (Local ISAH)" at bounding box center [435, 615] width 137 height 36
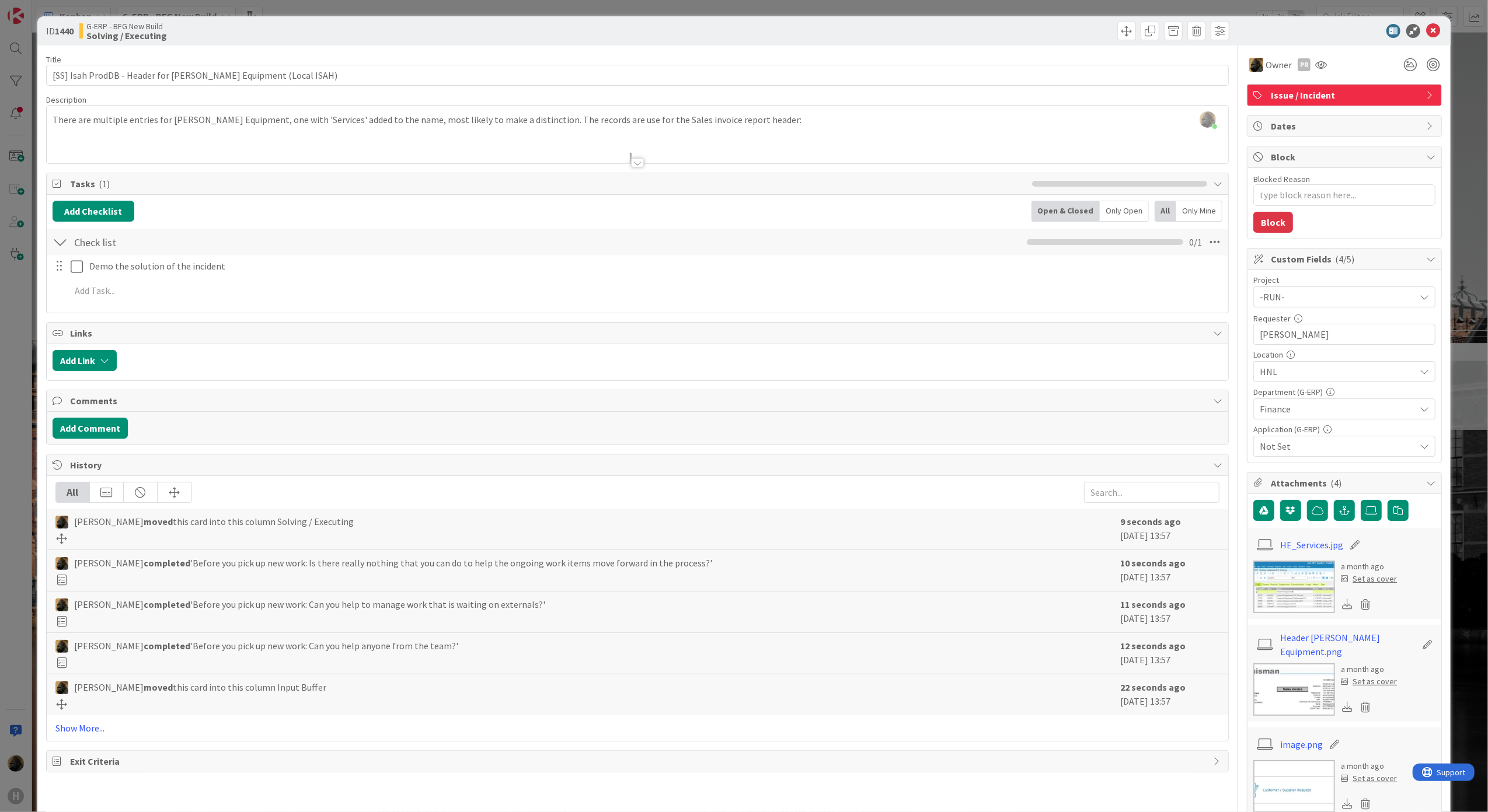
click at [633, 159] on div at bounding box center [637, 163] width 13 height 9
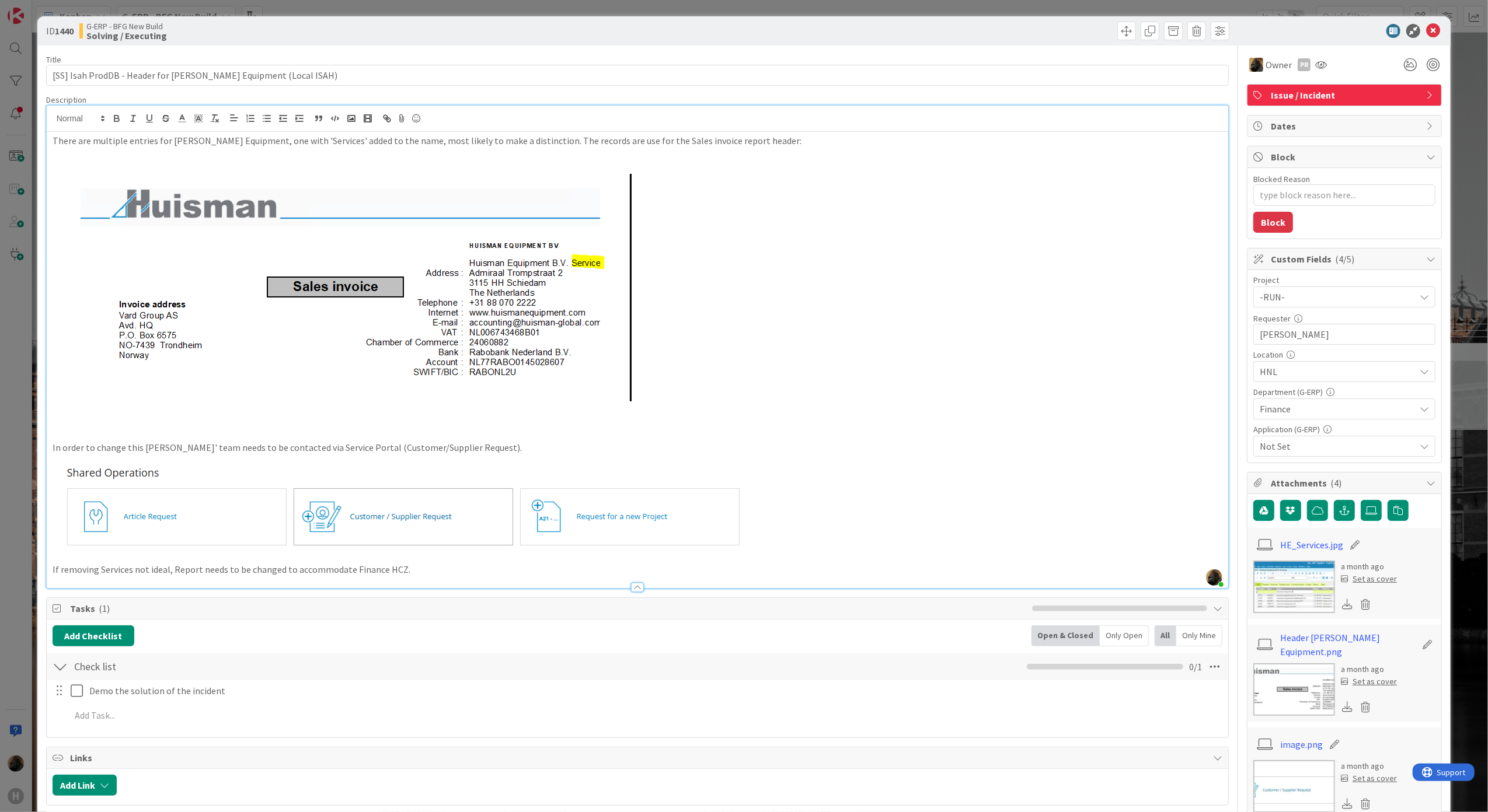
drag, startPoint x: 476, startPoint y: 459, endPoint x: 438, endPoint y: 457, distance: 38.1
click at [438, 457] on img at bounding box center [416, 508] width 728 height 109
click at [439, 442] on p "In order to change this [PERSON_NAME]' team needs to be contacted via Service P…" at bounding box center [637, 447] width 1171 height 13
drag, startPoint x: 467, startPoint y: 447, endPoint x: 40, endPoint y: 452, distance: 427.0
click at [40, 452] on div "ID 1440 G-ERP - BFG New Build Solving / Executing Title 60 / 128 [SS] Isah Prod…" at bounding box center [745, 611] width 1414 height 1190
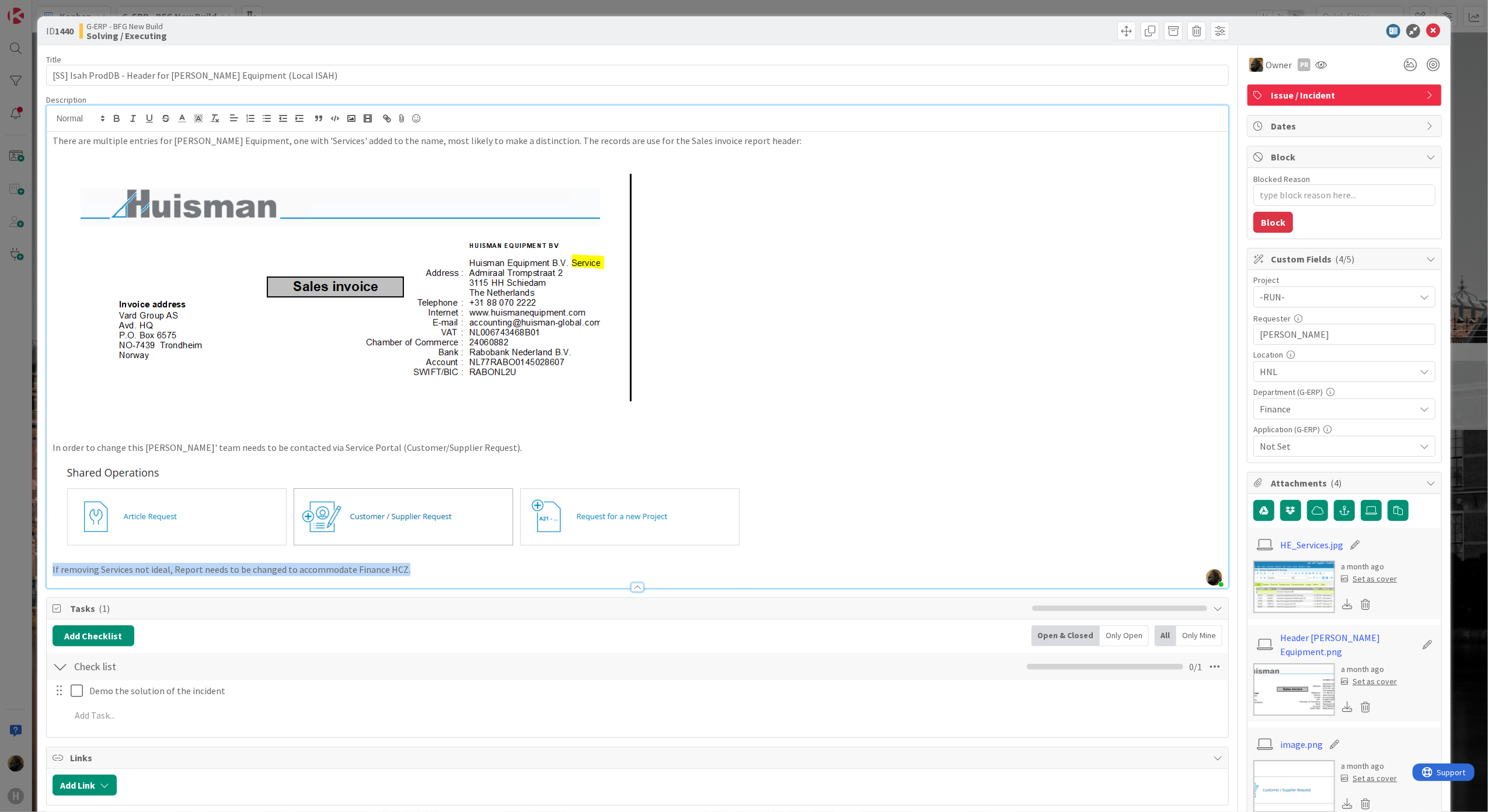
drag, startPoint x: 52, startPoint y: 570, endPoint x: 426, endPoint y: 570, distance: 374.0
click at [426, 570] on p "If removing Services not ideal, Report needs to be changed to accommodate Finan…" at bounding box center [637, 569] width 1171 height 13
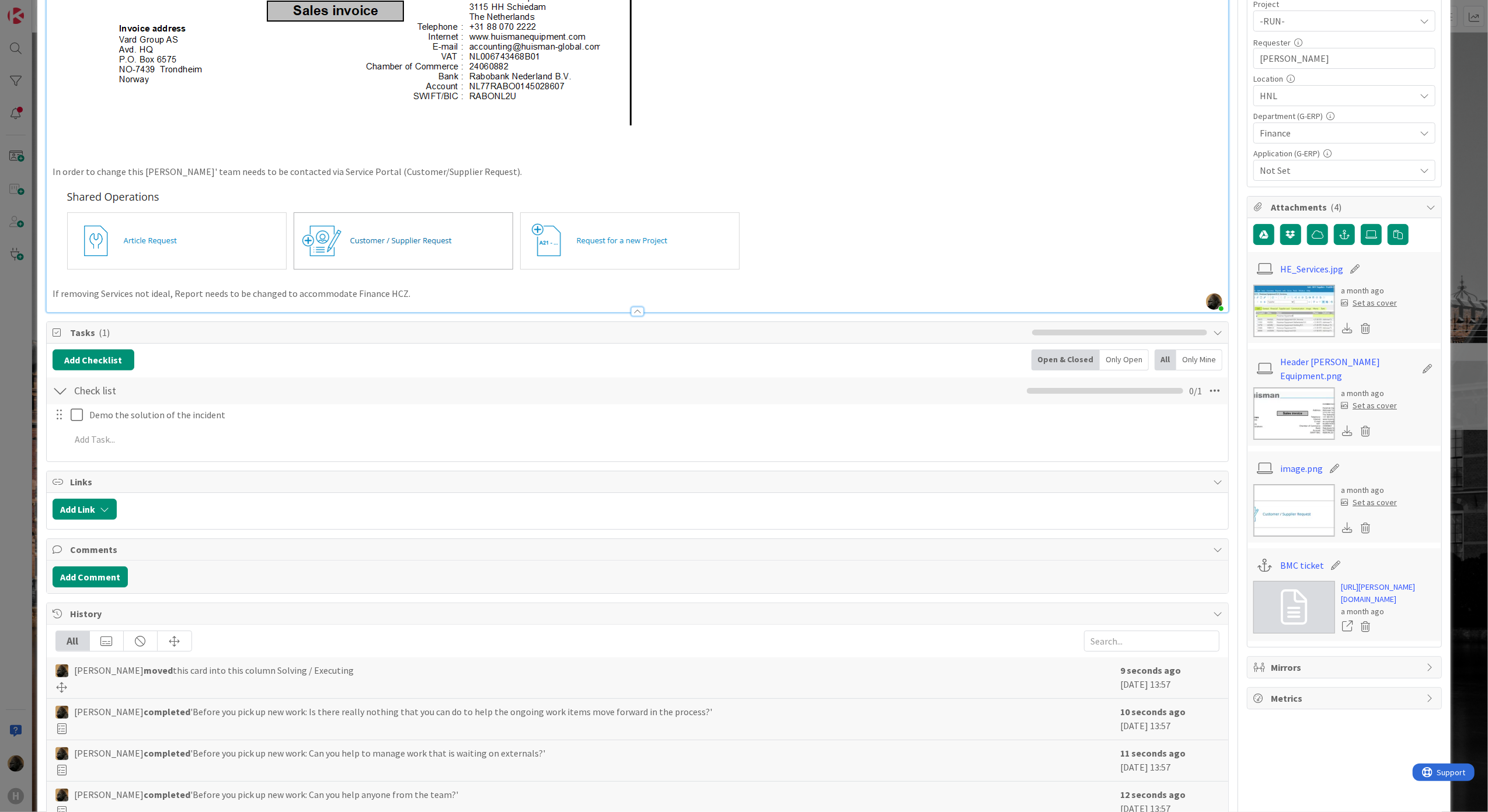
scroll to position [389, 0]
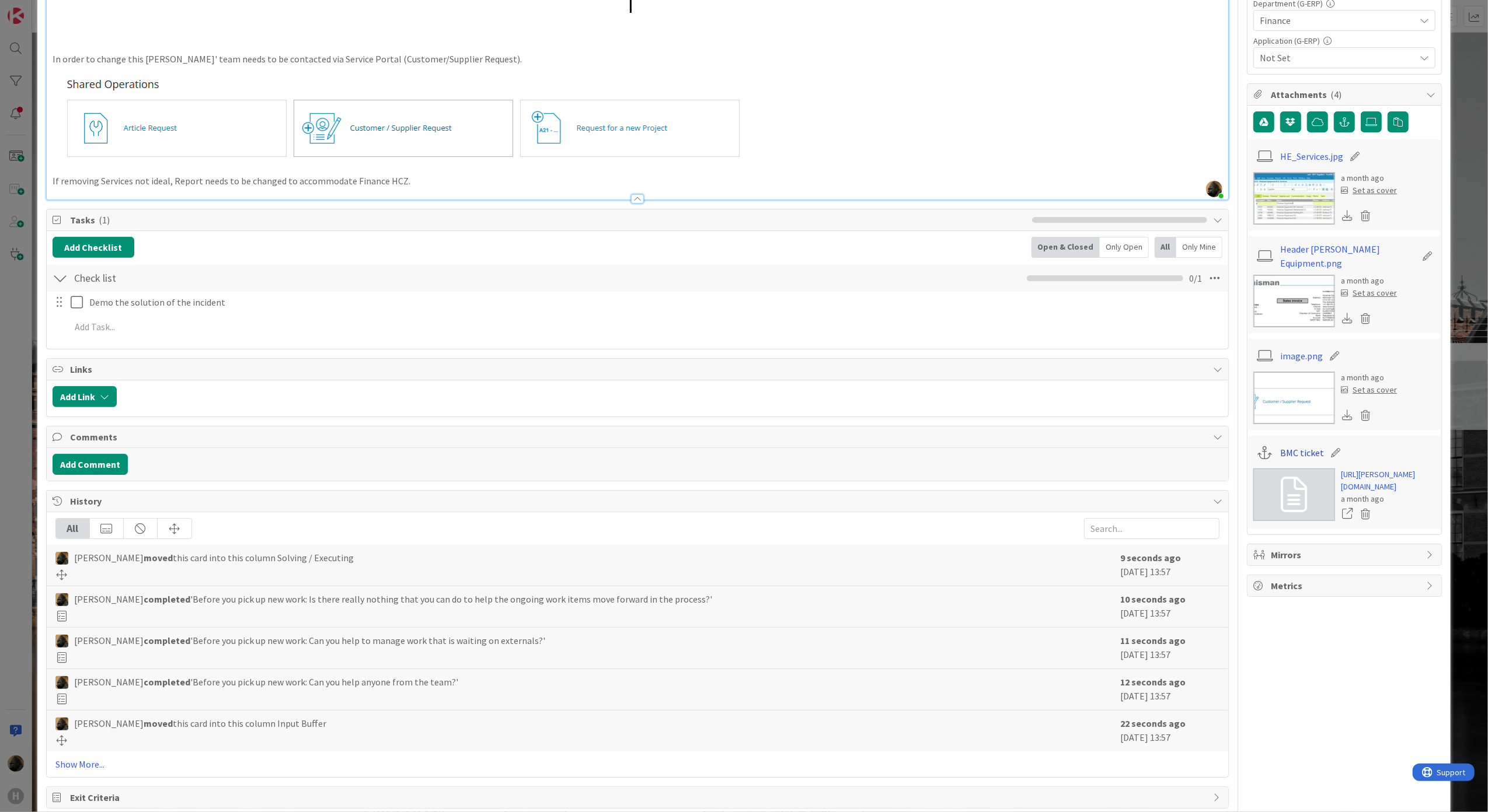
click at [1294, 454] on link "BMC ticket" at bounding box center [1302, 453] width 44 height 14
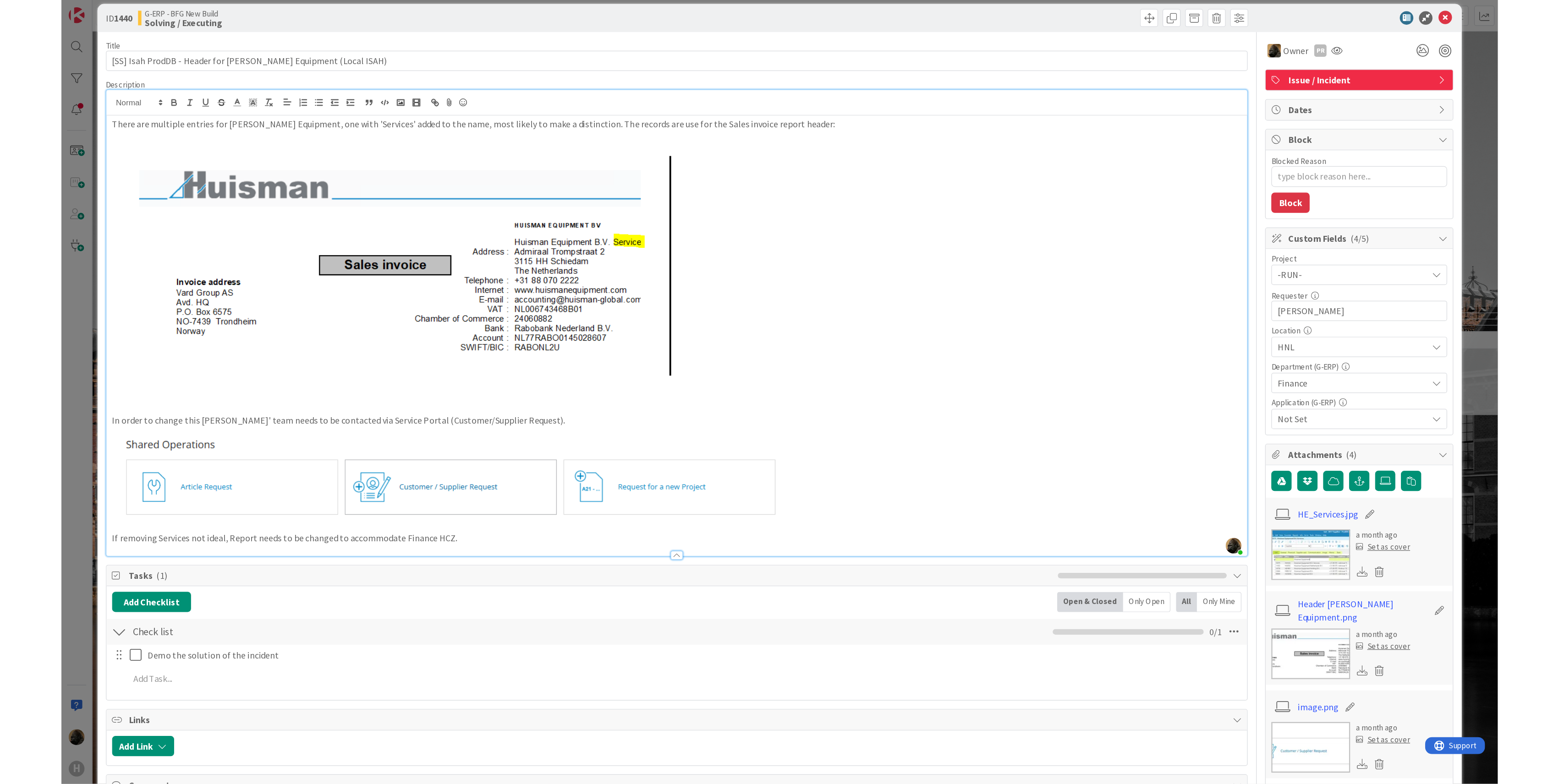
scroll to position [0, 0]
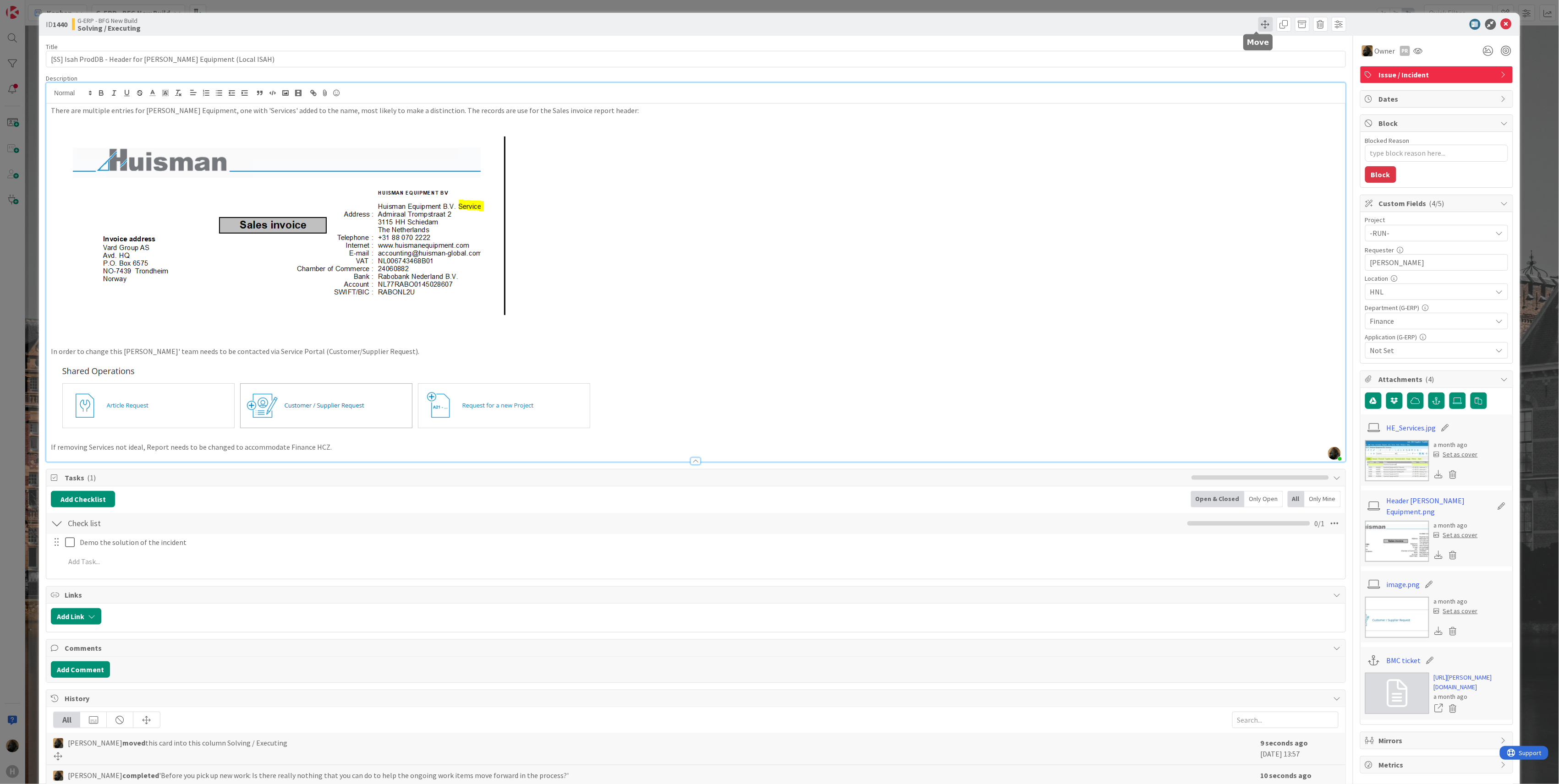
click at [1258, 28] on span at bounding box center [1266, 24] width 15 height 15
click at [439, 75] on div "Description" at bounding box center [696, 78] width 1300 height 8
click at [1260, 23] on span at bounding box center [1266, 24] width 15 height 15
click at [1291, 77] on span "G-ERP - BFG New Build" at bounding box center [1326, 71] width 116 height 13
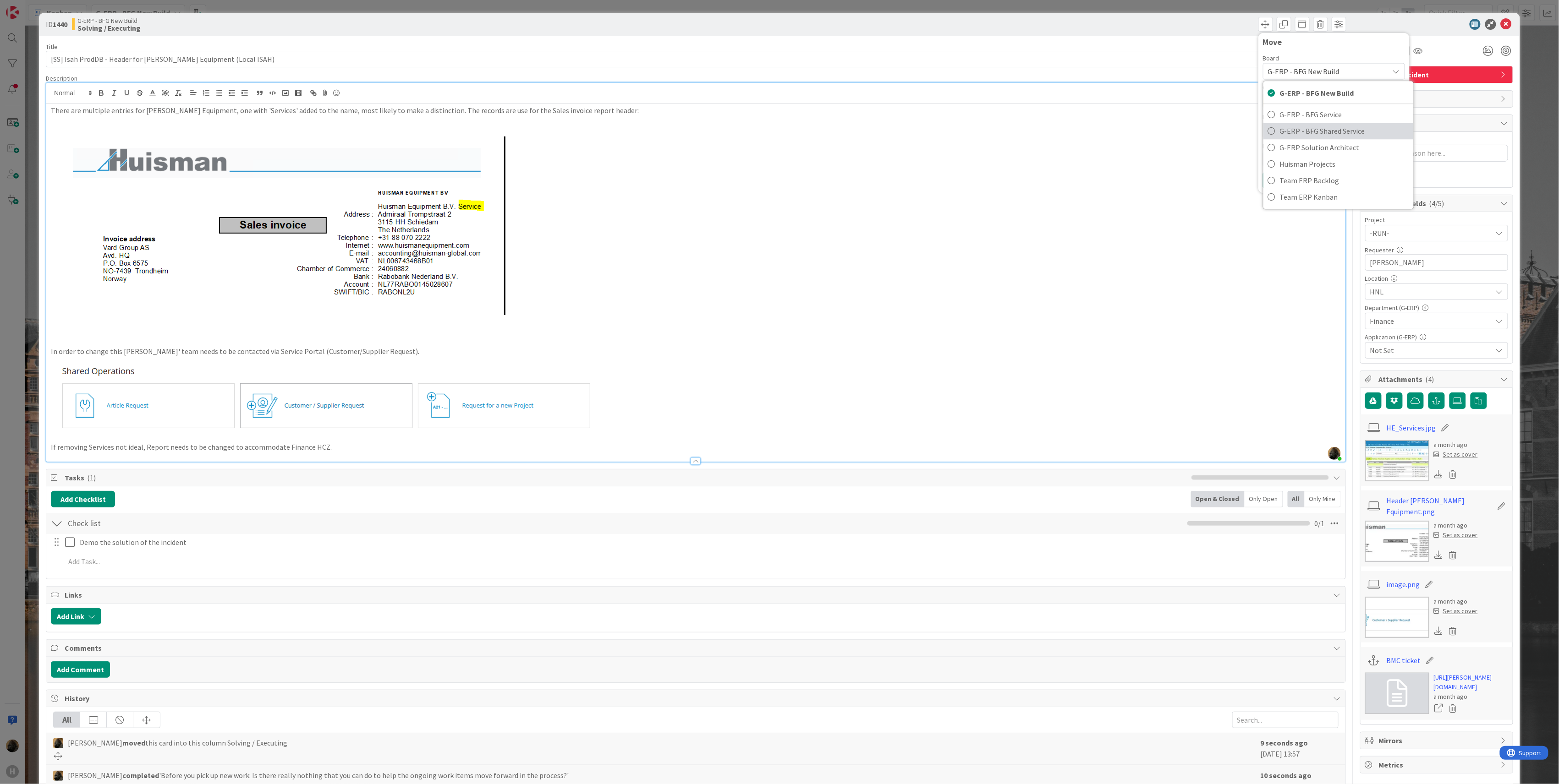
click at [1290, 137] on span "G-ERP - BFG Shared Service" at bounding box center [1345, 130] width 129 height 13
click at [1291, 100] on span "Select a Column..." at bounding box center [1298, 100] width 60 height 12
click at [1317, 259] on span "Solving / Executing" at bounding box center [1344, 257] width 54 height 11
click at [1271, 171] on div "Move Board G-ERP - BFG Shared Service G-ERP - BFG New Build G-ERP - BFG Service…" at bounding box center [1334, 113] width 142 height 151
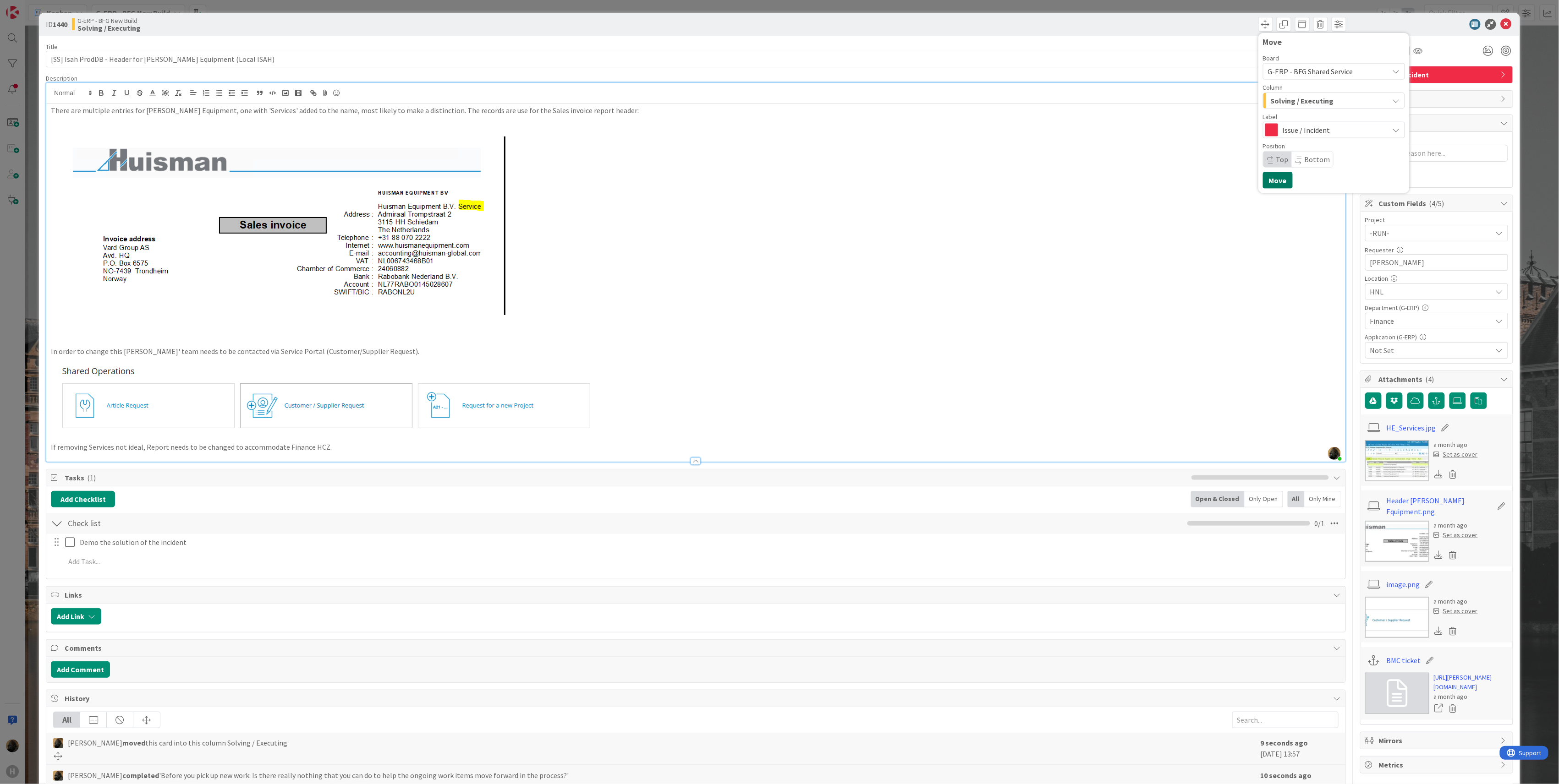
click at [1273, 180] on button "Move" at bounding box center [1278, 180] width 30 height 16
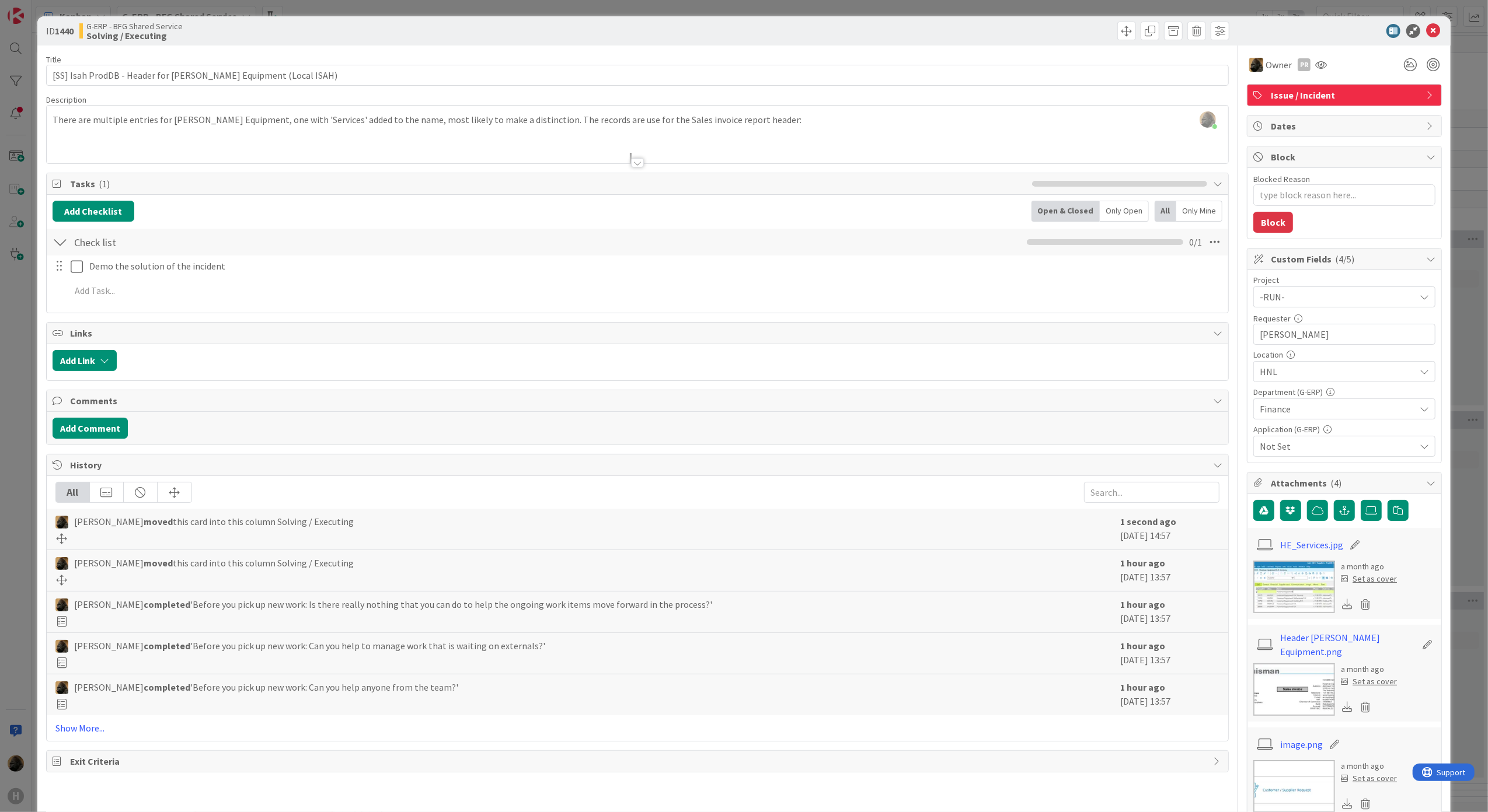
click at [635, 156] on div at bounding box center [638, 148] width 1182 height 30
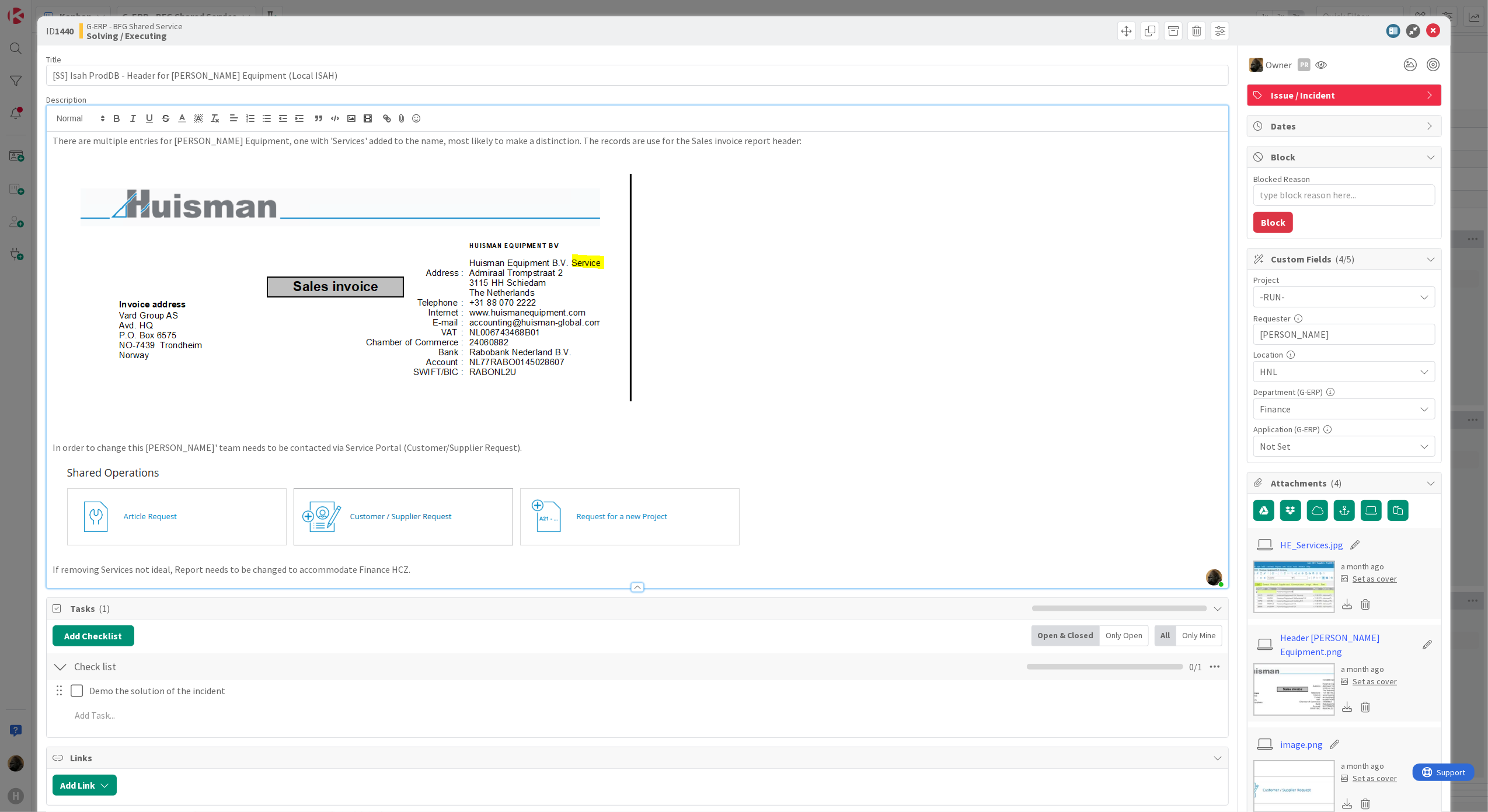
type textarea "x"
